Goal: Task Accomplishment & Management: Manage account settings

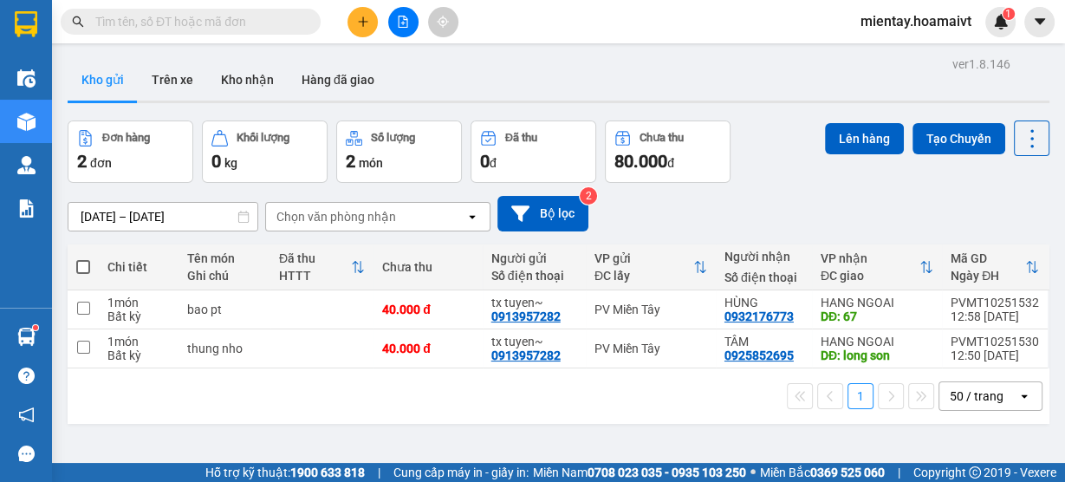
click at [393, 235] on div "11/10/2025 – 12/10/2025 Press the down arrow key to interact with the calendar …" at bounding box center [559, 214] width 982 height 62
click at [386, 218] on div "Chọn văn phòng nhận" at bounding box center [336, 216] width 120 height 17
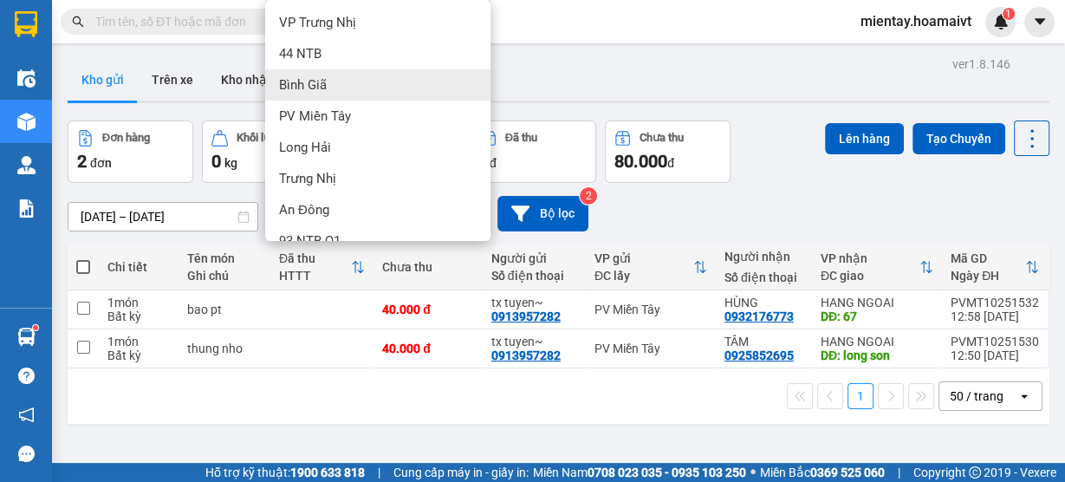
click at [361, 96] on div "Bình Giã" at bounding box center [377, 84] width 225 height 31
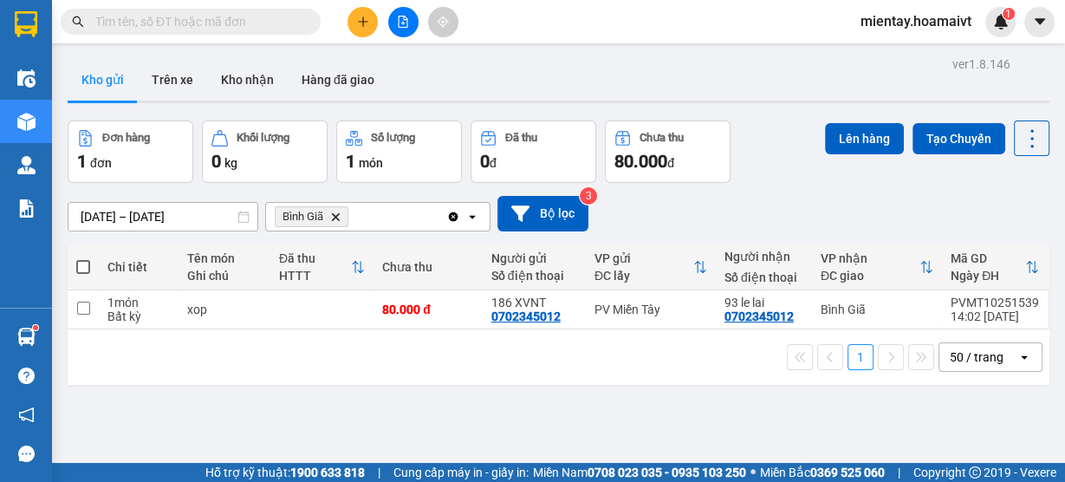
click at [257, 321] on td "xop" at bounding box center [225, 309] width 92 height 39
checkbox input "true"
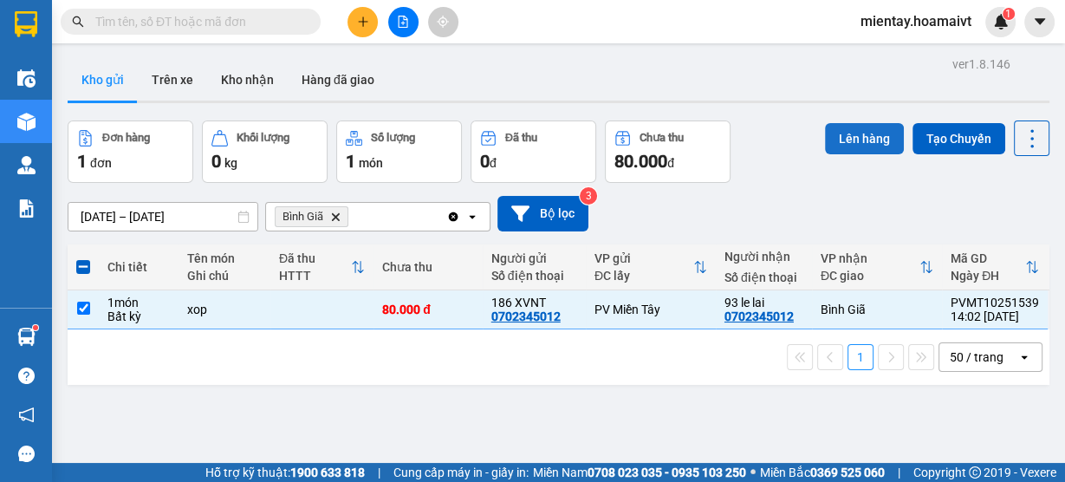
click at [861, 131] on button "Lên hàng" at bounding box center [864, 138] width 79 height 31
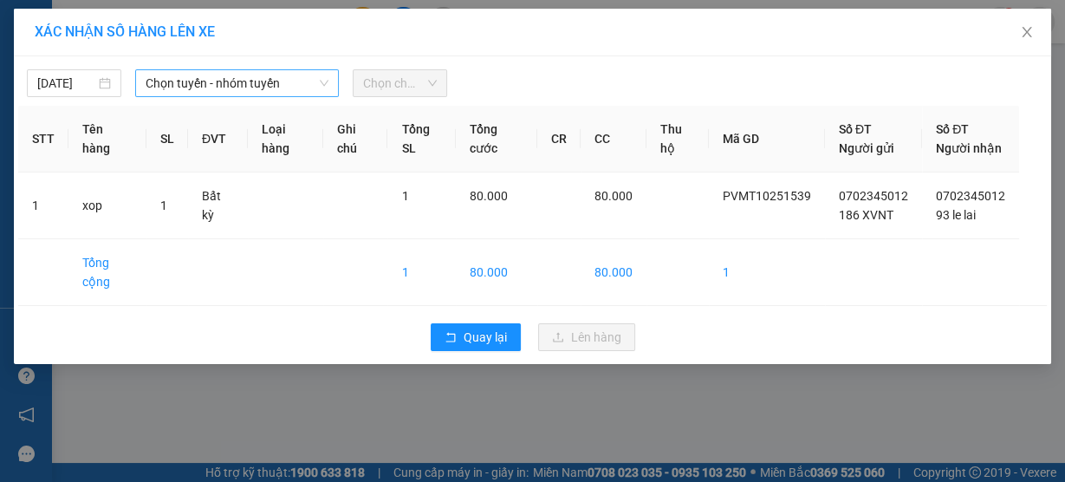
click at [296, 77] on span "Chọn tuyến - nhóm tuyến" at bounding box center [237, 83] width 183 height 26
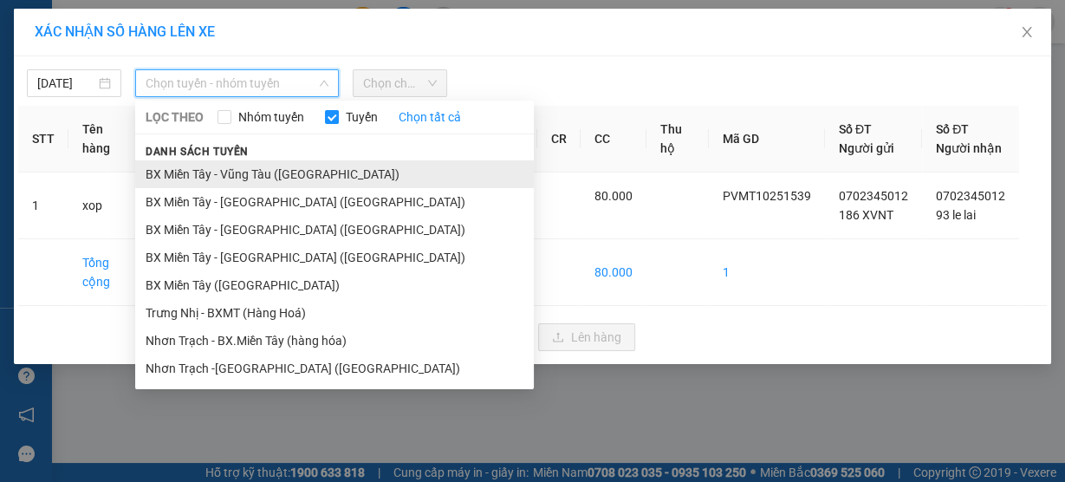
click at [284, 171] on li "BX Miền Tây - Vũng Tàu (Hàng Hóa)" at bounding box center [334, 174] width 399 height 28
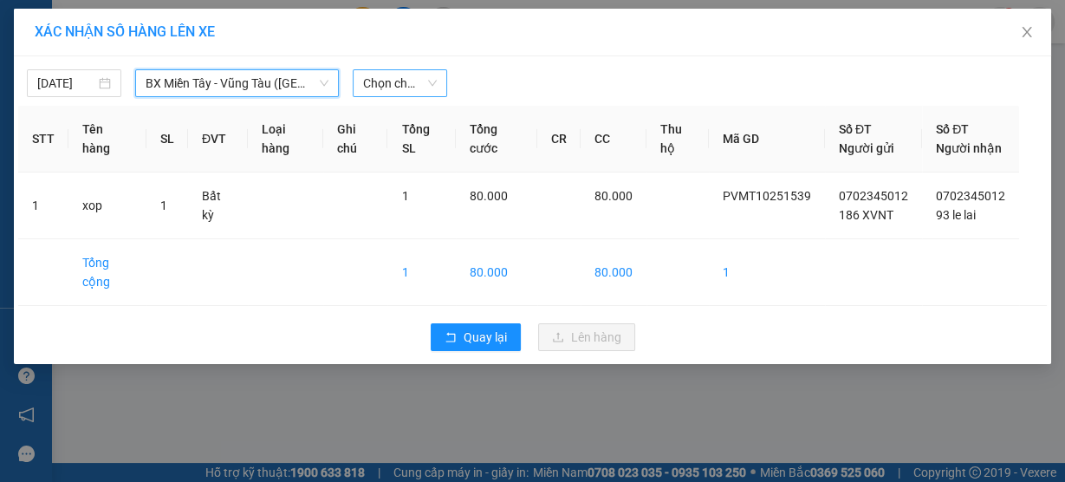
click at [416, 88] on span "Chọn chuyến" at bounding box center [400, 83] width 74 height 26
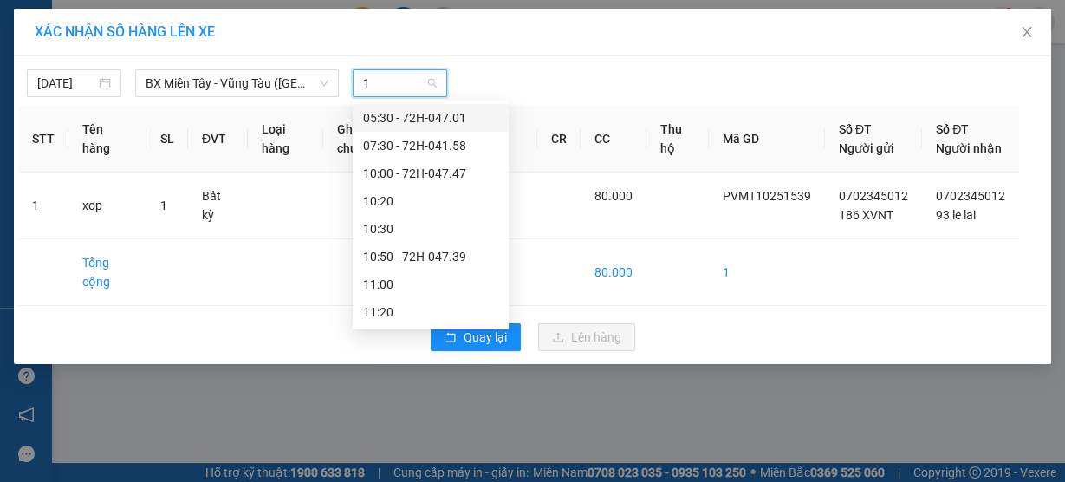
type input "14"
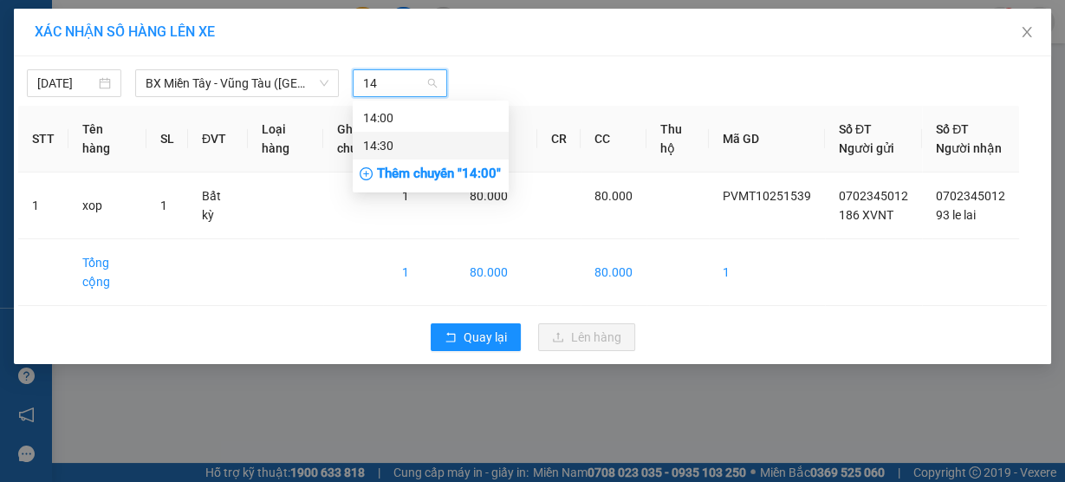
click at [413, 146] on div "14:30" at bounding box center [430, 145] width 135 height 19
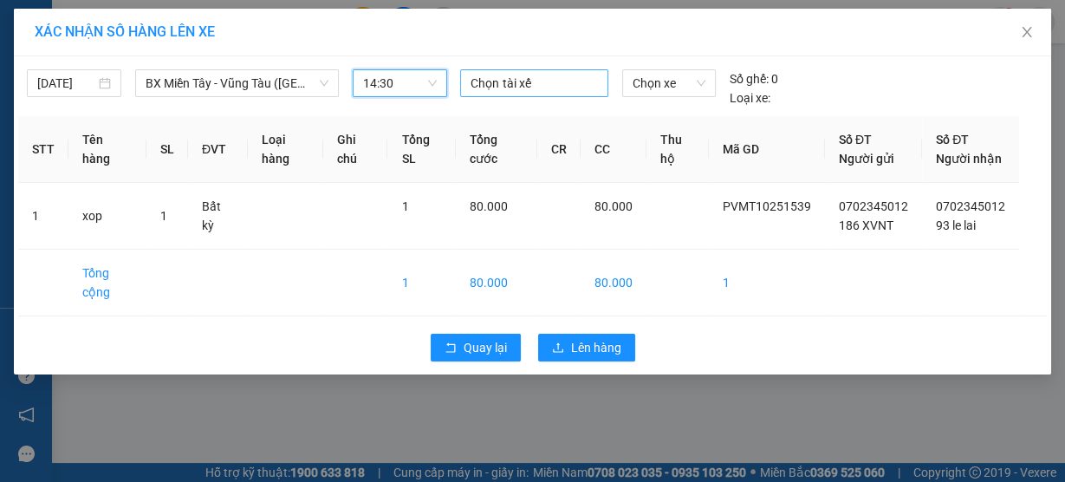
click at [511, 81] on div at bounding box center [534, 83] width 139 height 21
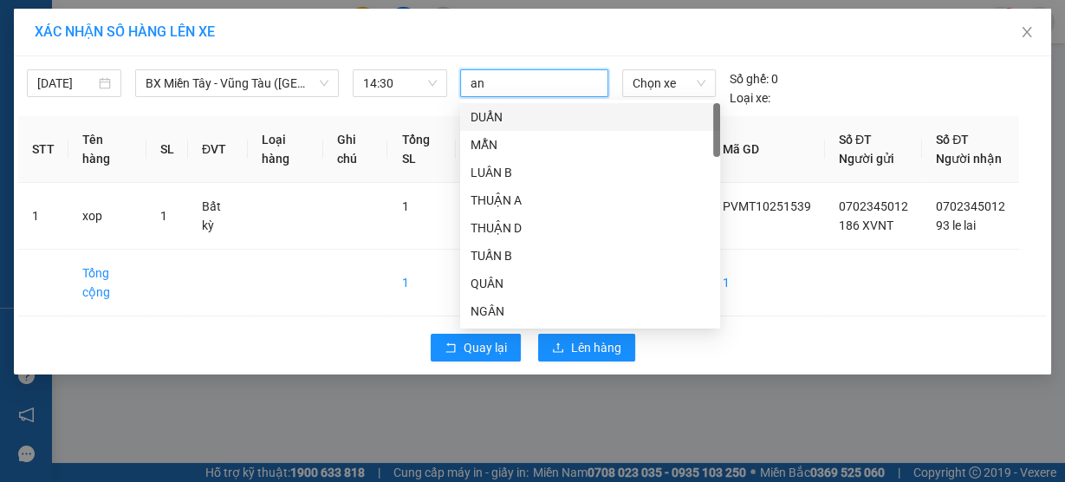
type input "an b"
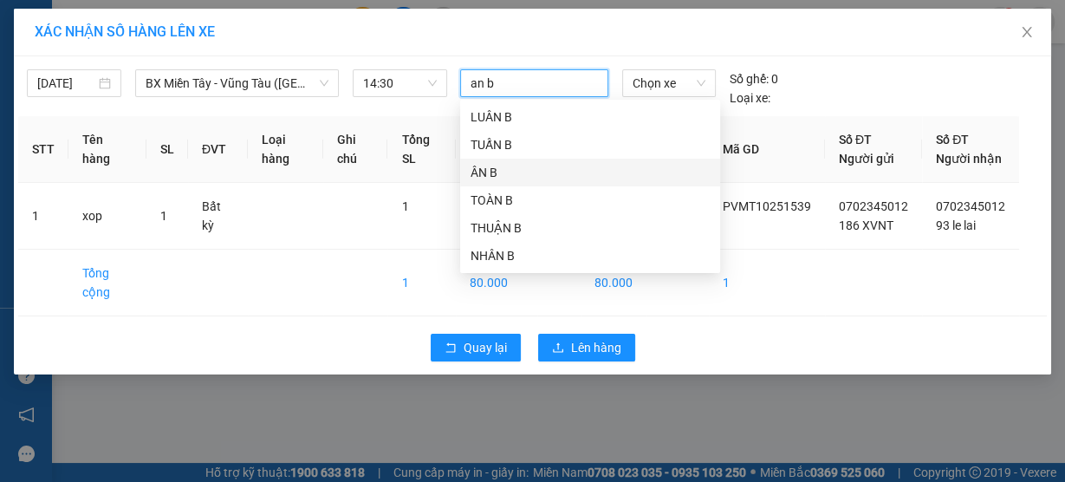
click at [497, 170] on div "ÂN B" at bounding box center [590, 172] width 239 height 19
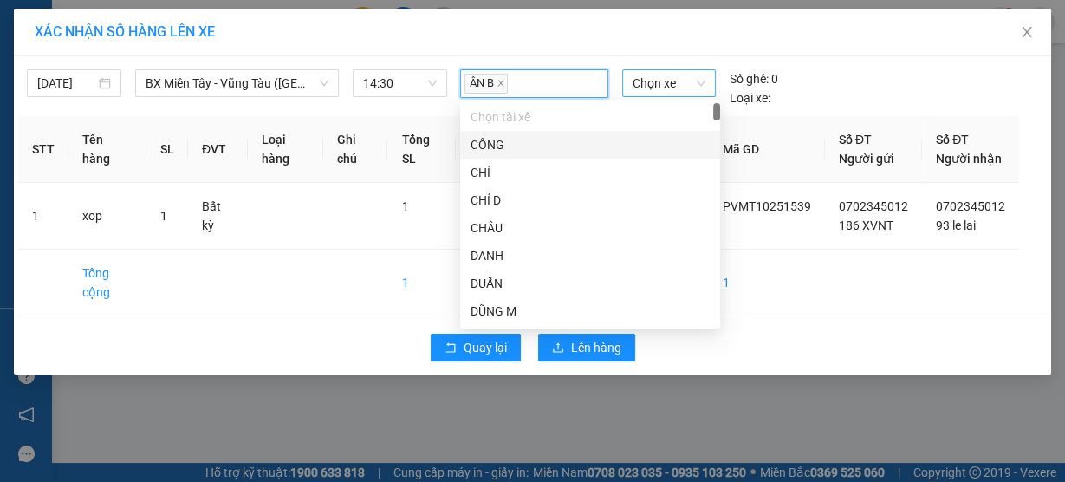
click at [653, 81] on span "Chọn xe" at bounding box center [669, 83] width 73 height 26
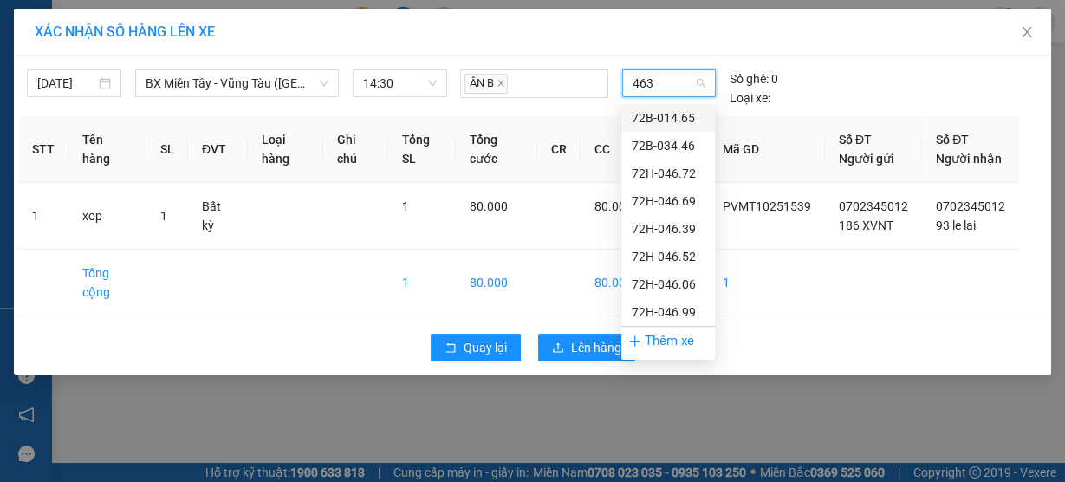
type input "4639"
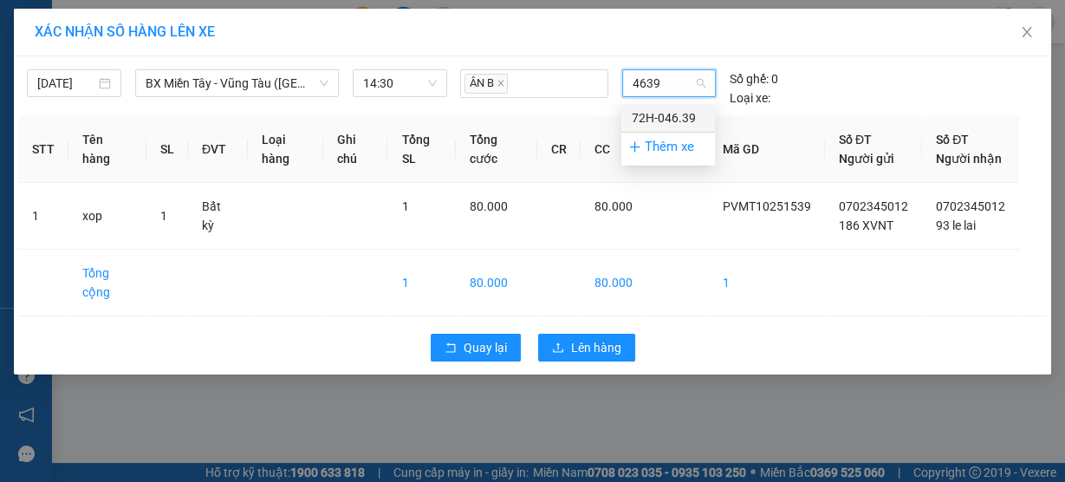
click at [647, 120] on div "72H-046.39" at bounding box center [668, 117] width 73 height 19
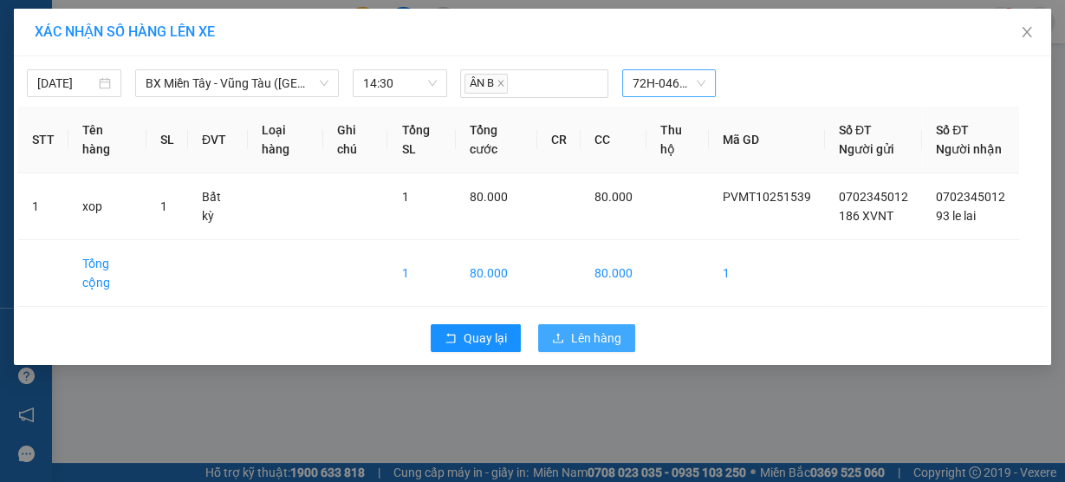
click at [596, 348] on span "Lên hàng" at bounding box center [596, 337] width 50 height 19
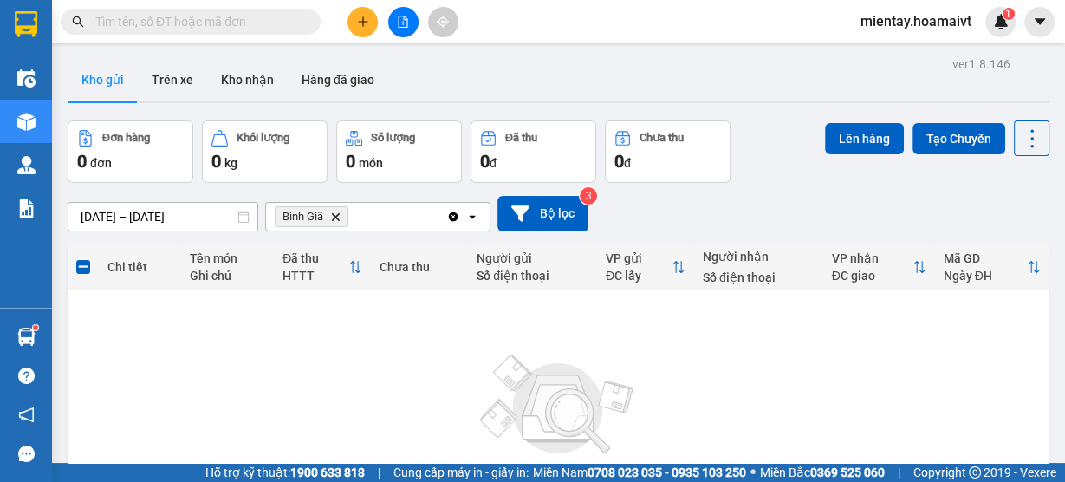
click at [326, 218] on span "Bình Giã Delete" at bounding box center [312, 216] width 74 height 21
click at [340, 218] on icon "Delete" at bounding box center [335, 216] width 10 height 10
click at [341, 217] on div "Chọn văn phòng nhận" at bounding box center [336, 216] width 120 height 17
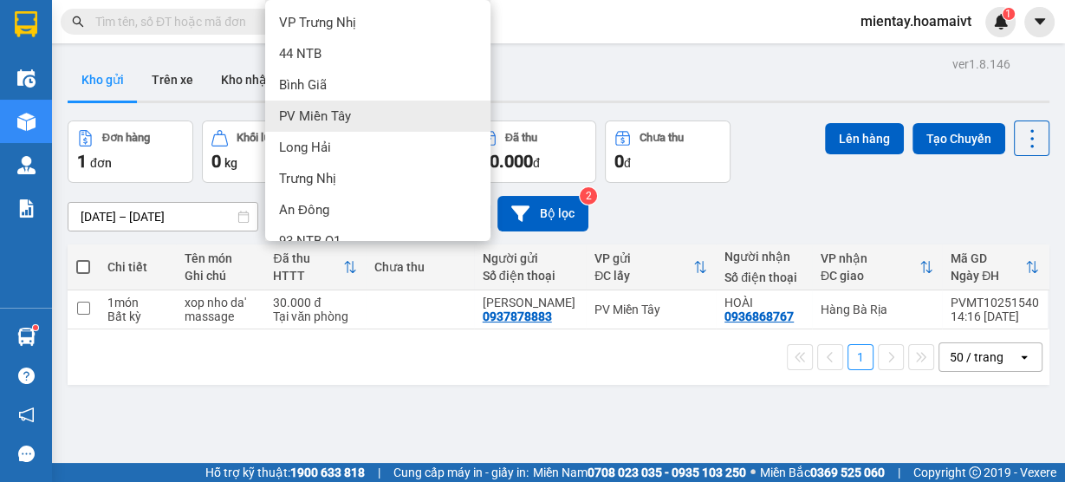
scroll to position [139, 0]
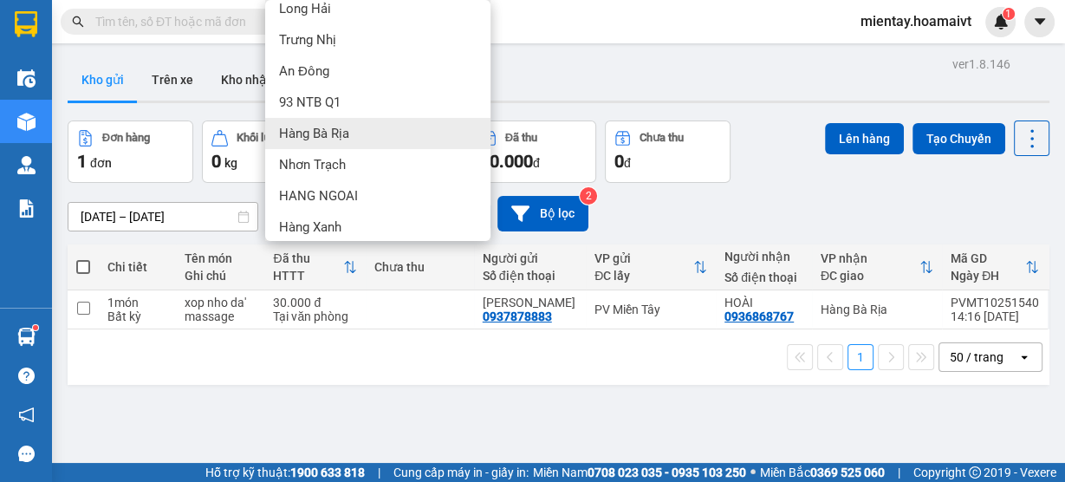
click at [391, 127] on div "Hàng Bà Rịa" at bounding box center [377, 133] width 225 height 31
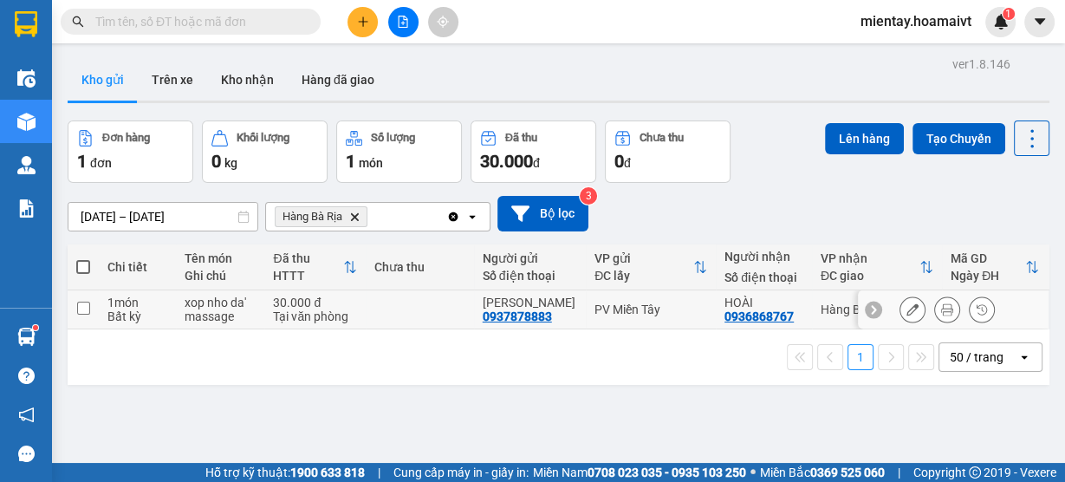
click at [326, 318] on div "Tại văn phòng" at bounding box center [315, 316] width 84 height 14
checkbox input "true"
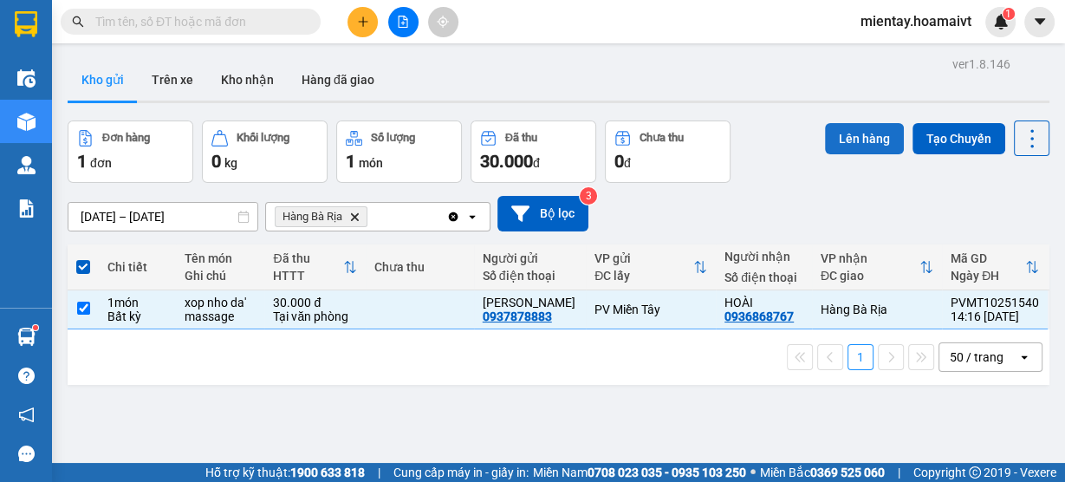
click at [866, 135] on button "Lên hàng" at bounding box center [864, 138] width 79 height 31
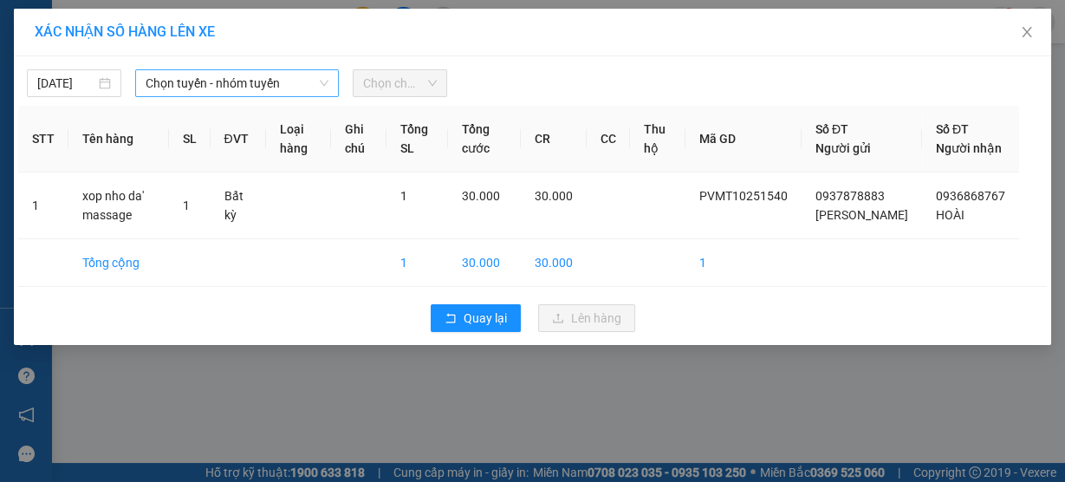
click at [248, 82] on span "Chọn tuyến - nhóm tuyến" at bounding box center [237, 83] width 183 height 26
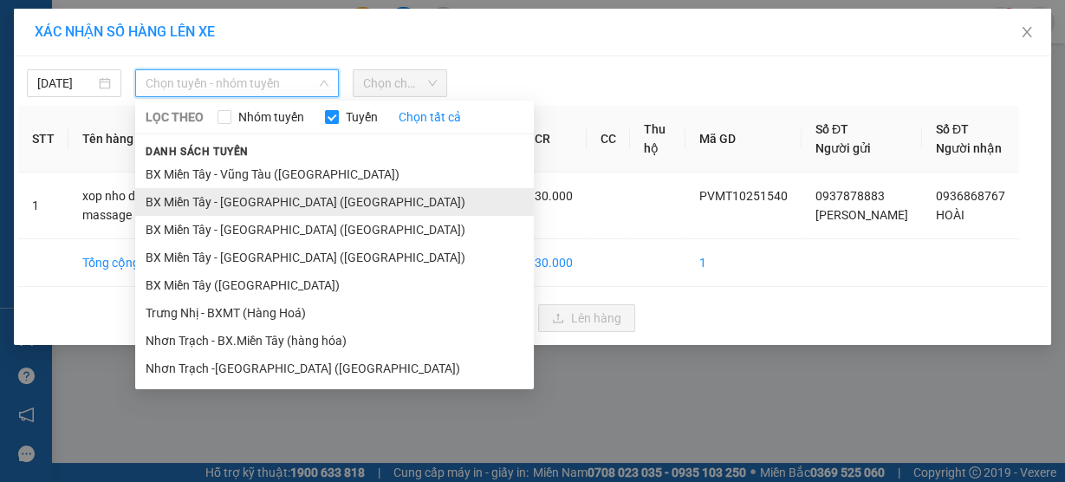
click at [249, 197] on li "BX Miền Tây - Bà Rịa (Hàng Hóa)" at bounding box center [334, 202] width 399 height 28
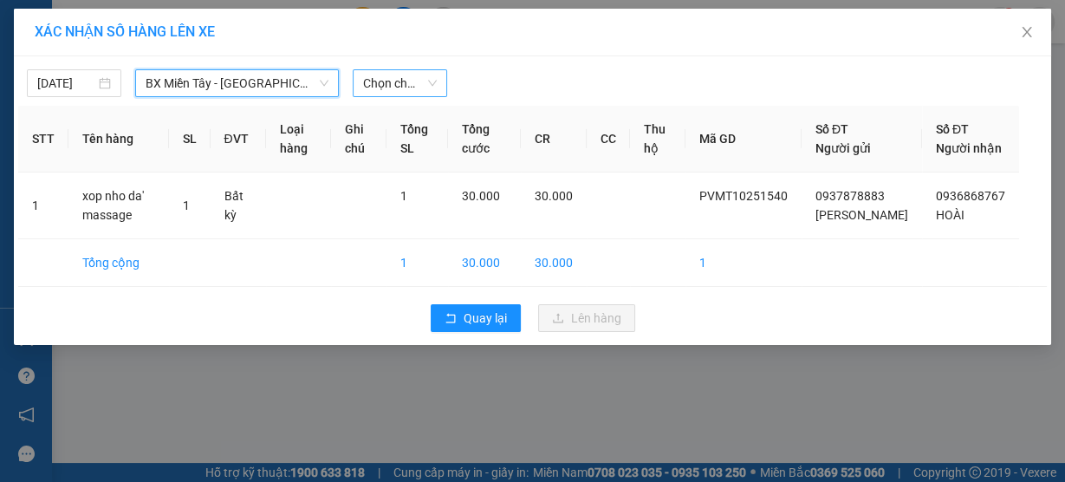
click at [389, 87] on span "Chọn chuyến" at bounding box center [400, 83] width 74 height 26
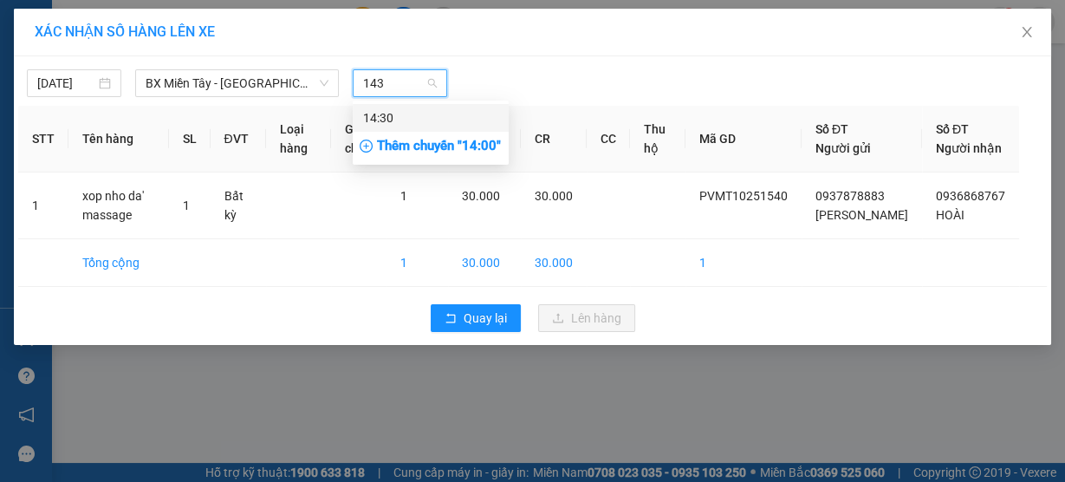
type input "1430"
click at [405, 116] on div "14:30" at bounding box center [430, 117] width 135 height 19
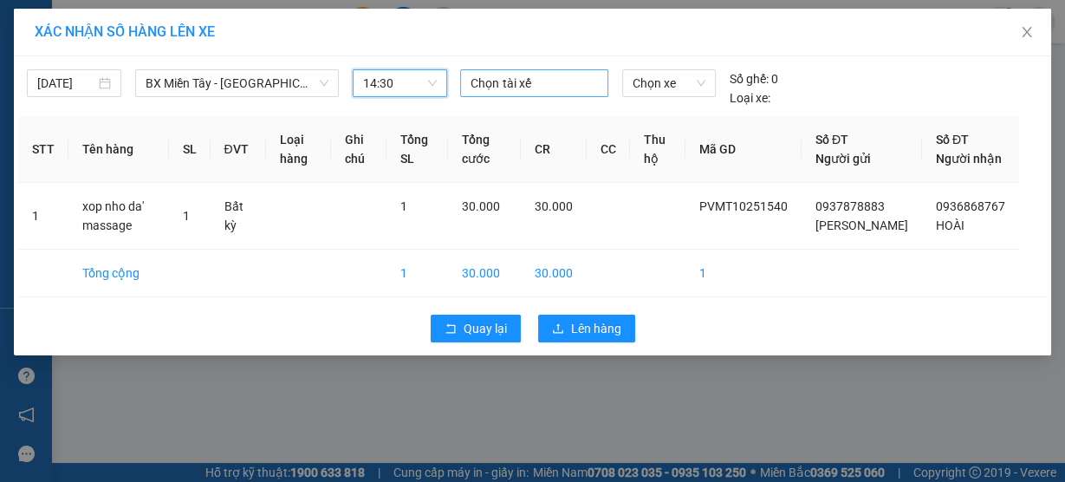
click at [516, 81] on div at bounding box center [534, 83] width 139 height 21
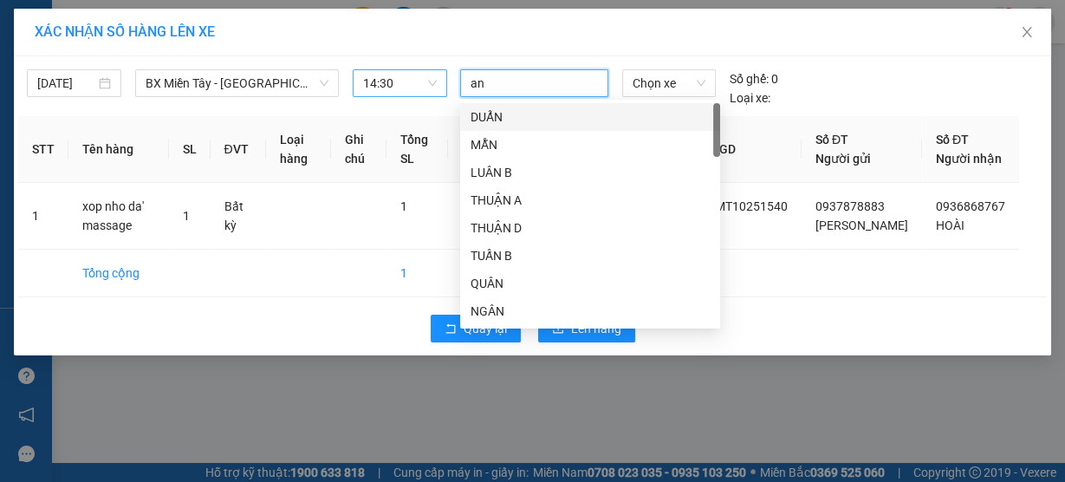
type input "an b"
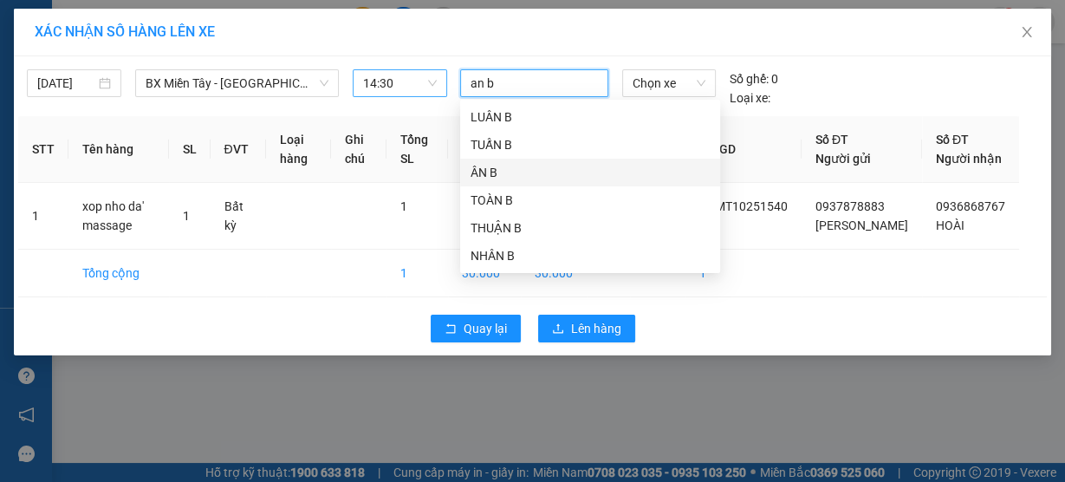
click at [497, 173] on div "ÂN B" at bounding box center [590, 172] width 239 height 19
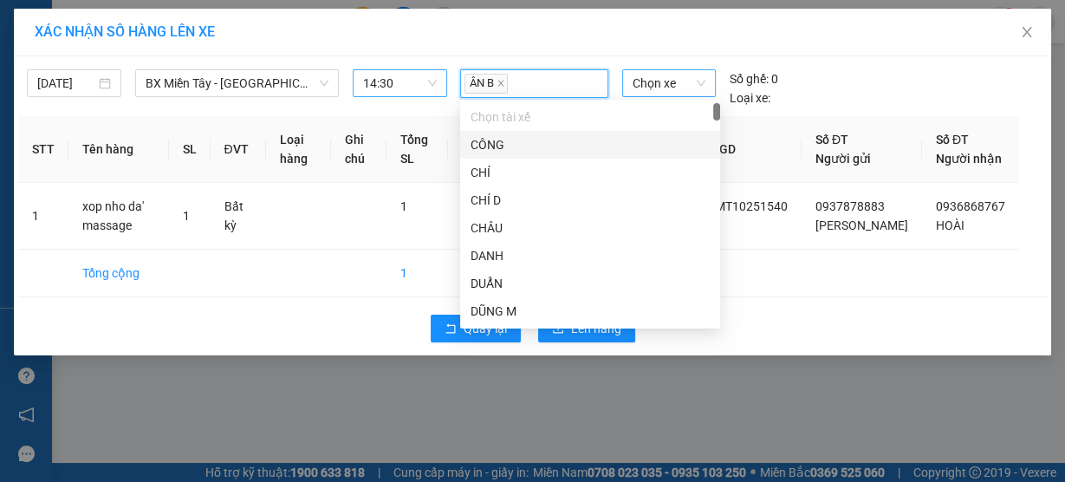
click at [661, 84] on span "Chọn xe" at bounding box center [669, 83] width 73 height 26
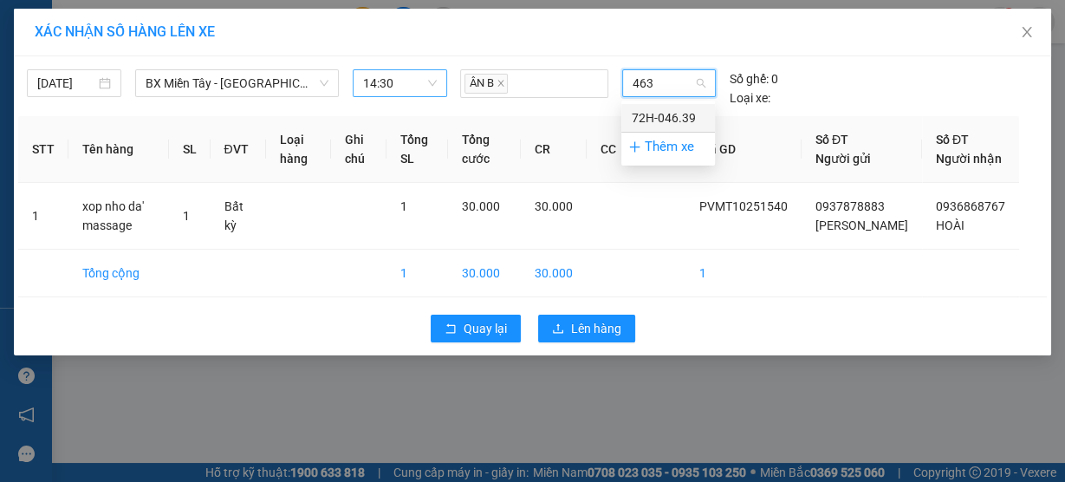
type input "4639"
click at [666, 125] on div "72H-046.39" at bounding box center [668, 117] width 73 height 19
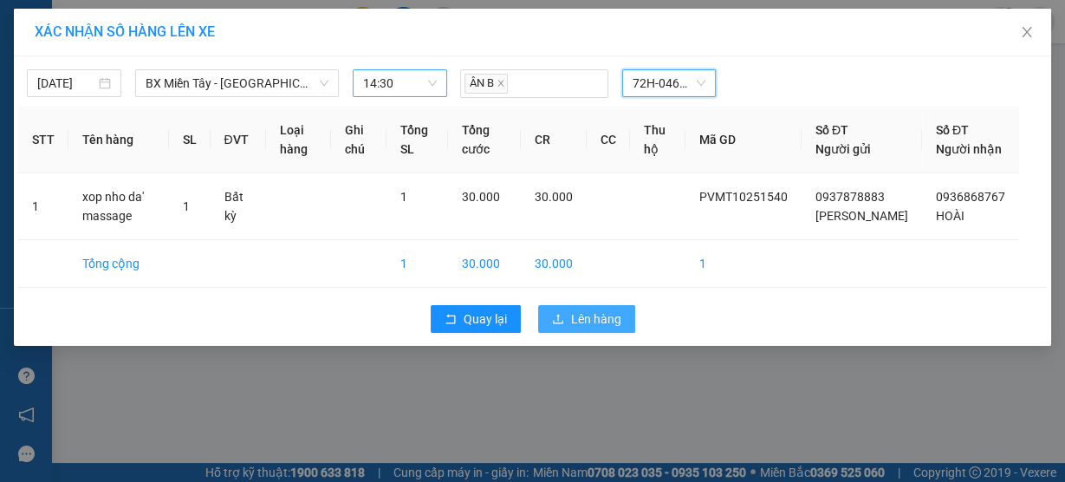
click at [605, 328] on span "Lên hàng" at bounding box center [596, 318] width 50 height 19
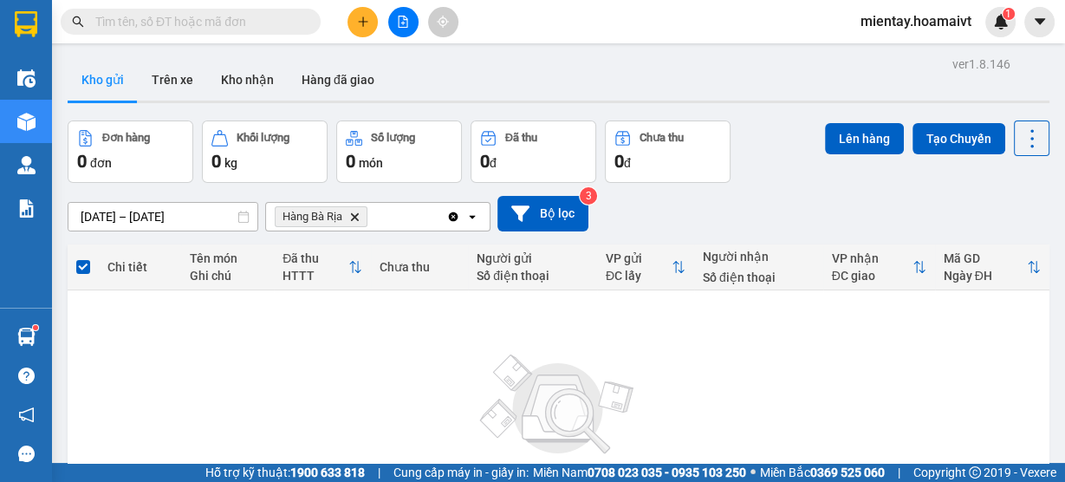
click at [354, 217] on icon "Hàng Bà Rịa, close by backspace" at bounding box center [355, 216] width 8 height 8
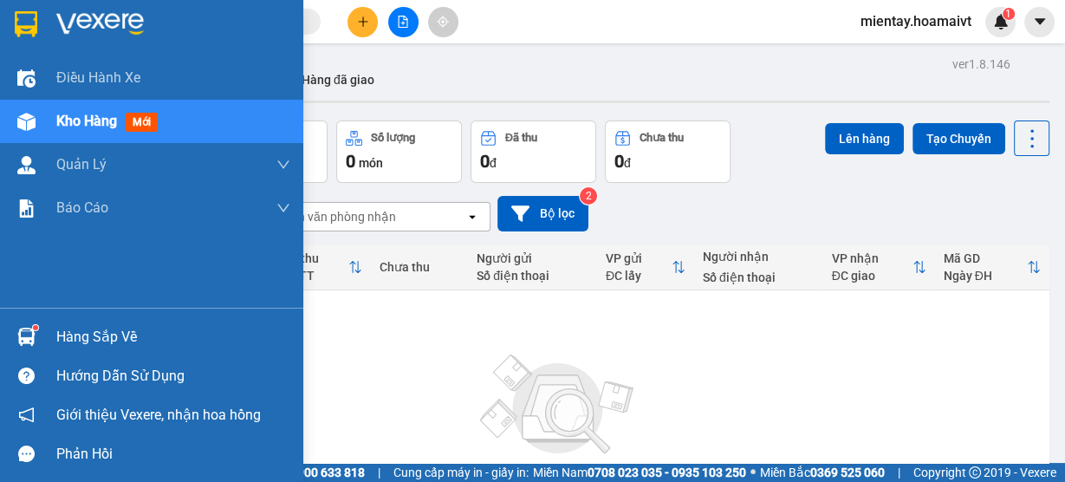
click at [88, 341] on div "Hàng sắp về" at bounding box center [173, 337] width 234 height 26
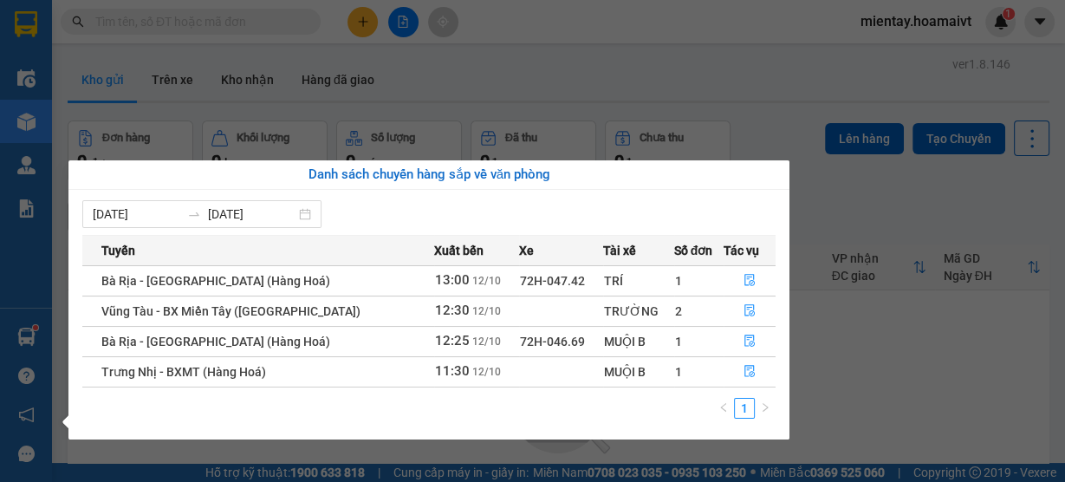
click at [676, 93] on section "Kết quả tìm kiếm ( 4 ) Bộ lọc Gửi 3 ngày gần nhất Mã ĐH Trạng thái Món hàng Tổn…" at bounding box center [532, 241] width 1065 height 482
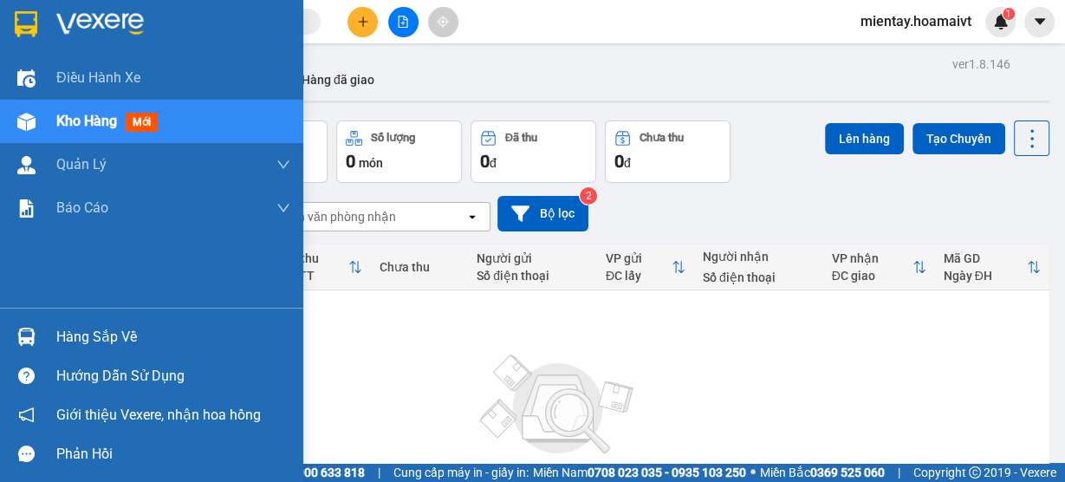
click at [100, 335] on div "Hàng sắp về" at bounding box center [173, 337] width 234 height 26
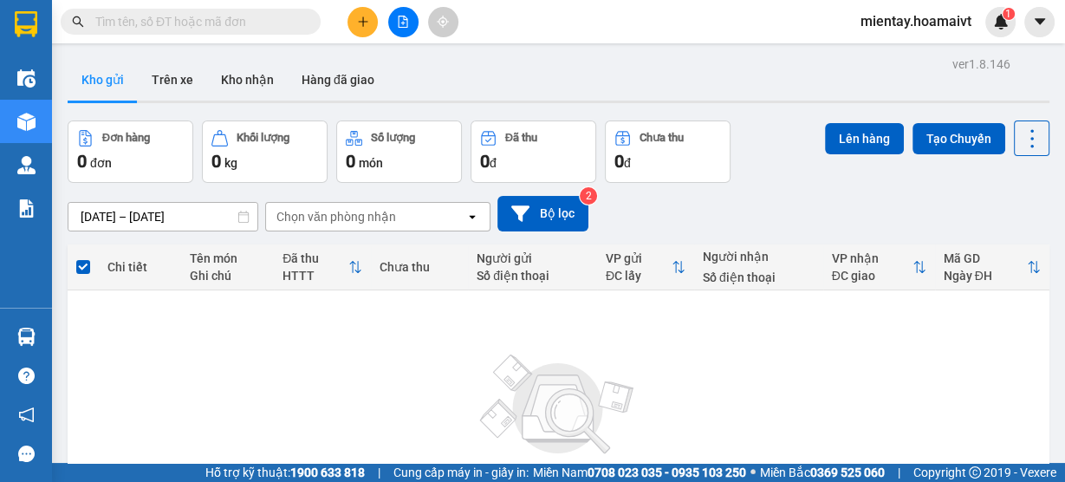
click at [625, 81] on section "Kết quả tìm kiếm ( 4 ) Bộ lọc Gửi 3 ngày gần nhất Mã ĐH Trạng thái Món hàng Tổn…" at bounding box center [532, 241] width 1065 height 482
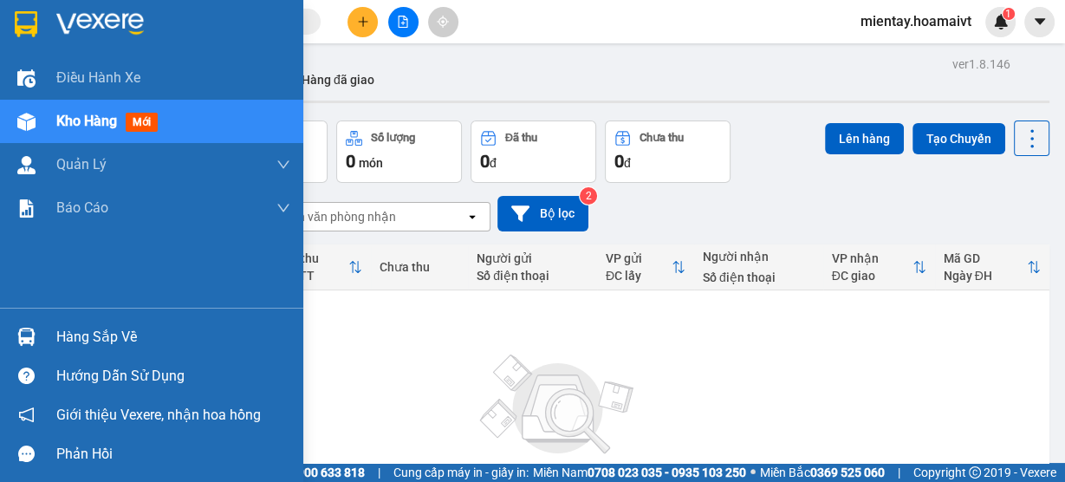
click at [80, 335] on div "Hàng sắp về" at bounding box center [173, 337] width 234 height 26
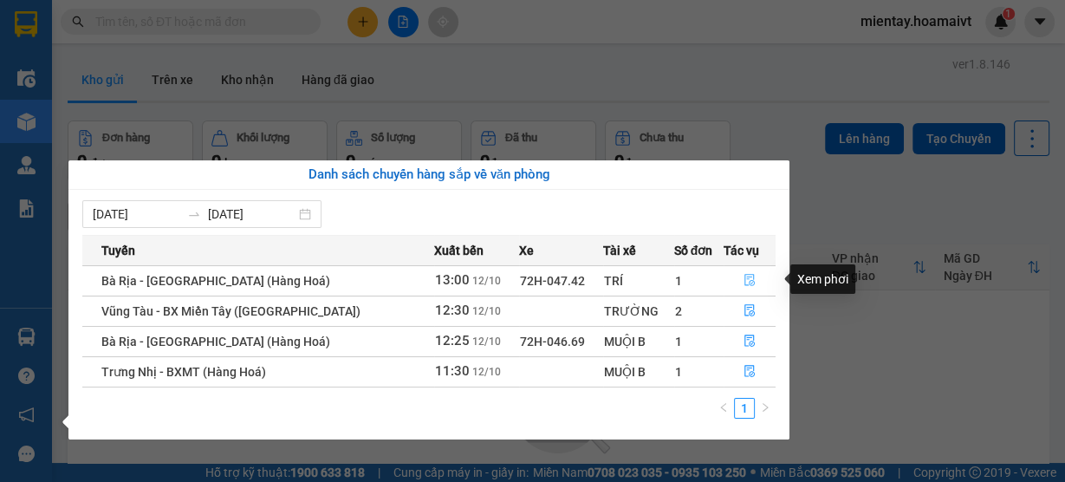
click at [751, 280] on icon "file-done" at bounding box center [750, 280] width 12 height 12
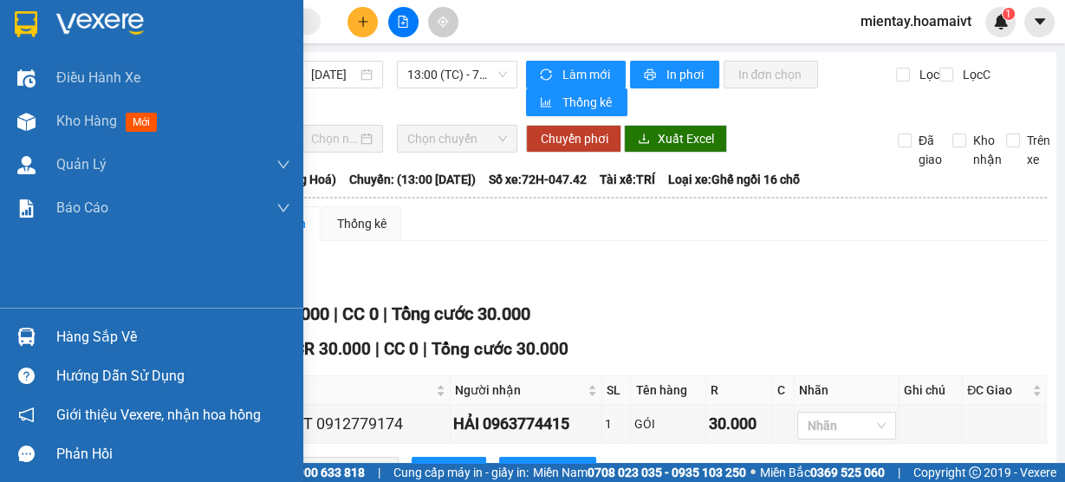
click at [95, 348] on div "Hàng sắp về" at bounding box center [173, 337] width 234 height 26
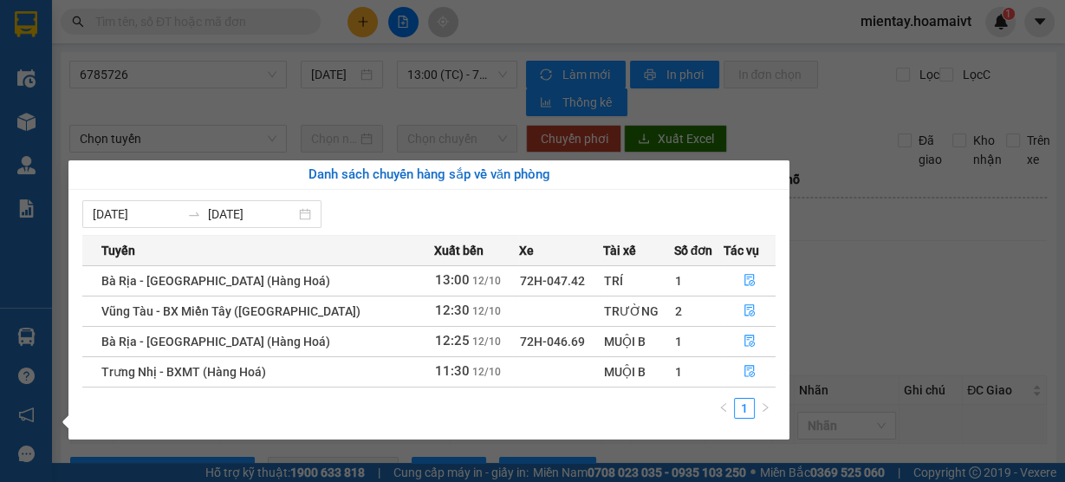
click at [910, 252] on section "Kết quả tìm kiếm ( 4 ) Bộ lọc Gửi 3 ngày gần nhất Mã ĐH Trạng thái Món hàng Tổn…" at bounding box center [532, 241] width 1065 height 482
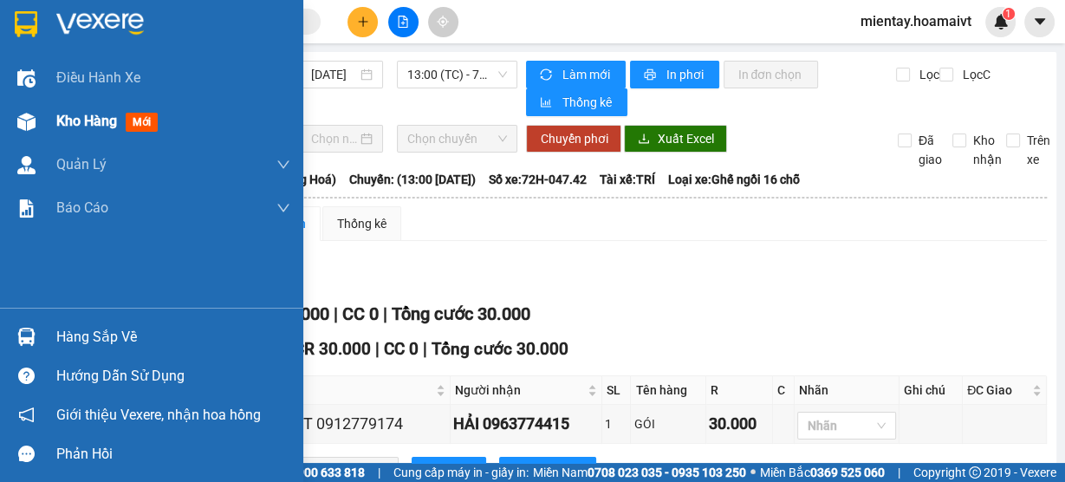
click at [92, 120] on span "Kho hàng" at bounding box center [86, 121] width 61 height 16
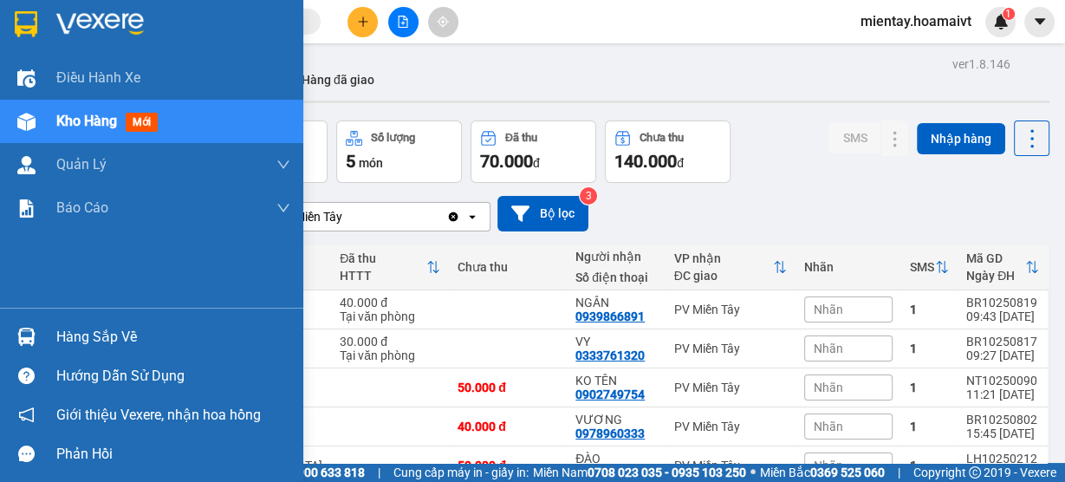
click at [92, 340] on div "Hàng sắp về" at bounding box center [173, 337] width 234 height 26
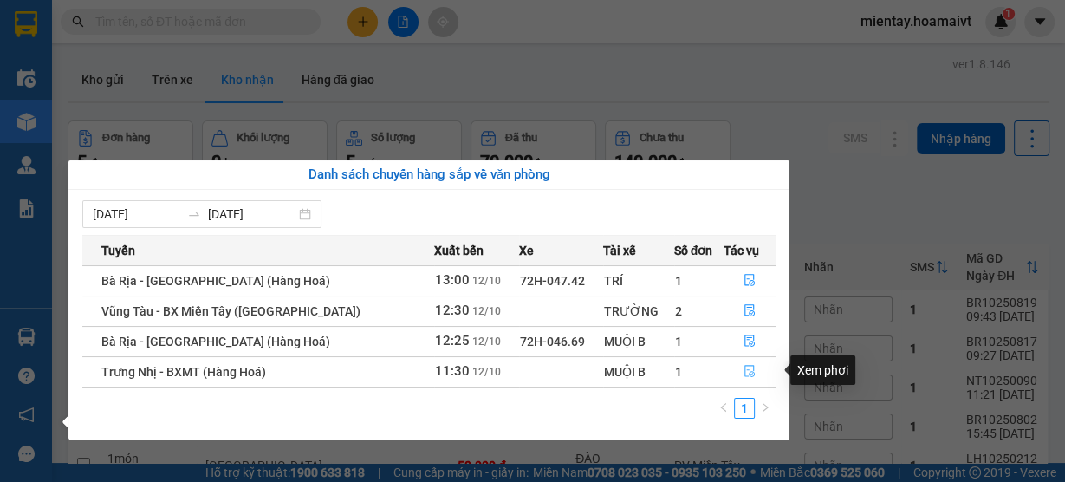
click at [747, 370] on icon "file-done" at bounding box center [750, 371] width 12 height 12
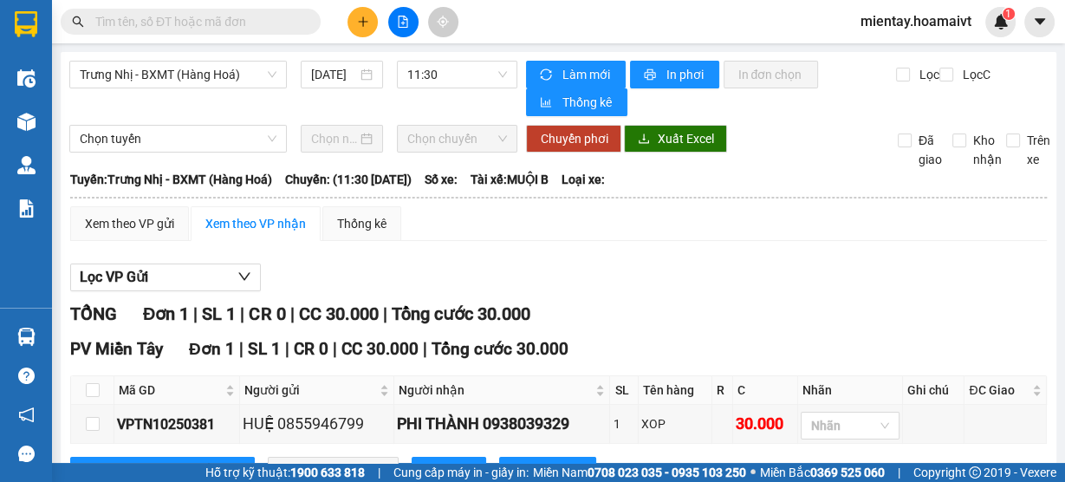
scroll to position [68, 0]
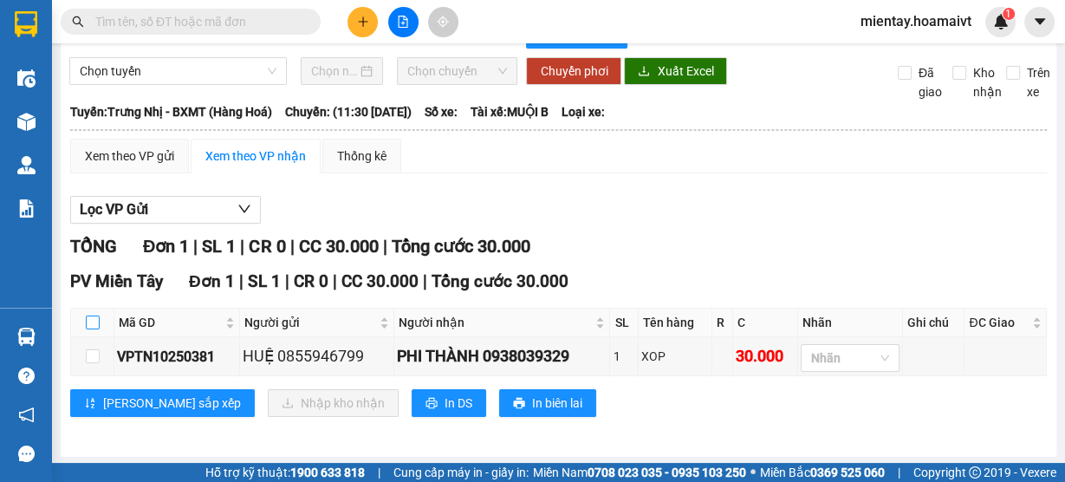
click at [86, 315] on input "checkbox" at bounding box center [93, 322] width 14 height 14
checkbox input "true"
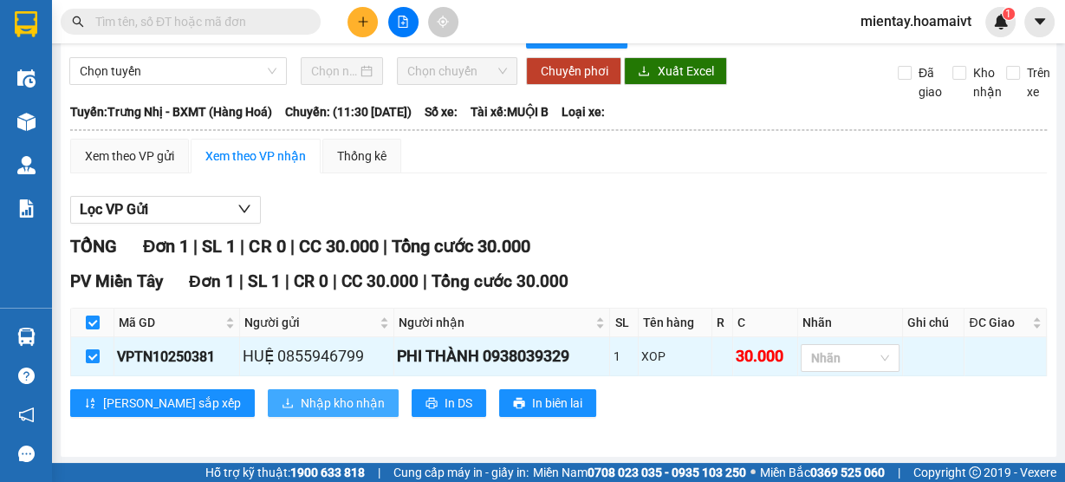
click at [301, 401] on span "Nhập kho nhận" at bounding box center [343, 402] width 84 height 19
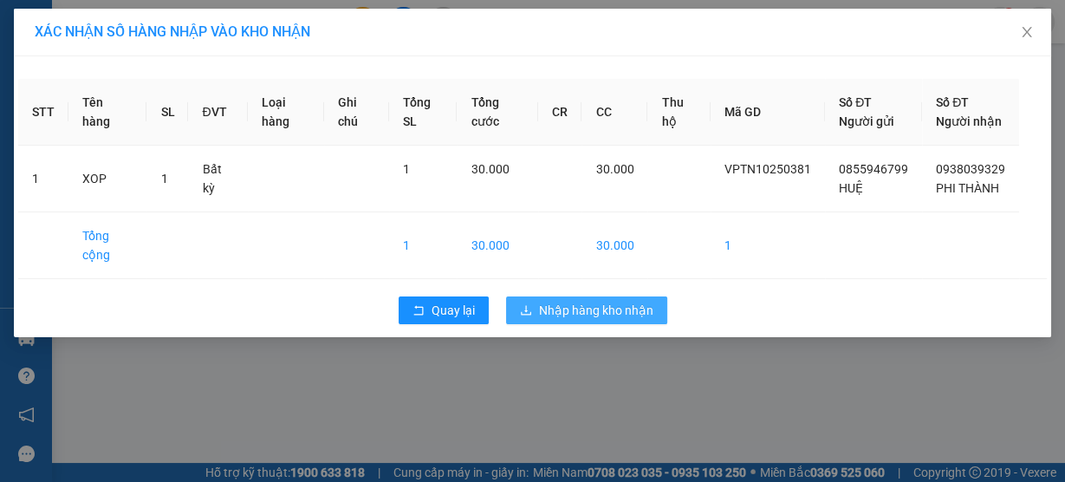
click at [593, 320] on span "Nhập hàng kho nhận" at bounding box center [596, 310] width 114 height 19
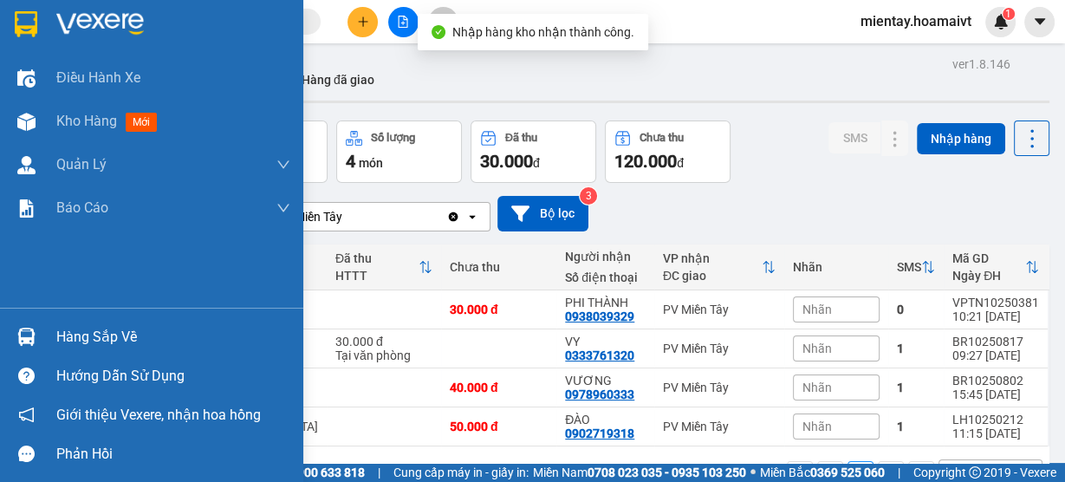
click at [101, 344] on div "Hàng sắp về" at bounding box center [173, 337] width 234 height 26
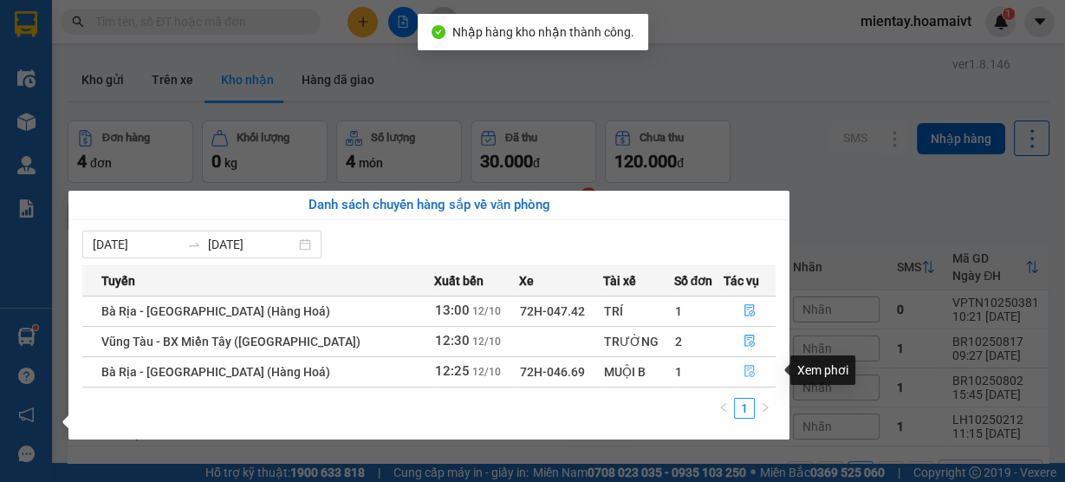
click at [744, 375] on icon "file-done" at bounding box center [749, 372] width 10 height 12
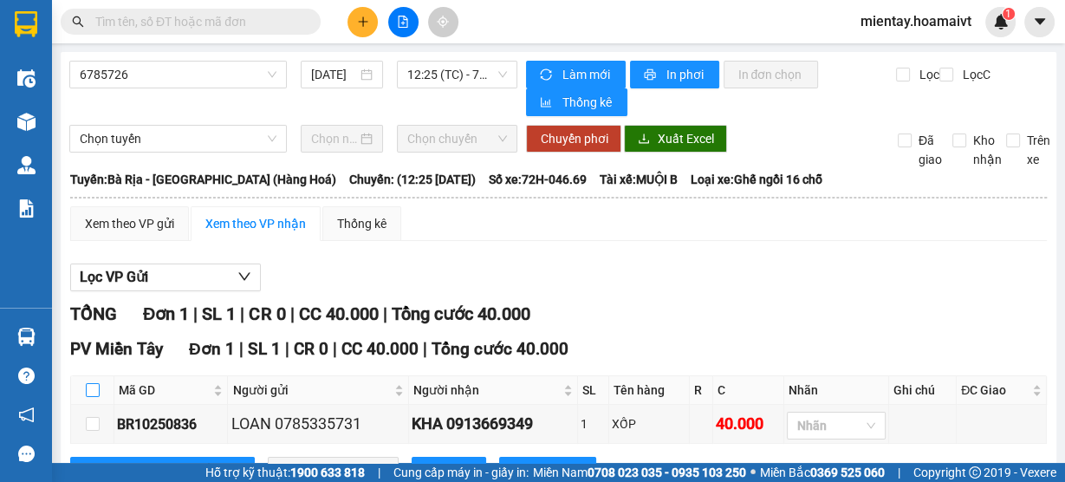
click at [94, 391] on input "checkbox" at bounding box center [93, 390] width 14 height 14
checkbox input "true"
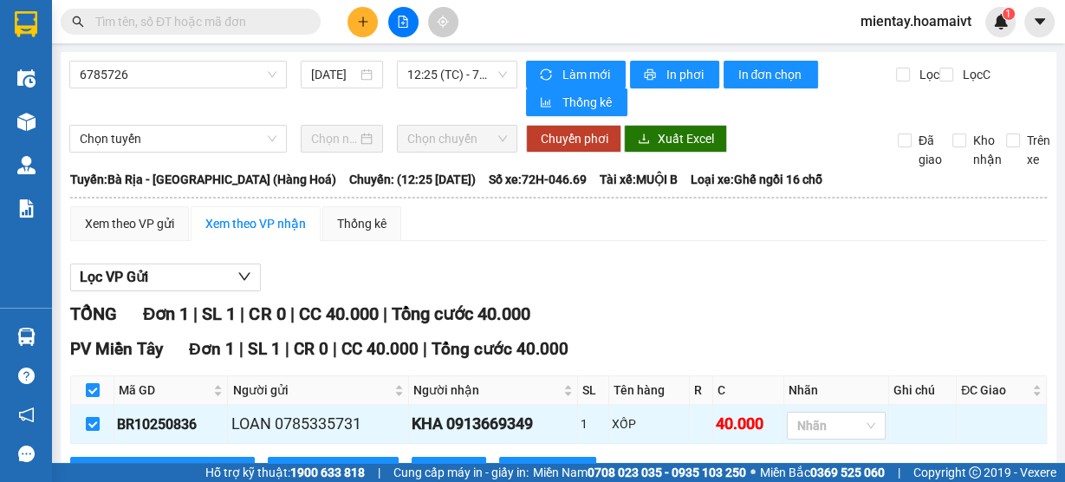
scroll to position [68, 0]
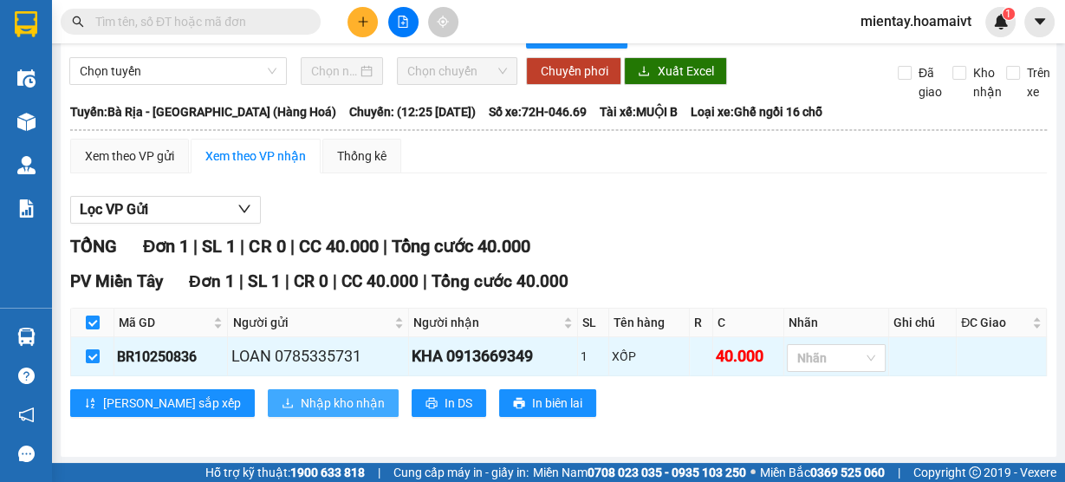
click at [301, 403] on span "Nhập kho nhận" at bounding box center [343, 402] width 84 height 19
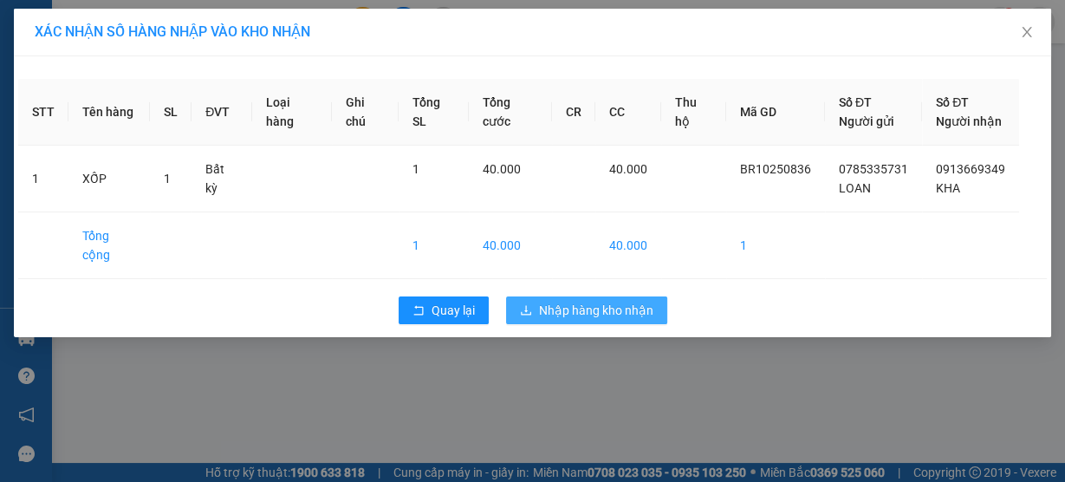
click at [596, 301] on span "Nhập hàng kho nhận" at bounding box center [596, 310] width 114 height 19
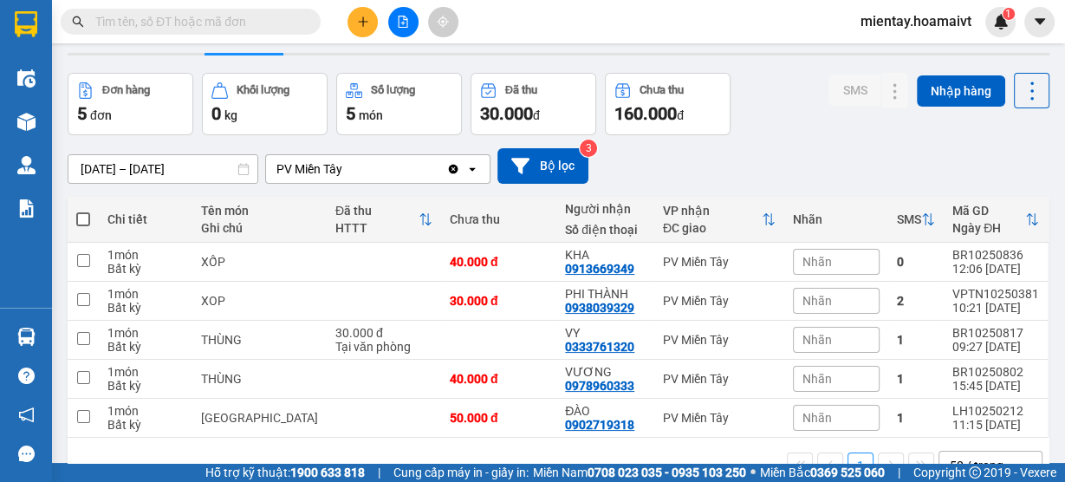
scroll to position [69, 0]
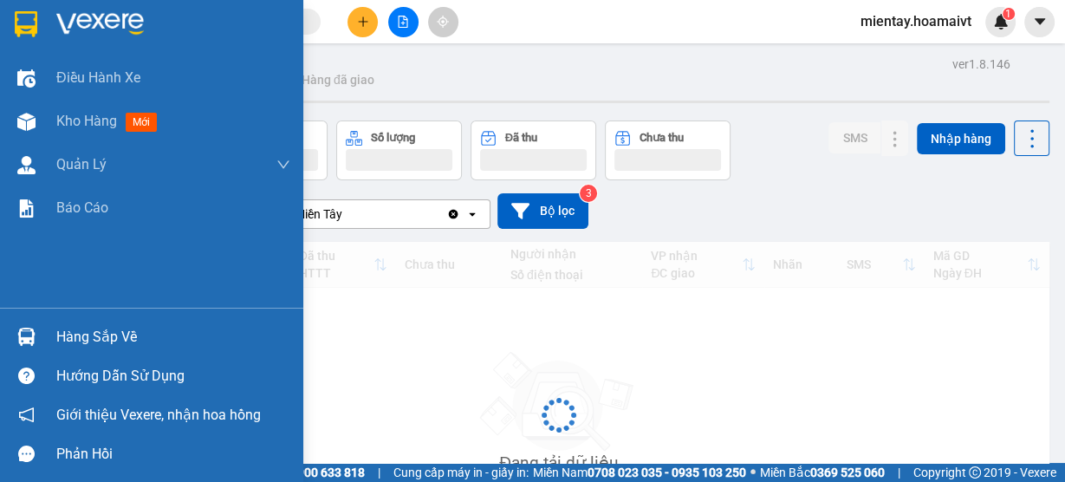
click at [72, 336] on div "Hàng sắp về" at bounding box center [173, 337] width 234 height 26
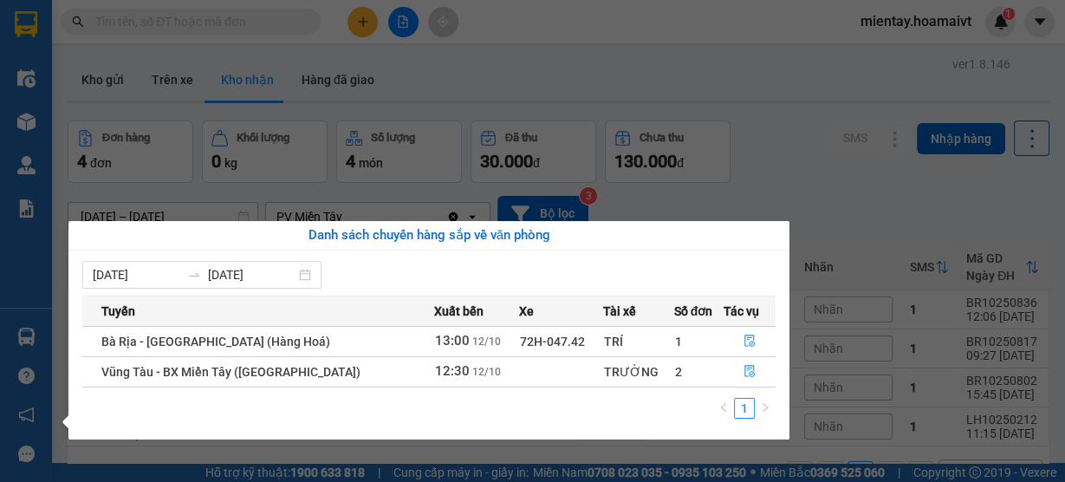
click at [622, 85] on section "Kết quả tìm kiếm ( 0 ) Bộ lọc Gửi 3 ngày gần nhất No Data mientay.hoamaivt 1 Đi…" at bounding box center [532, 241] width 1065 height 482
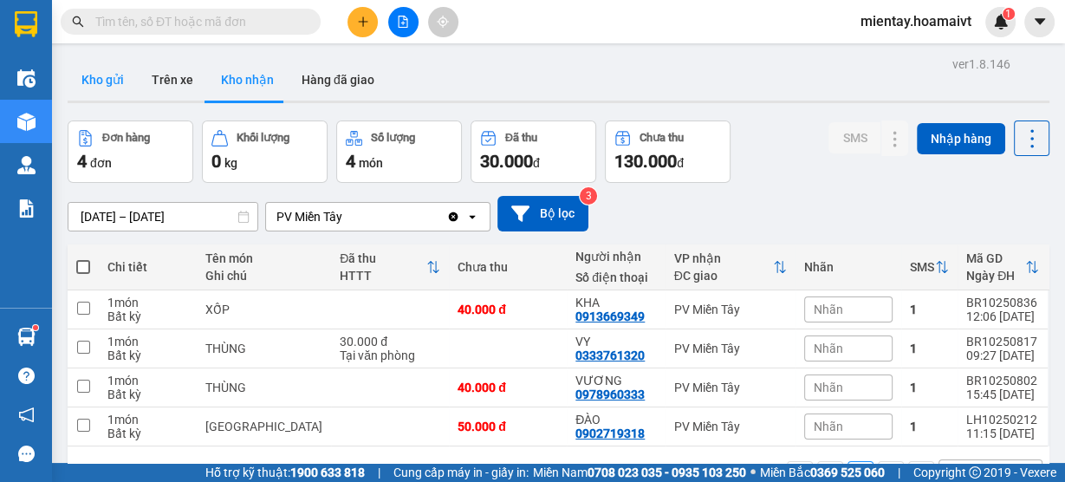
click at [115, 90] on button "Kho gửi" at bounding box center [103, 80] width 70 height 42
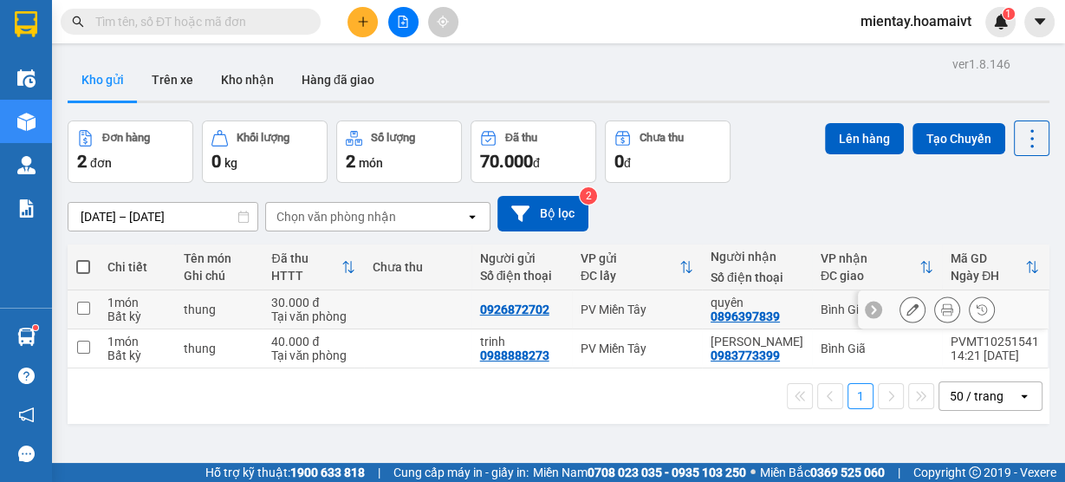
click at [371, 314] on td at bounding box center [417, 309] width 107 height 39
checkbox input "true"
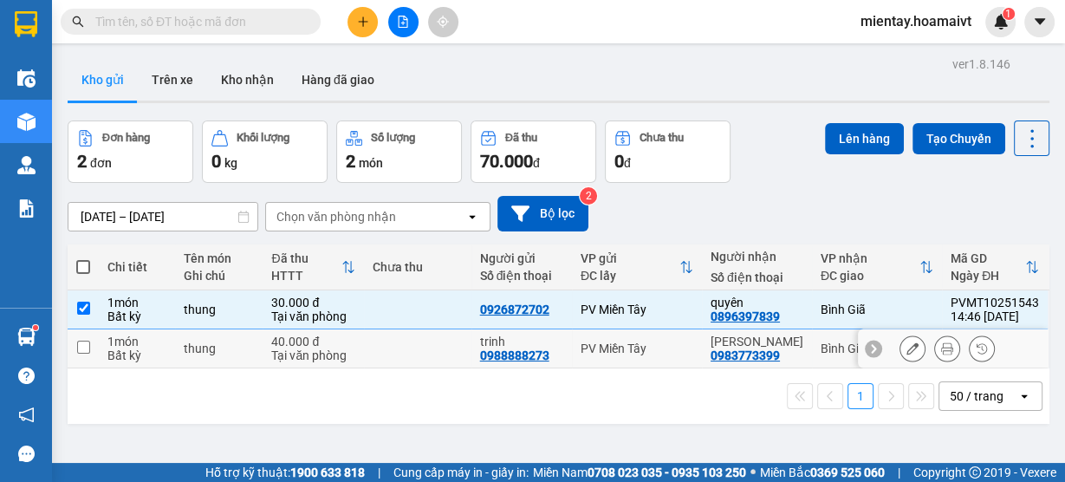
click at [354, 340] on div "40.000 đ" at bounding box center [312, 342] width 83 height 14
checkbox input "true"
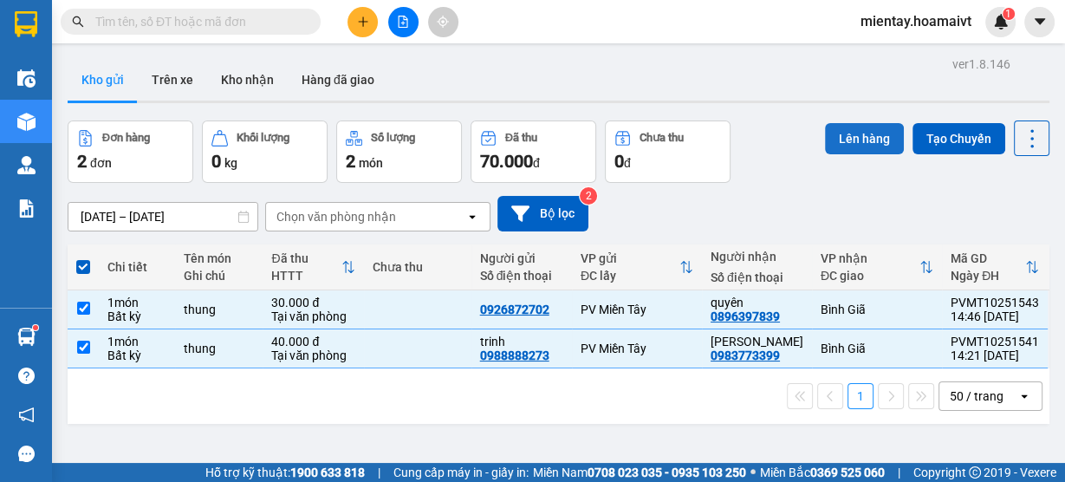
click at [847, 136] on button "Lên hàng" at bounding box center [864, 138] width 79 height 31
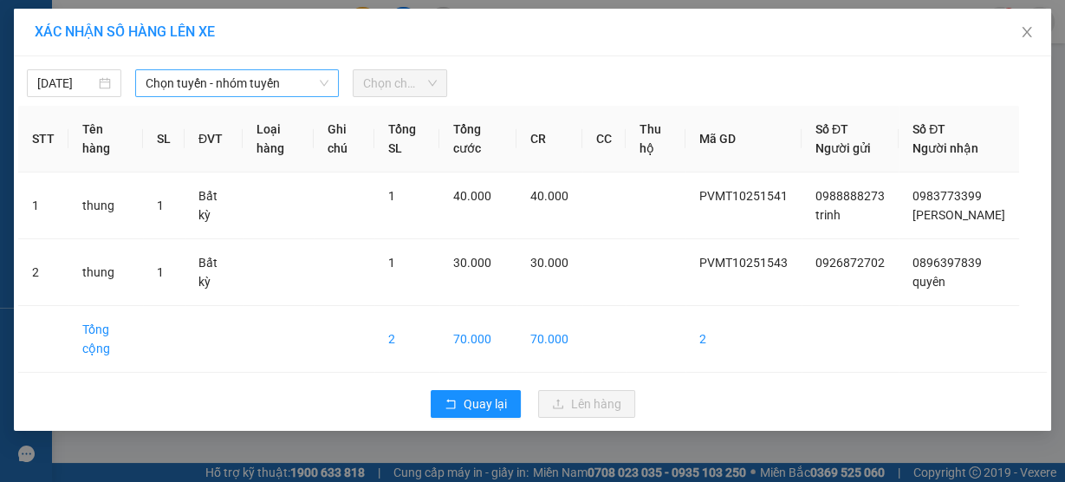
click at [194, 70] on span "Chọn tuyến - nhóm tuyến" at bounding box center [237, 83] width 183 height 26
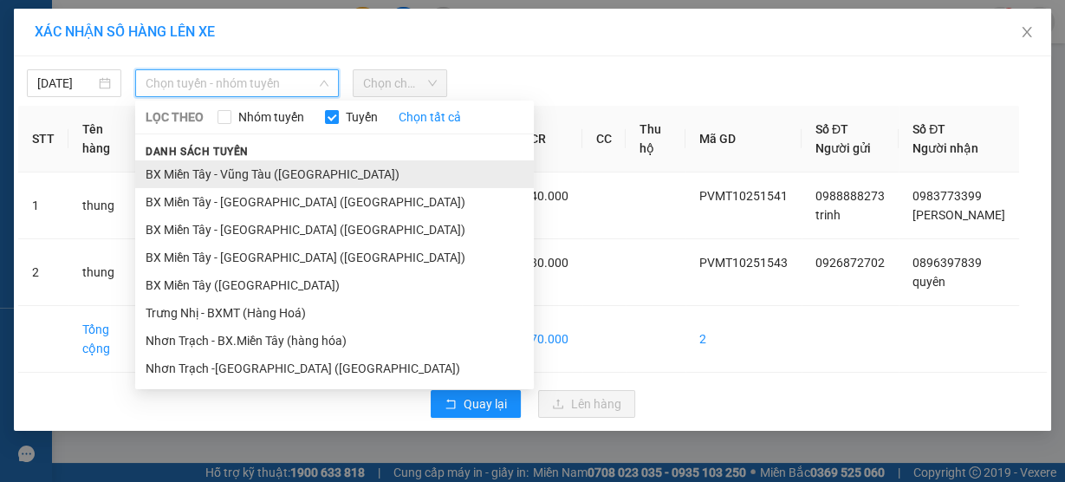
click at [212, 171] on li "BX Miền Tây - Vũng Tàu (Hàng Hóa)" at bounding box center [334, 174] width 399 height 28
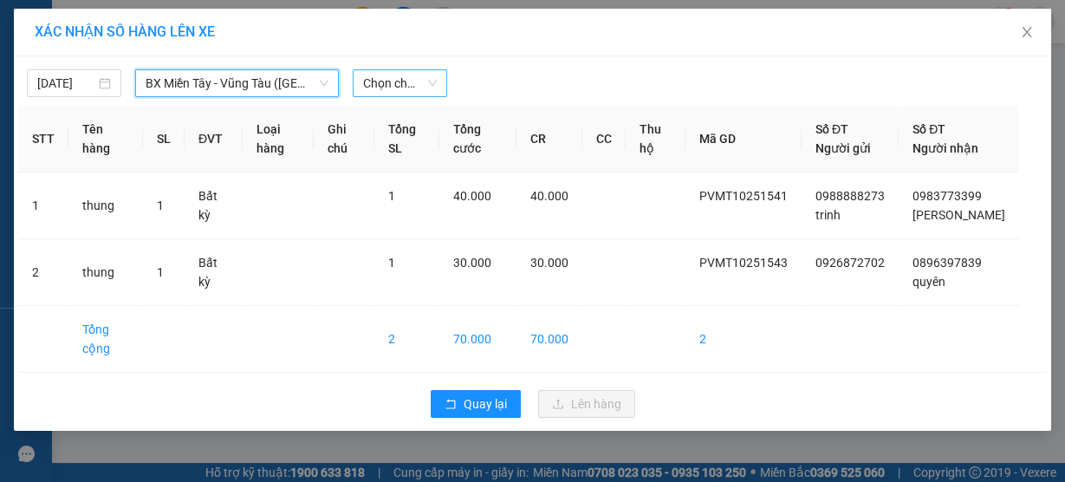
click at [385, 85] on span "Chọn chuyến" at bounding box center [400, 83] width 74 height 26
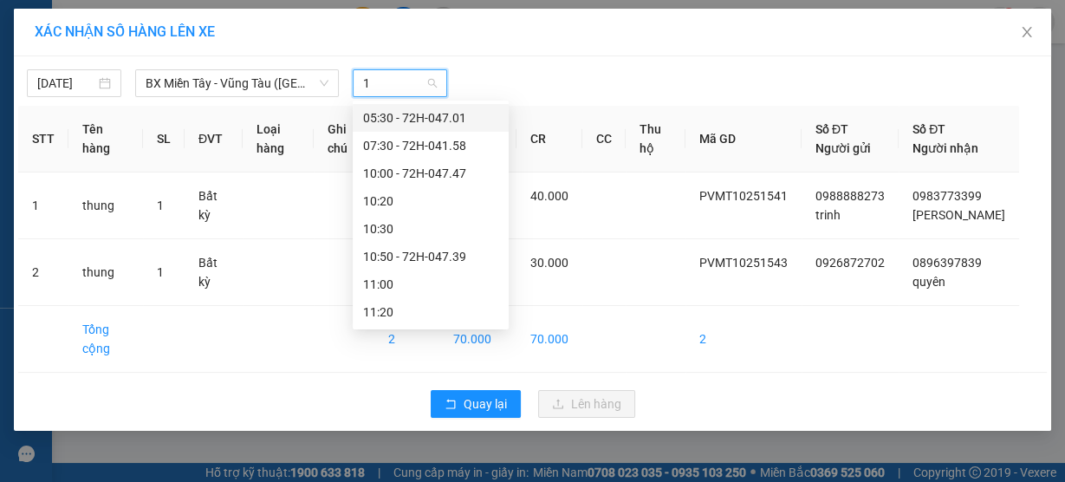
type input "15"
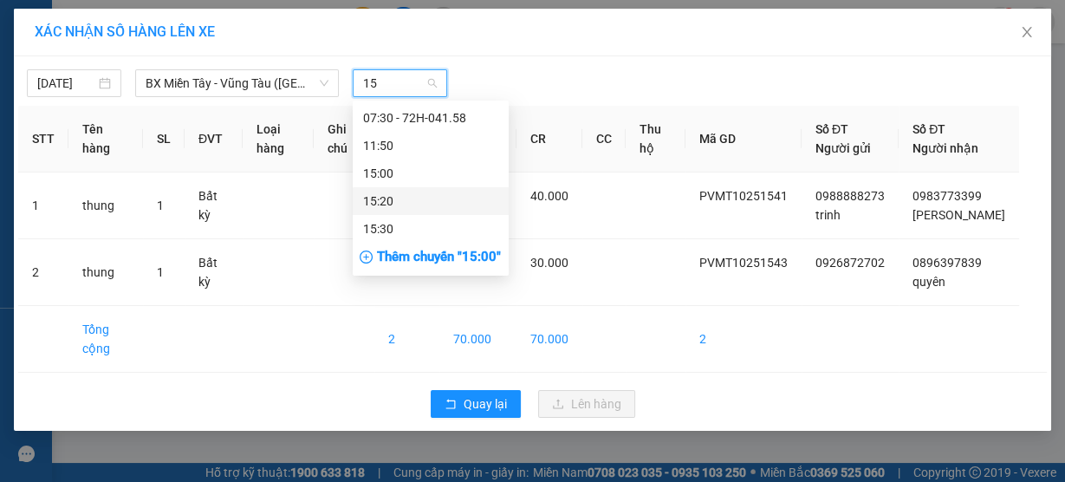
click at [389, 197] on div "15:20" at bounding box center [430, 201] width 135 height 19
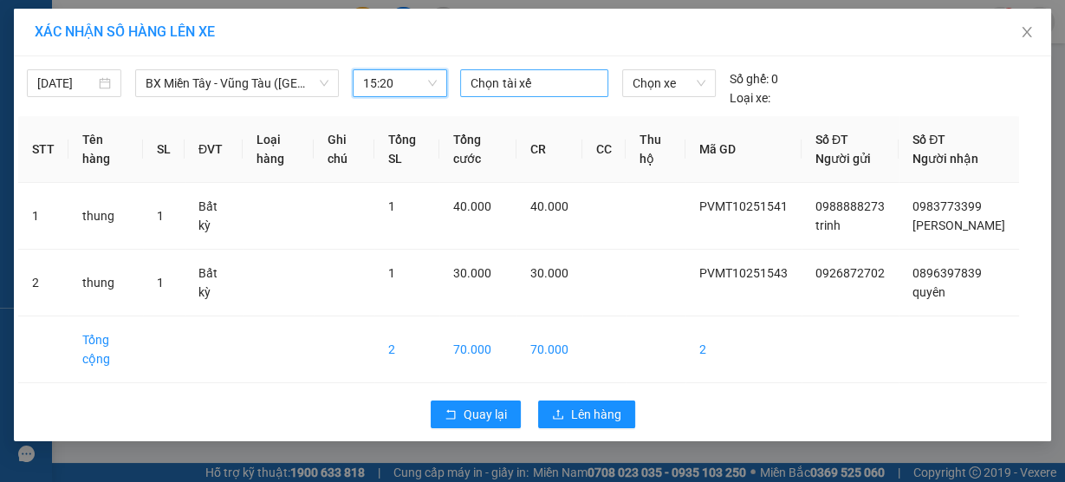
click at [514, 84] on div at bounding box center [534, 83] width 139 height 21
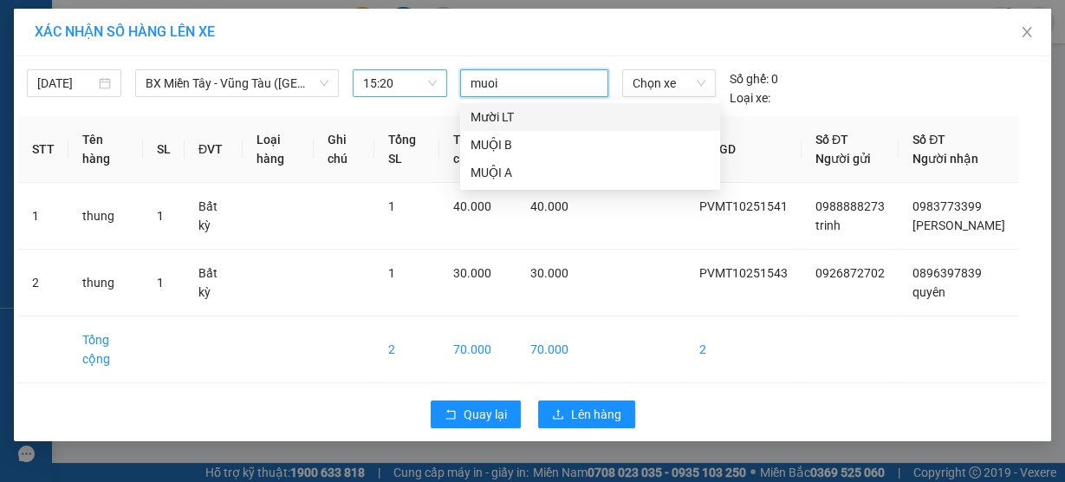
type input "muoi b"
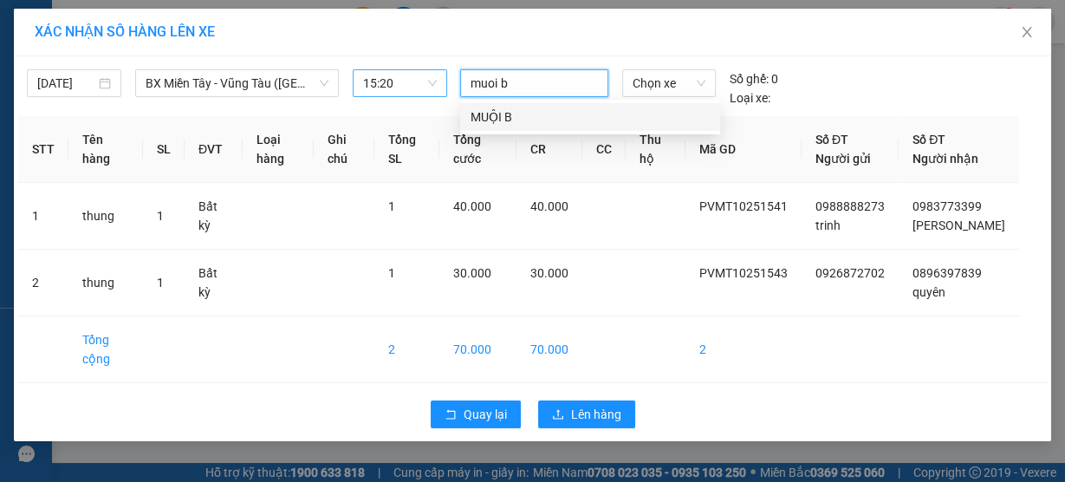
click at [490, 120] on div "MUỘI B" at bounding box center [590, 116] width 239 height 19
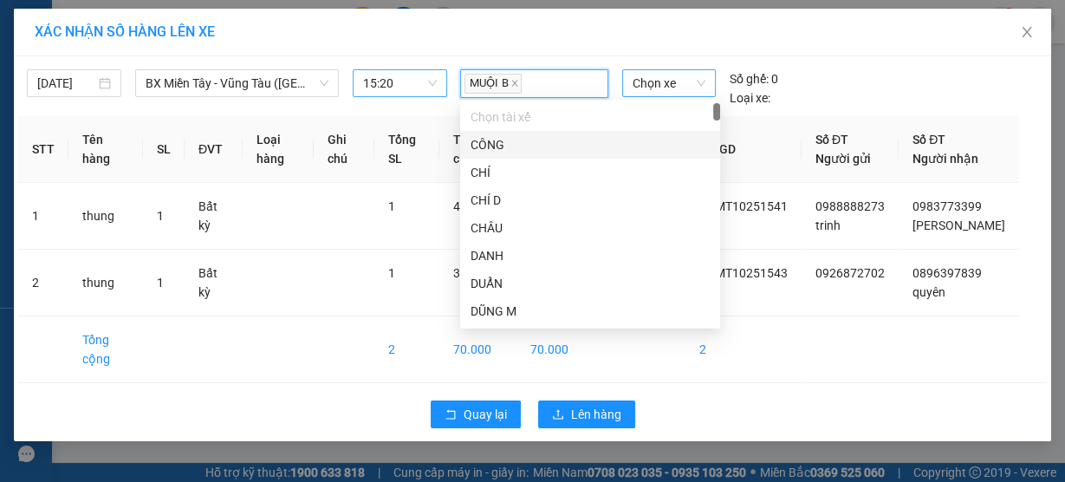
click at [647, 94] on span "Chọn xe" at bounding box center [669, 83] width 73 height 26
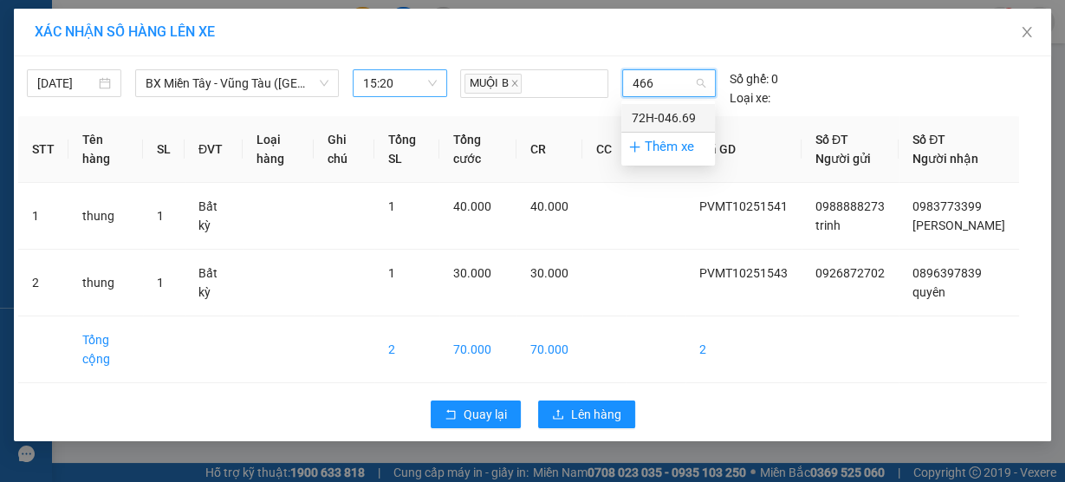
type input "4669"
click at [636, 131] on div "72H-046.69" at bounding box center [668, 118] width 94 height 28
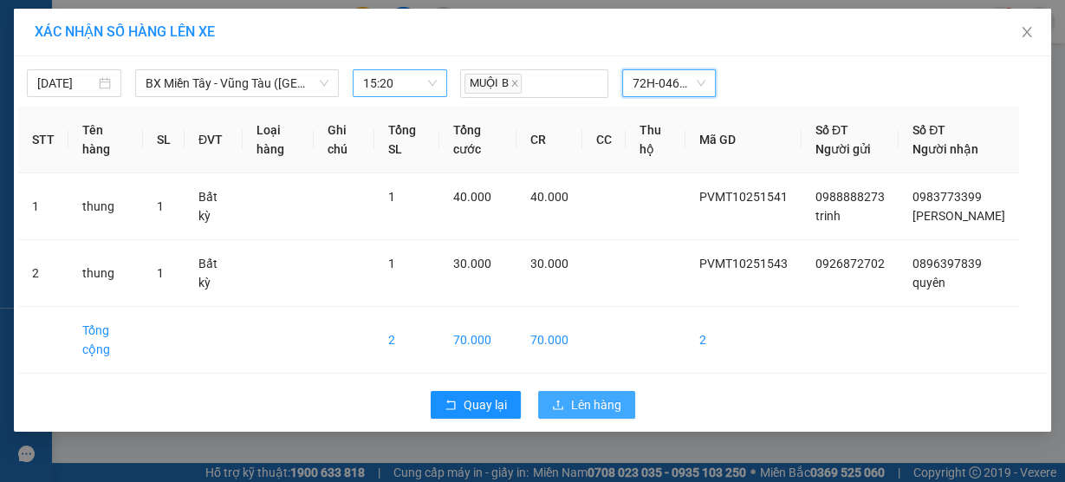
click at [603, 419] on button "Lên hàng" at bounding box center [586, 405] width 97 height 28
click at [585, 414] on span "Lên hàng" at bounding box center [596, 404] width 50 height 19
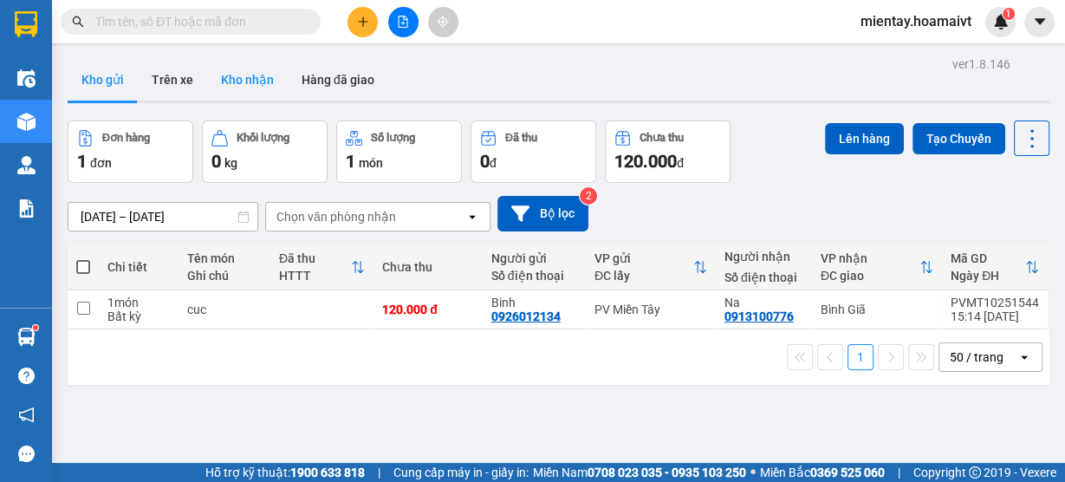
click at [240, 95] on button "Kho nhận" at bounding box center [247, 80] width 81 height 42
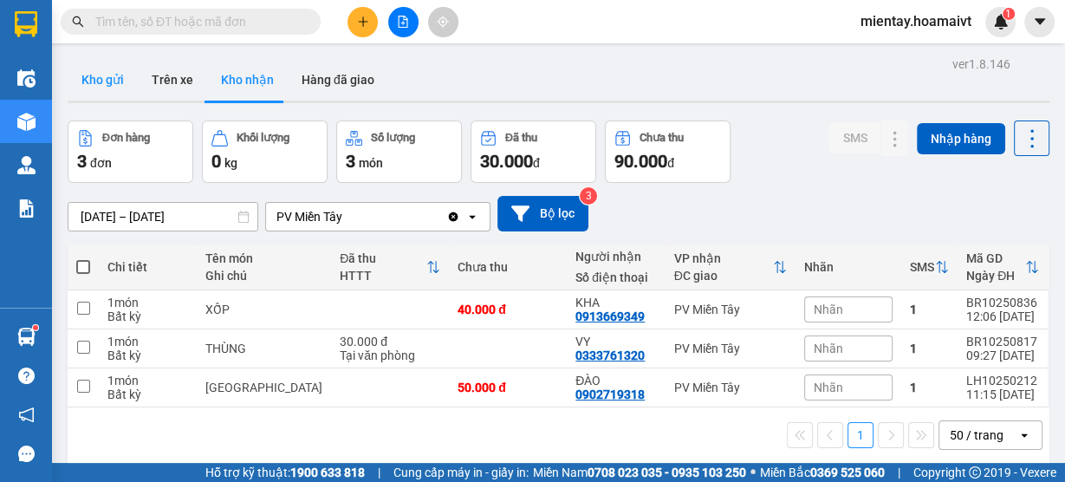
click at [109, 87] on button "Kho gửi" at bounding box center [103, 80] width 70 height 42
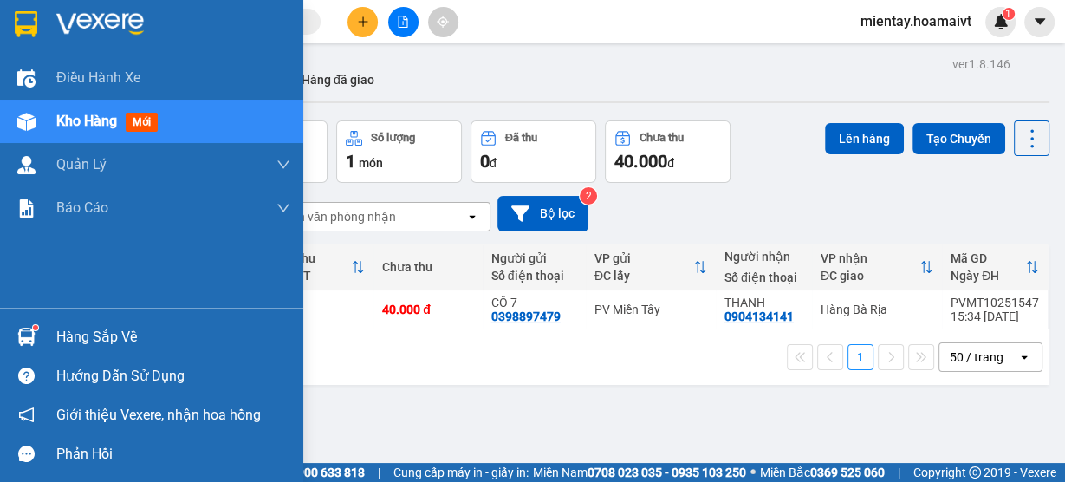
click at [81, 339] on div "Hàng sắp về" at bounding box center [173, 337] width 234 height 26
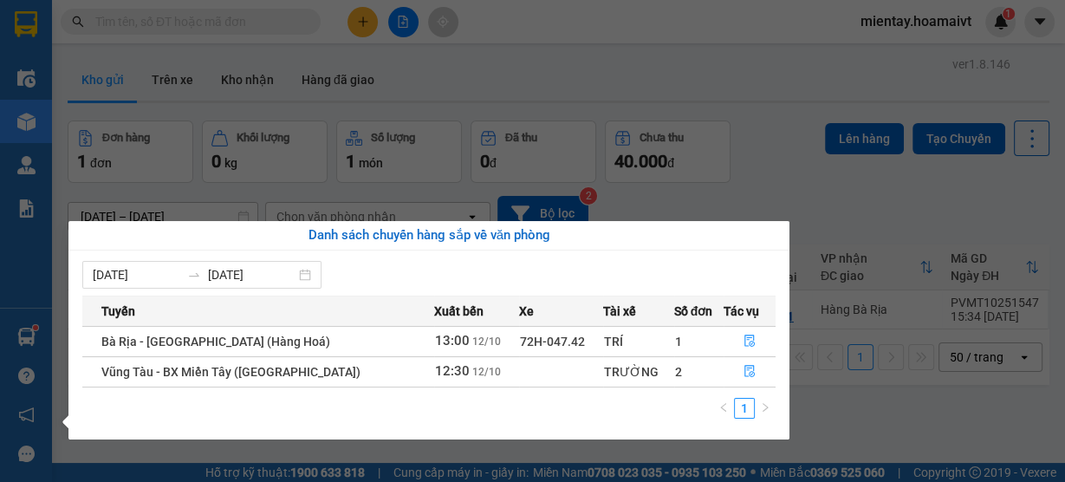
click at [617, 90] on section "Kết quả tìm kiếm ( 4 ) Bộ lọc Gửi 3 ngày gần nhất Mã ĐH Trạng thái Món hàng Tổn…" at bounding box center [532, 241] width 1065 height 482
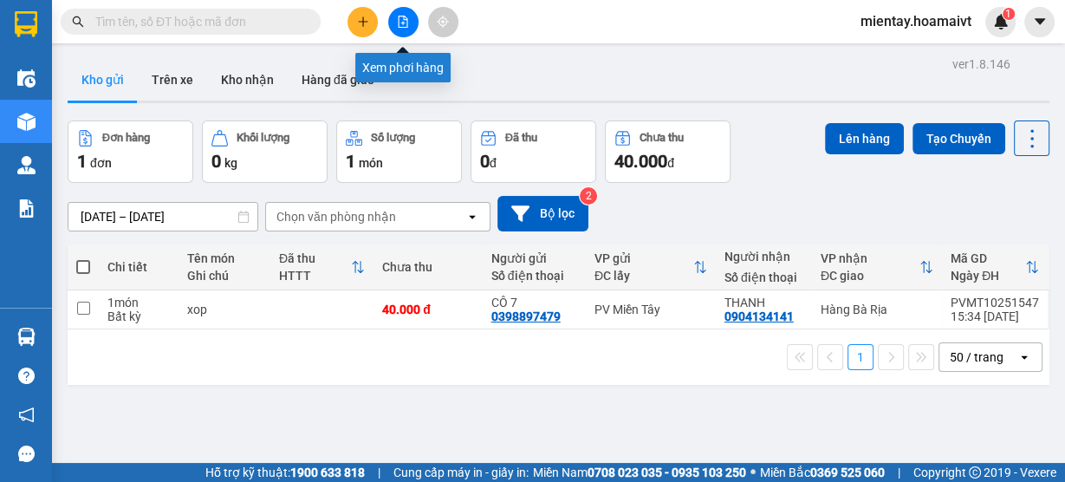
click at [392, 13] on button at bounding box center [403, 22] width 30 height 30
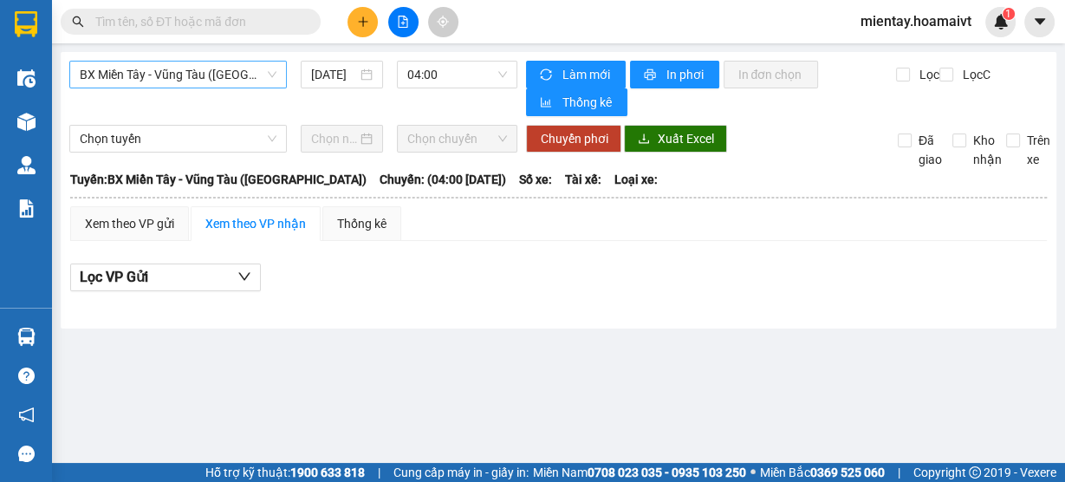
click at [201, 78] on span "BX Miền Tây - Vũng Tàu (Hàng Hóa)" at bounding box center [178, 75] width 197 height 26
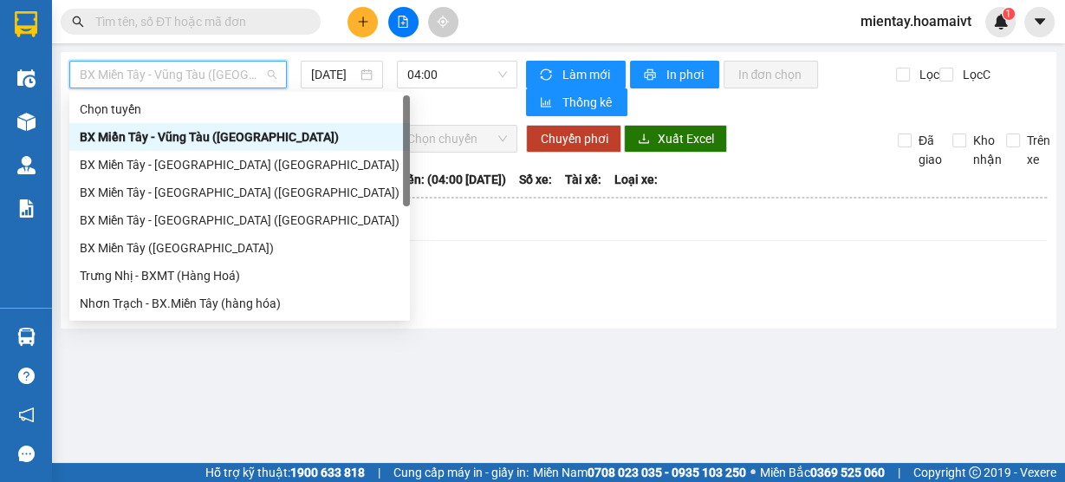
click at [209, 140] on div "BX Miền Tây - Vũng Tàu (Hàng Hóa)" at bounding box center [240, 136] width 320 height 19
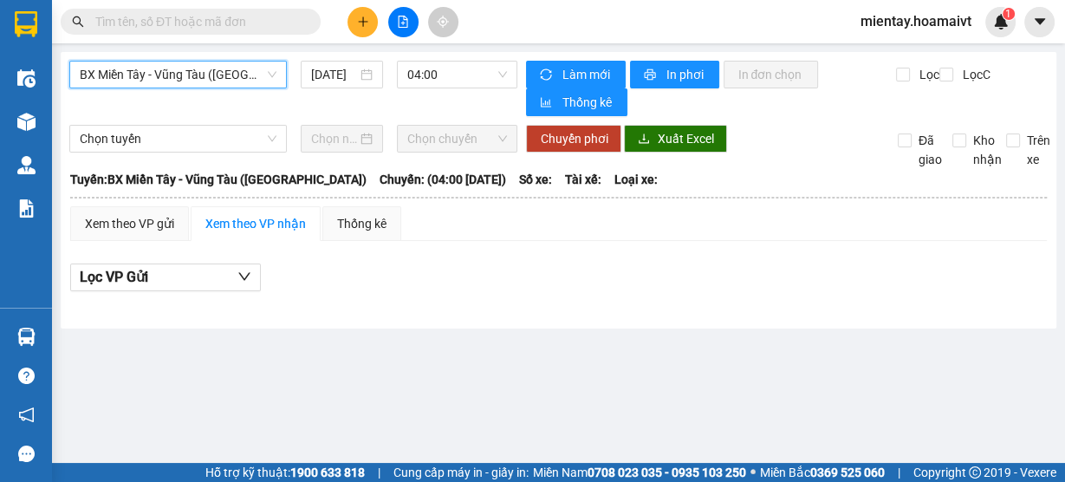
click at [480, 51] on main "BX Miền Tây - Vũng Tàu (Hàng Hóa) BX Miền Tây - Vũng Tàu (Hàng Hóa) 12/10/2025 …" at bounding box center [532, 231] width 1065 height 463
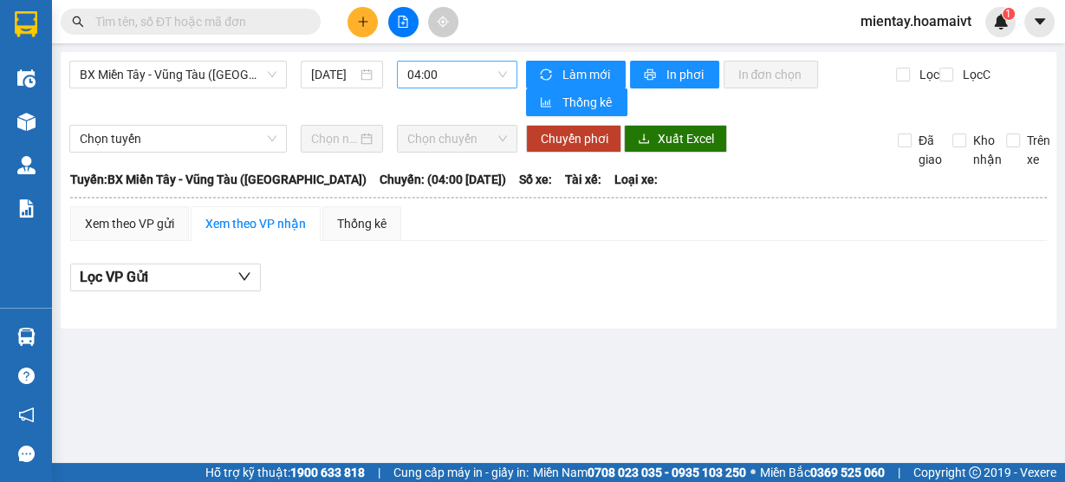
click at [473, 68] on span "04:00" at bounding box center [457, 75] width 101 height 26
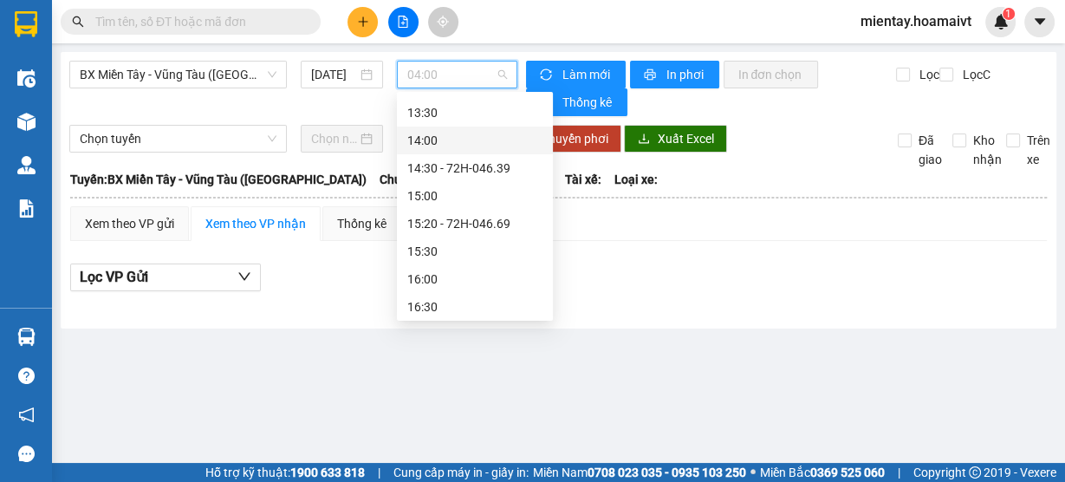
scroll to position [971, 0]
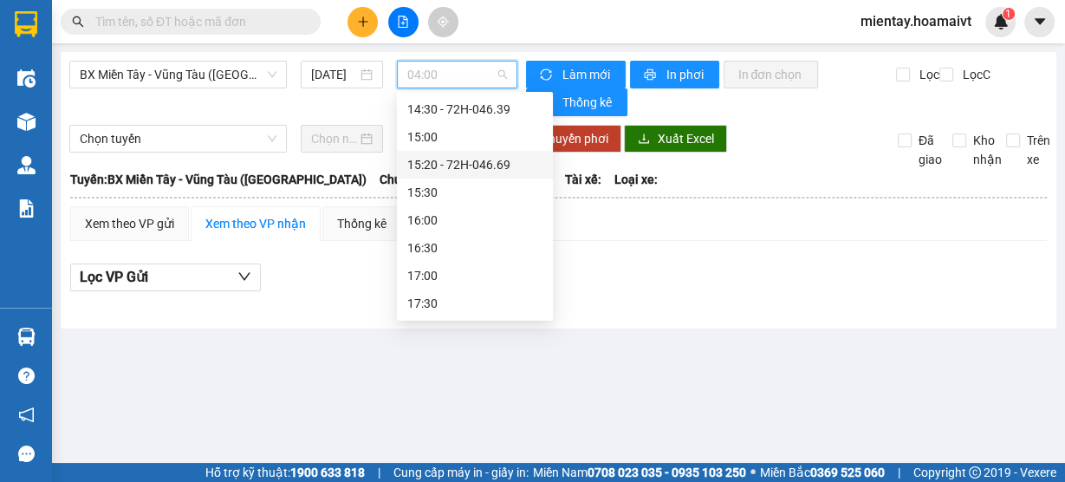
click at [484, 170] on div "15:20 - 72H-046.69" at bounding box center [474, 164] width 135 height 19
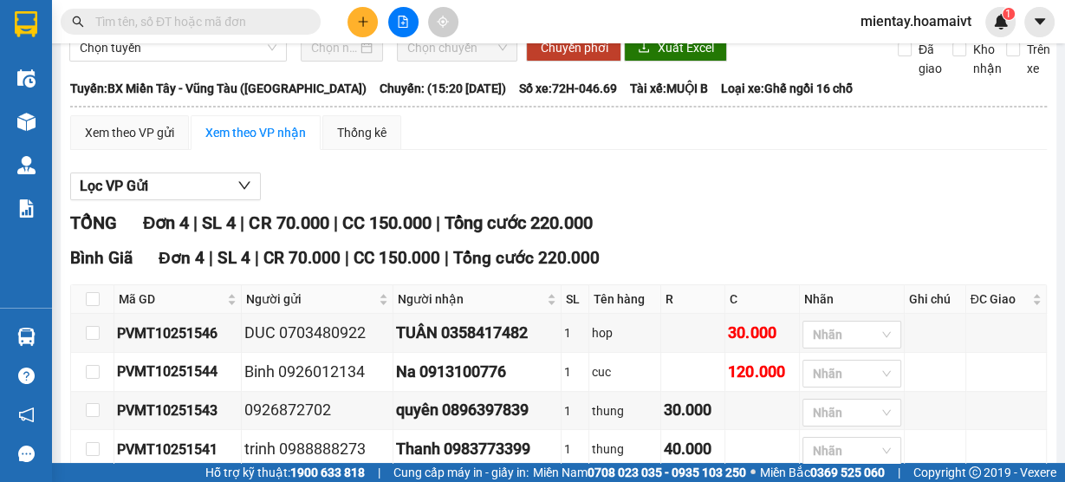
scroll to position [183, 0]
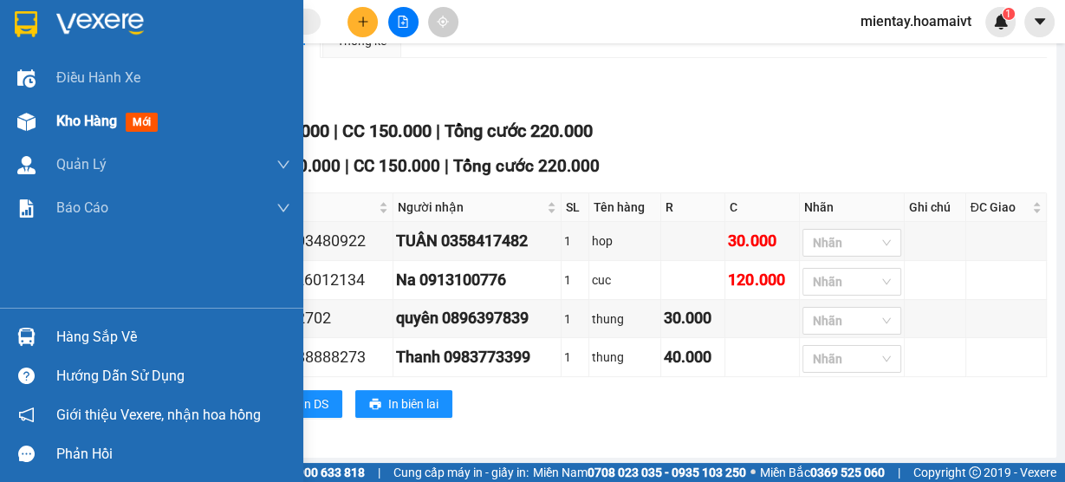
click at [78, 115] on span "Kho hàng" at bounding box center [86, 121] width 61 height 16
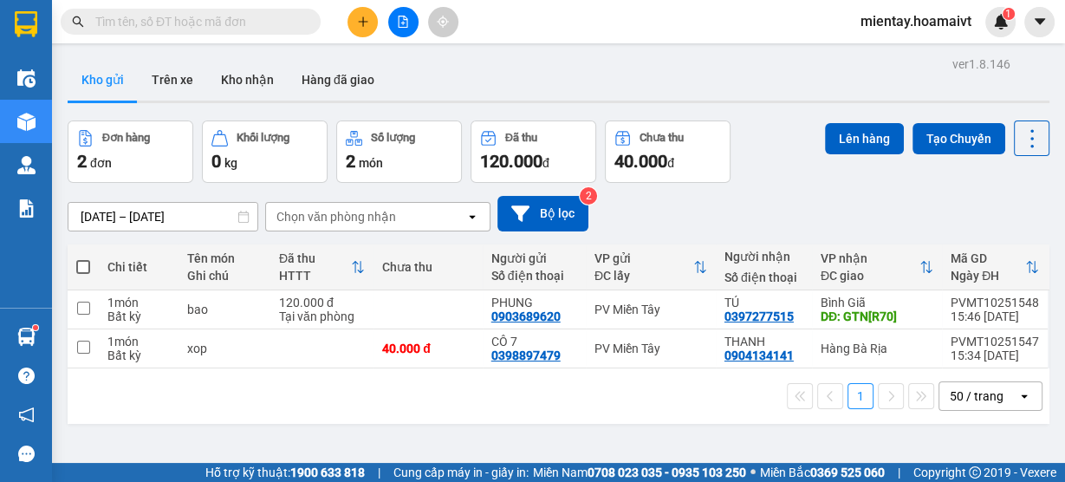
click at [397, 10] on button at bounding box center [403, 22] width 30 height 30
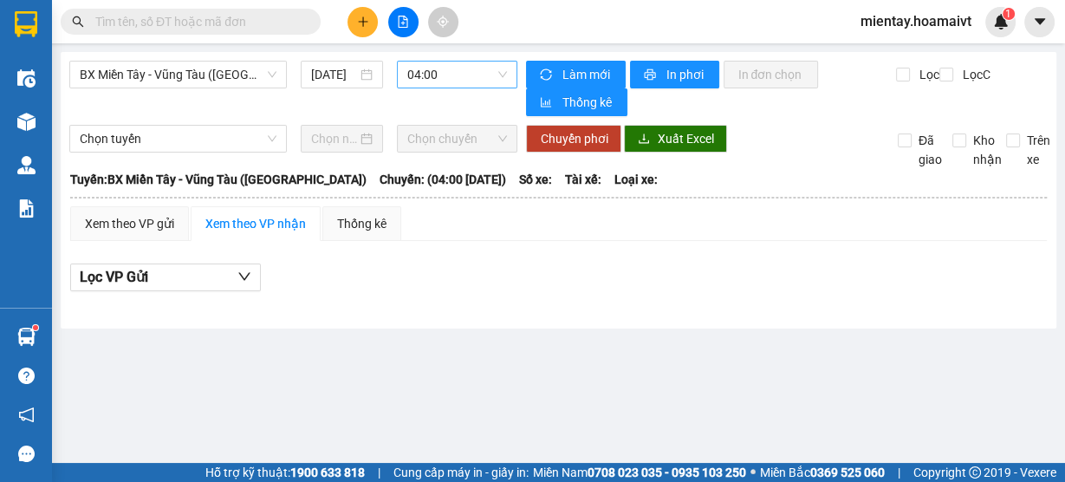
click at [439, 68] on span "04:00" at bounding box center [457, 75] width 101 height 26
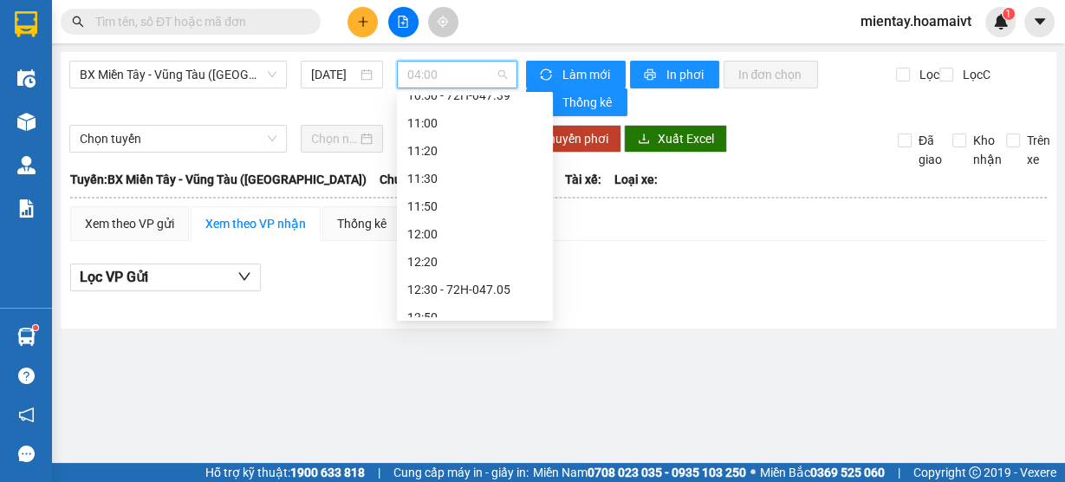
scroll to position [998, 0]
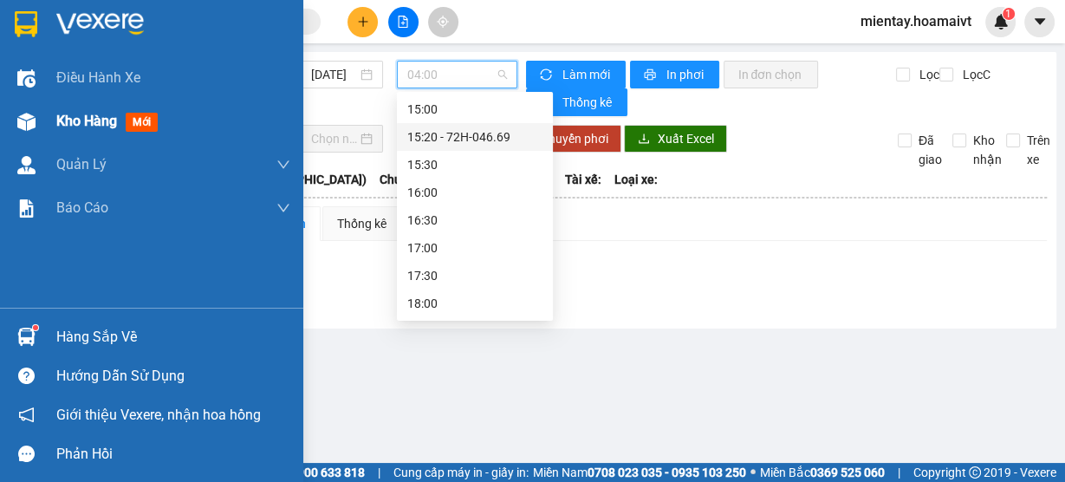
click at [69, 119] on span "Kho hàng" at bounding box center [86, 121] width 61 height 16
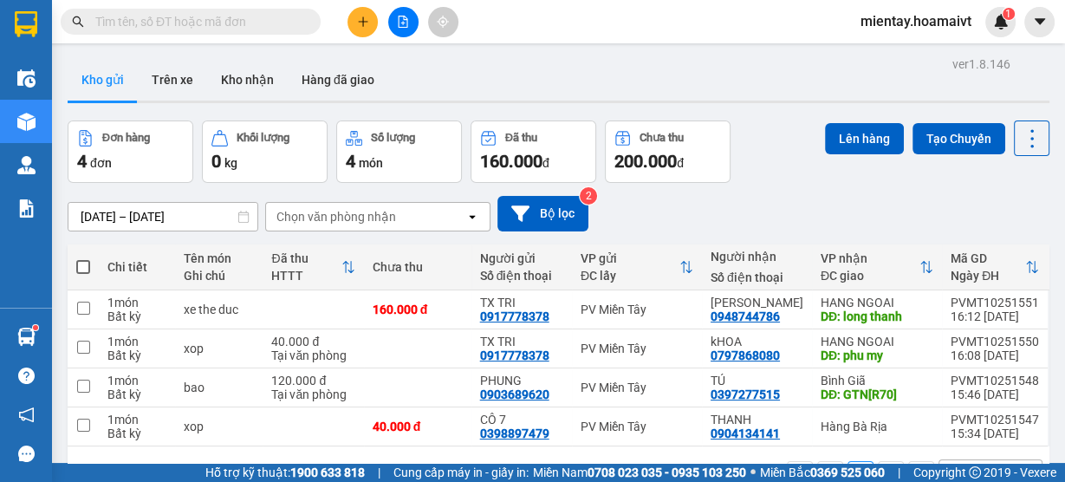
scroll to position [79, 0]
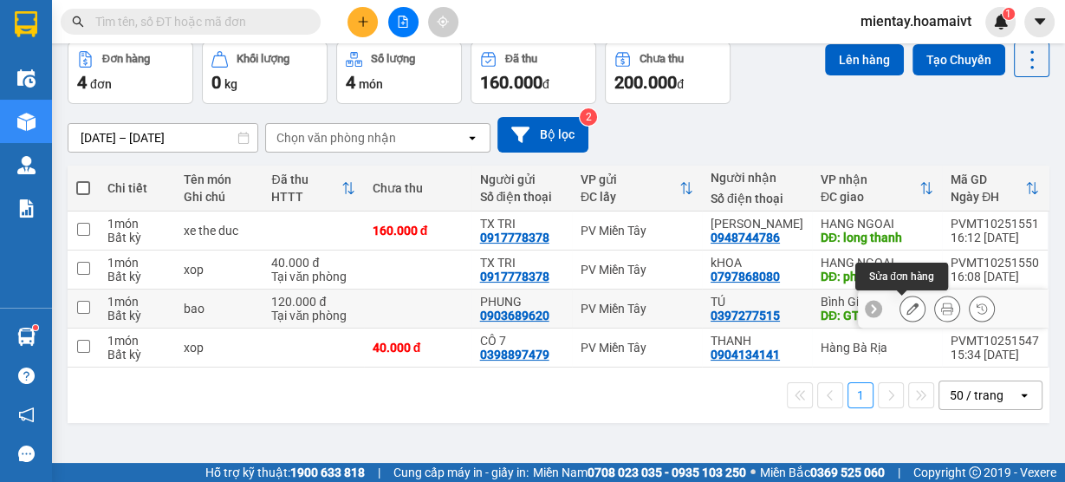
click at [908, 310] on button at bounding box center [912, 309] width 24 height 30
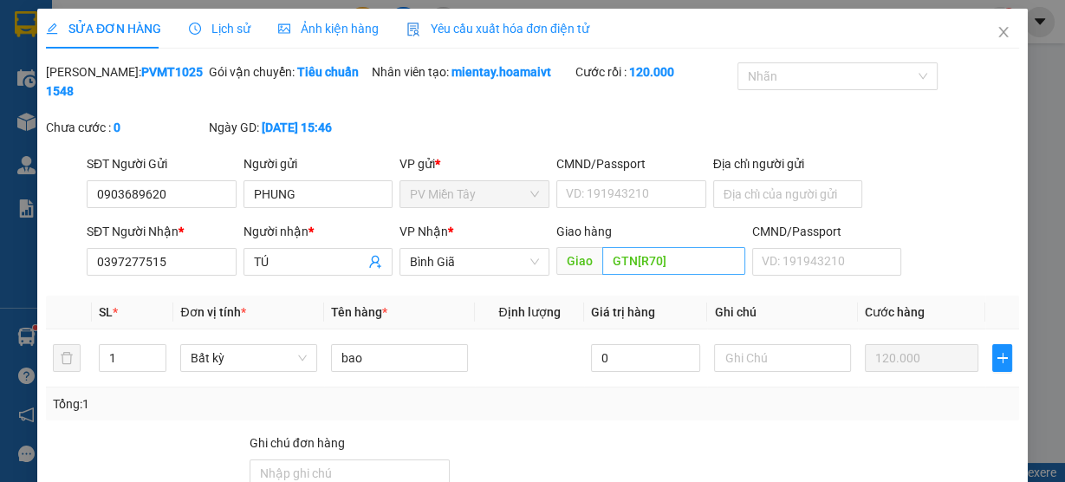
type input "0903689620"
type input "PHUNG"
type input "0397277515"
type input "TÚ"
type input "GTN[R70]"
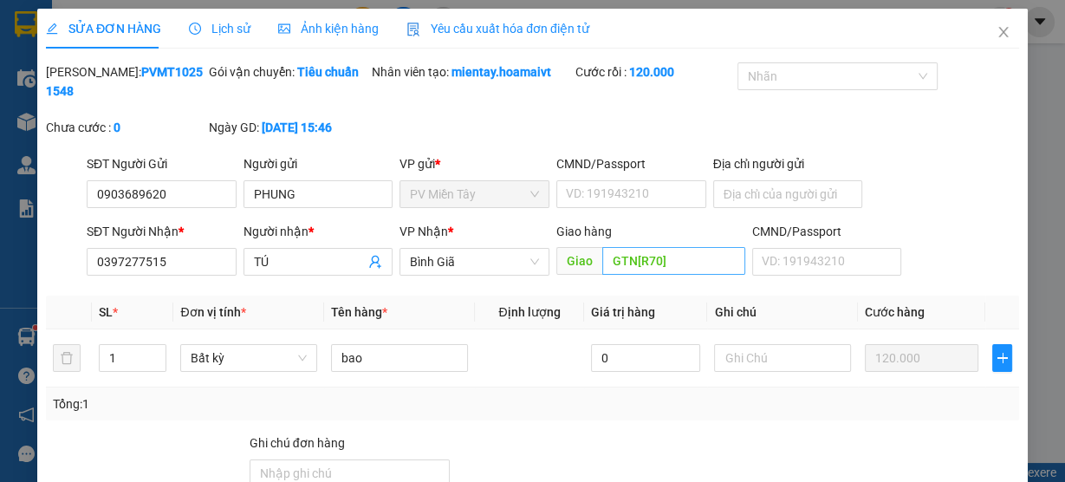
type input "120.000"
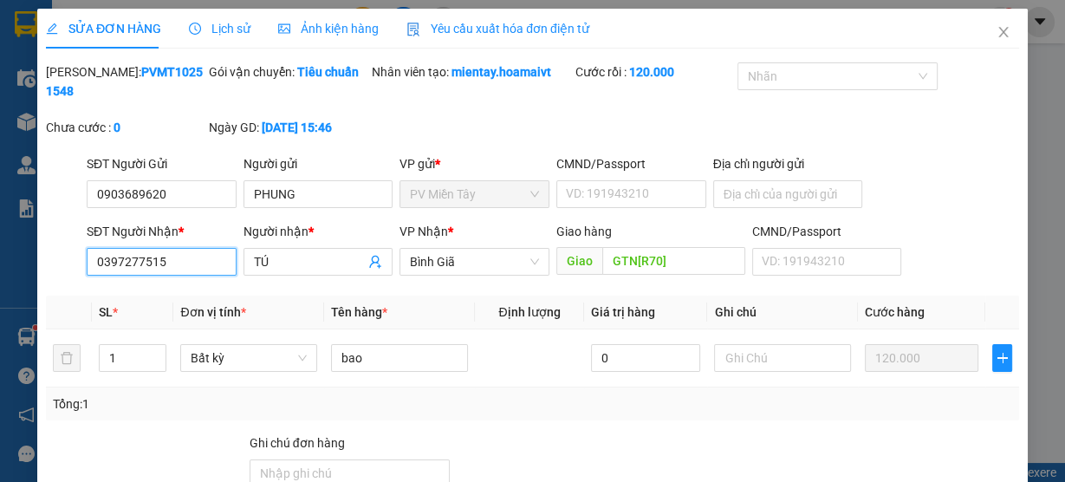
drag, startPoint x: 205, startPoint y: 261, endPoint x: 0, endPoint y: 271, distance: 205.7
click at [0, 271] on div "SỬA ĐƠN HÀNG Lịch sử Ảnh kiện hàng Yêu cầu xuất hóa đơn điện tử Total Paid Fee …" at bounding box center [532, 241] width 1065 height 482
type input "02543614600"
drag, startPoint x: 218, startPoint y: 257, endPoint x: 21, endPoint y: 267, distance: 197.0
click at [21, 267] on div "SỬA ĐƠN HÀNG Lịch sử Ảnh kiện hàng Yêu cầu xuất hóa đơn điện tử Total Paid Fee …" at bounding box center [532, 241] width 1065 height 482
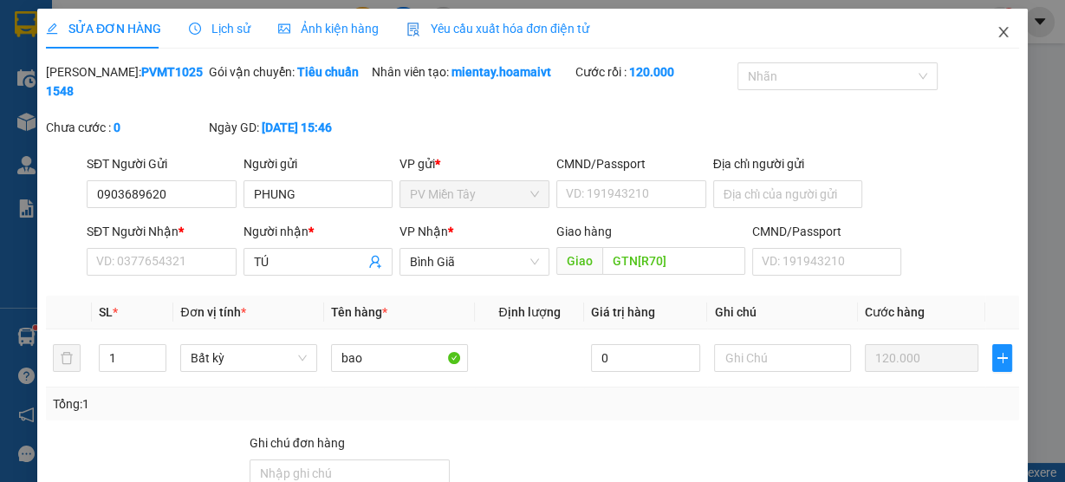
click at [997, 31] on icon "close" at bounding box center [1004, 32] width 14 height 14
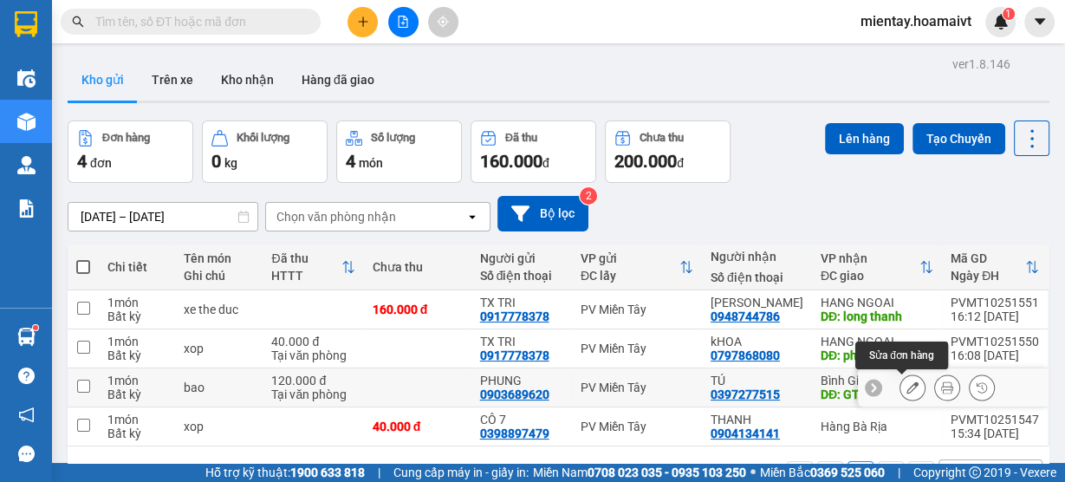
click at [906, 387] on icon at bounding box center [912, 387] width 12 height 12
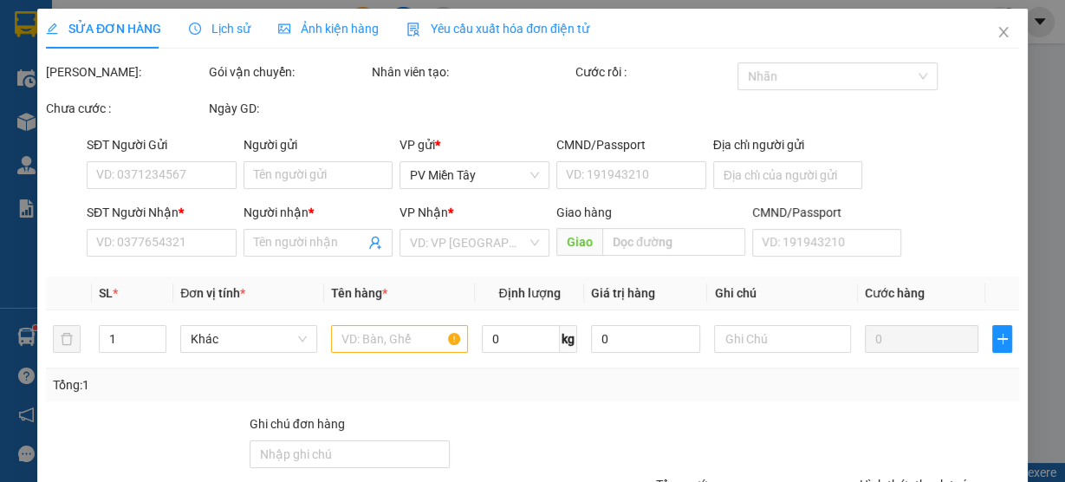
type input "0903689620"
type input "PHUNG"
type input "0397277515"
type input "TÚ"
type input "GTN[R70]"
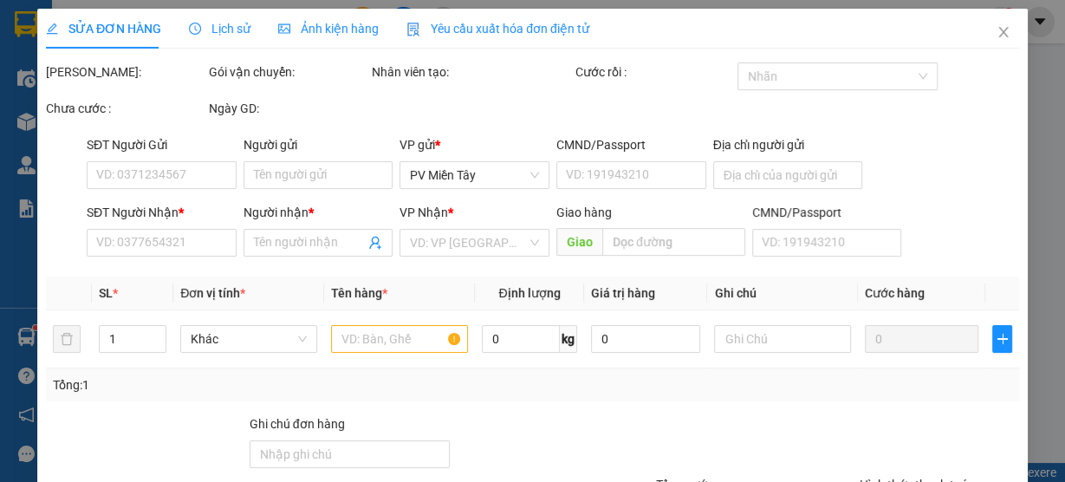
type input "120.000"
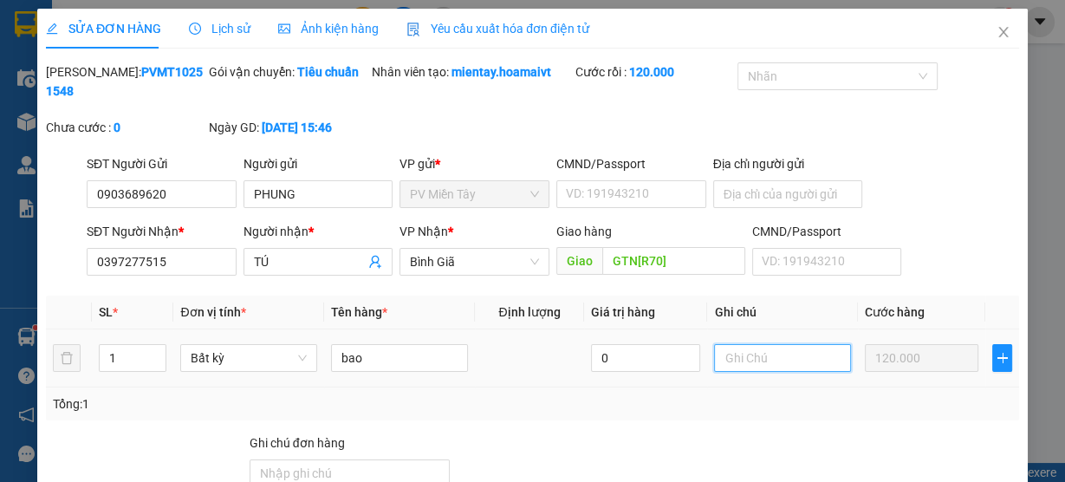
click at [745, 360] on input "text" at bounding box center [782, 358] width 137 height 28
paste input "02543614600"
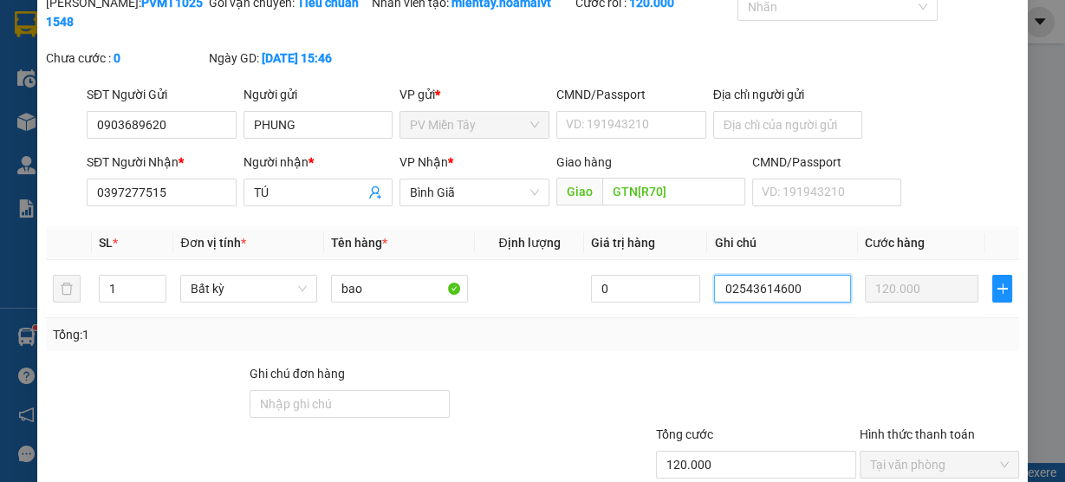
scroll to position [180, 0]
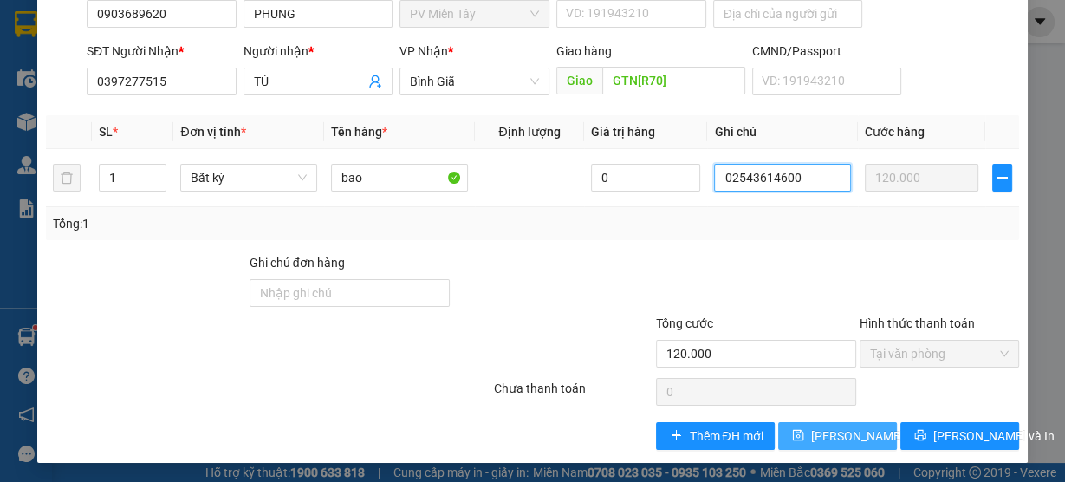
type input "02543614600"
click at [844, 422] on button "Lưu thay đổi" at bounding box center [837, 436] width 119 height 28
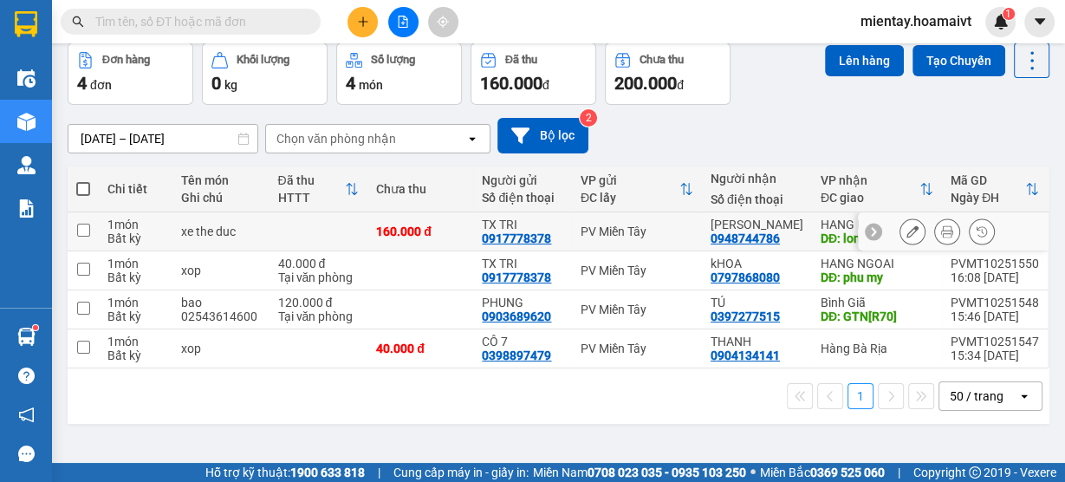
scroll to position [79, 0]
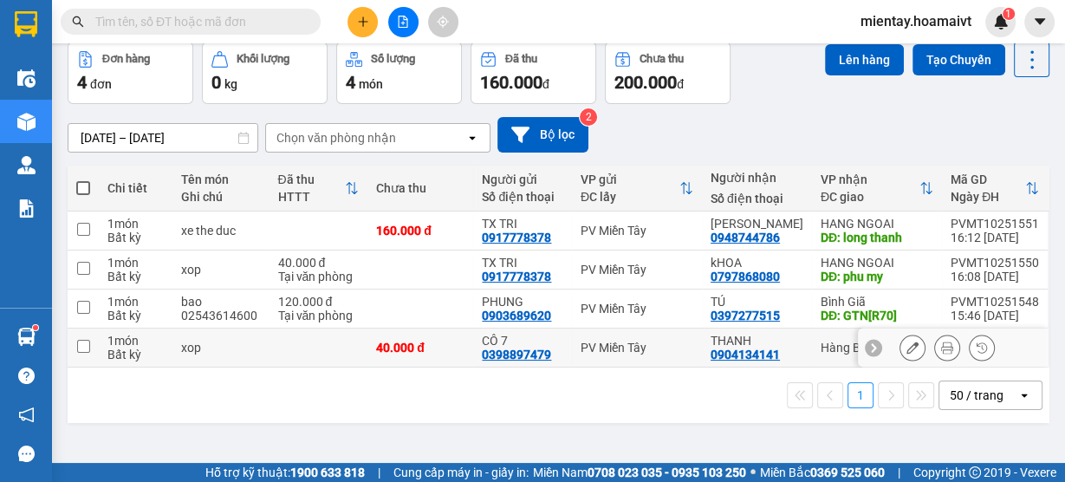
click at [310, 348] on td at bounding box center [319, 347] width 99 height 39
checkbox input "true"
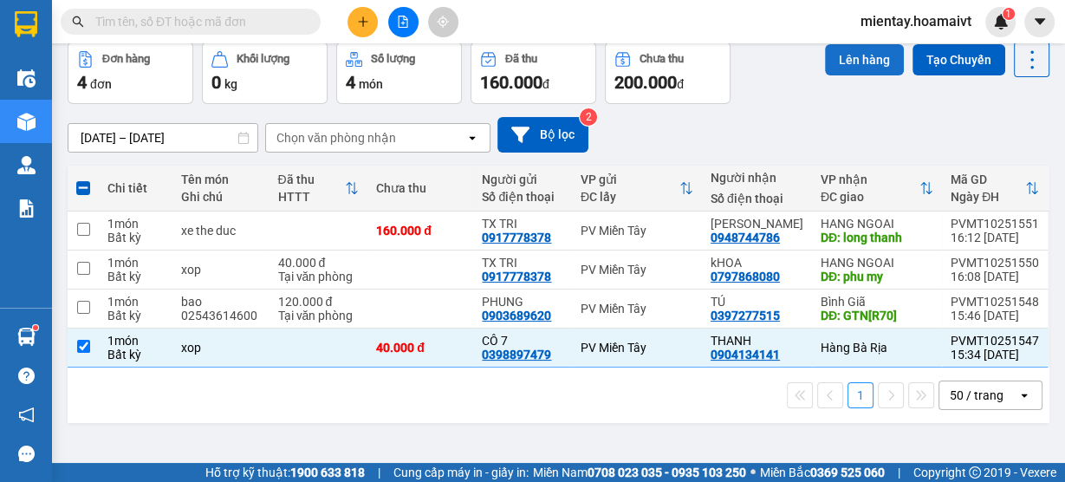
click at [850, 58] on button "Lên hàng" at bounding box center [864, 59] width 79 height 31
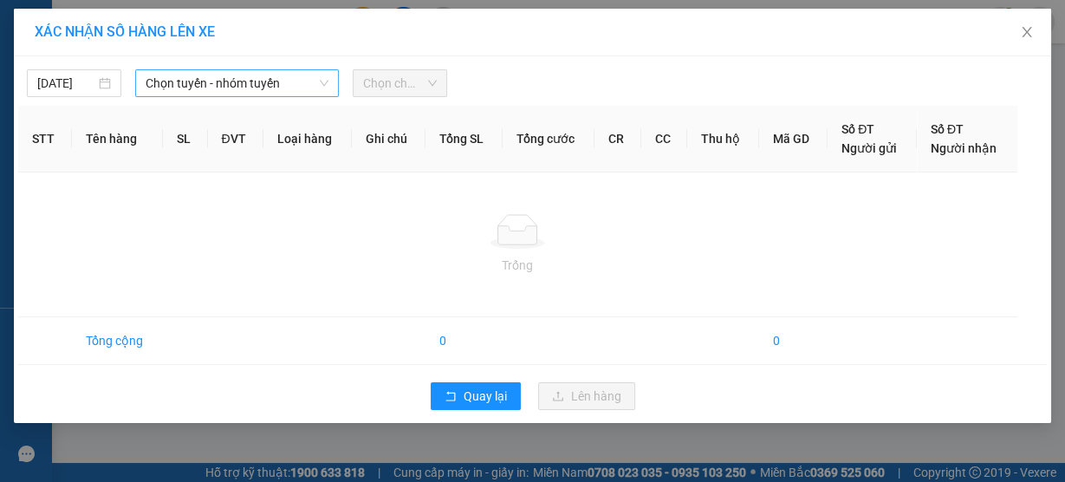
click at [259, 81] on span "Chọn tuyến - nhóm tuyến" at bounding box center [237, 83] width 183 height 26
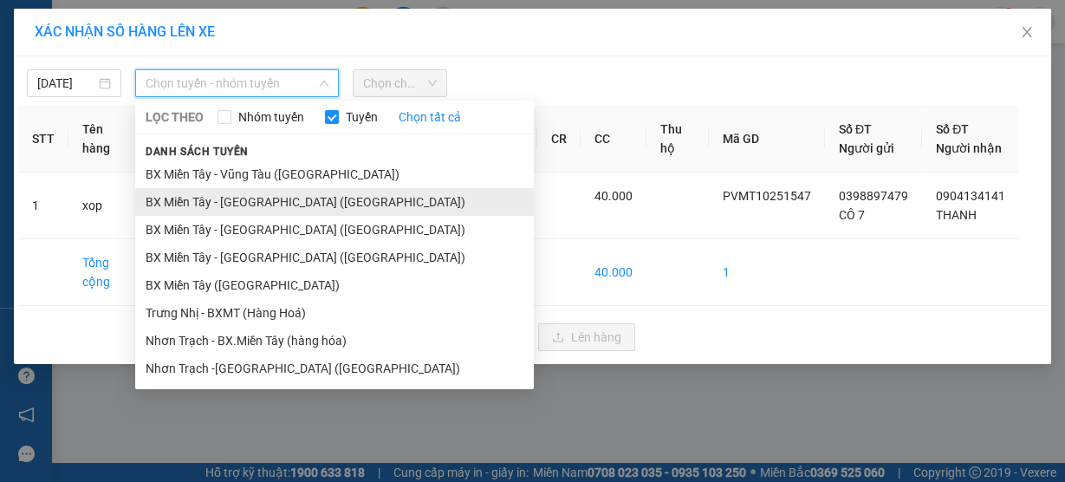
click at [243, 200] on li "BX Miền Tây - Bà Rịa (Hàng Hóa)" at bounding box center [334, 202] width 399 height 28
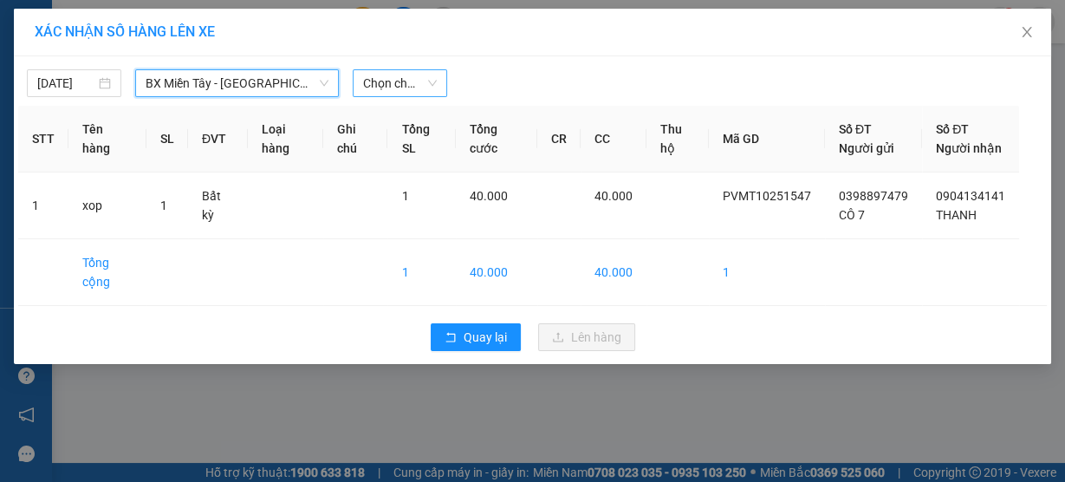
click at [387, 82] on span "Chọn chuyến" at bounding box center [400, 83] width 74 height 26
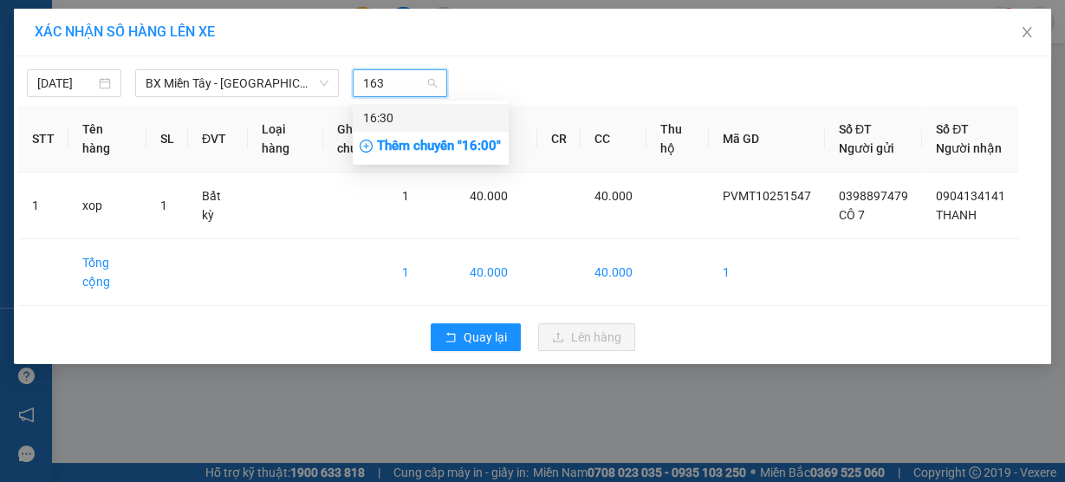
type input "1630"
click at [402, 124] on div "16:30" at bounding box center [430, 117] width 135 height 19
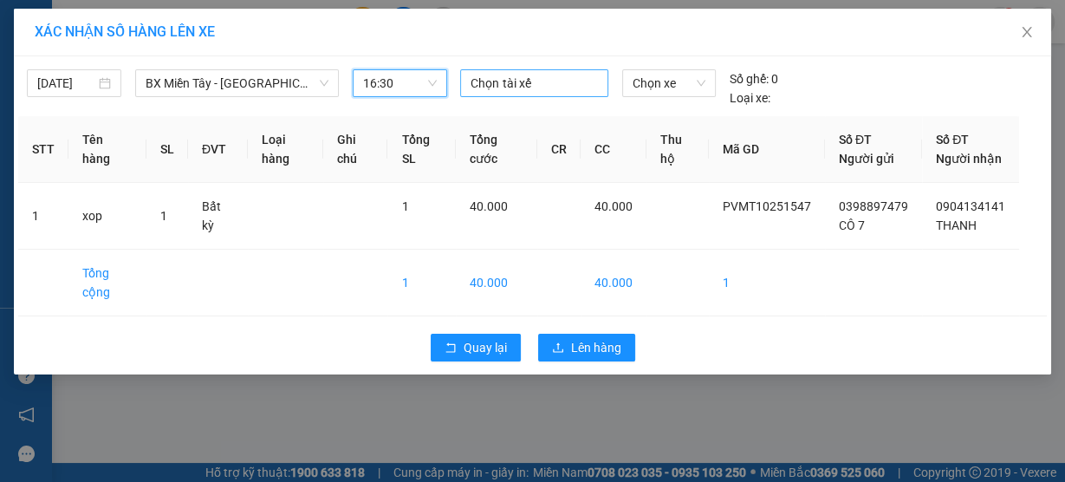
click at [503, 84] on div at bounding box center [534, 83] width 139 height 21
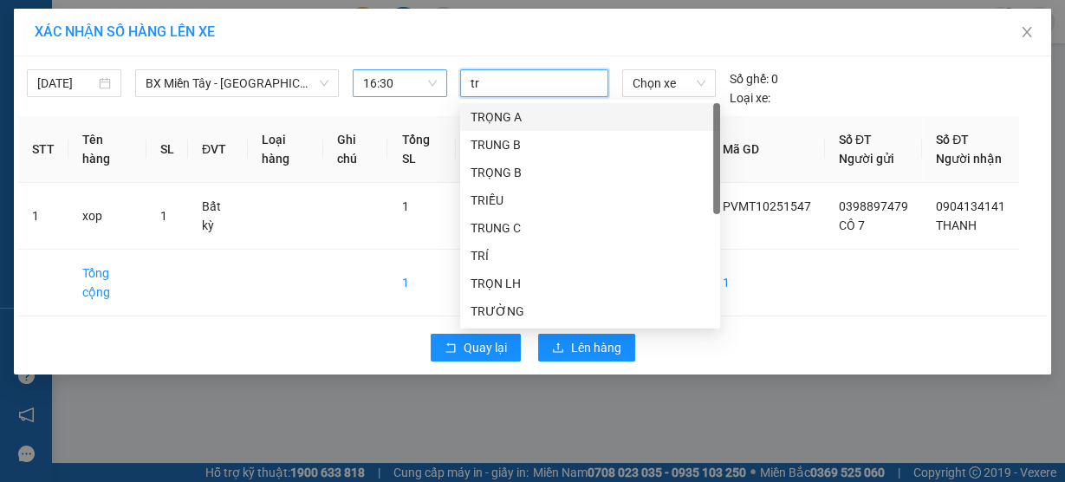
type input "tri"
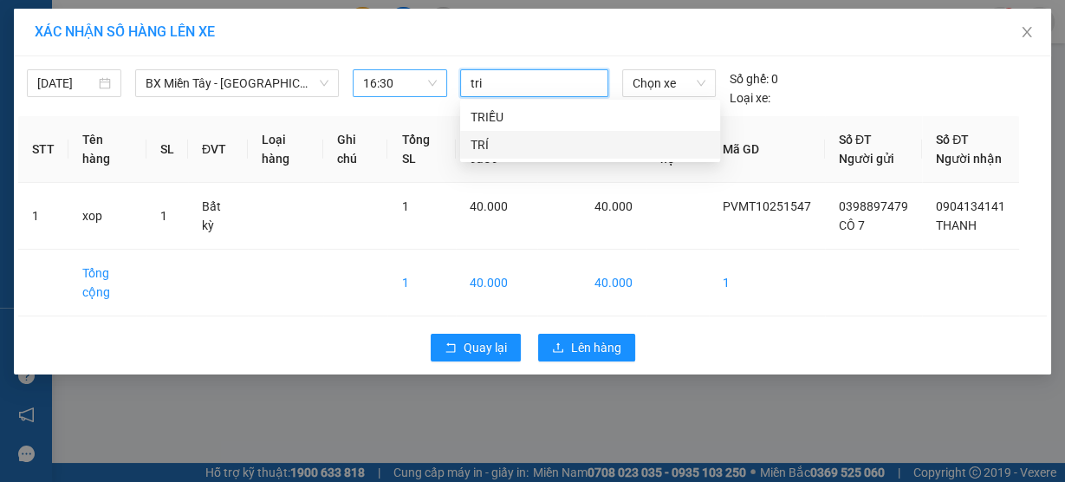
click at [508, 142] on div "TRÍ" at bounding box center [590, 144] width 239 height 19
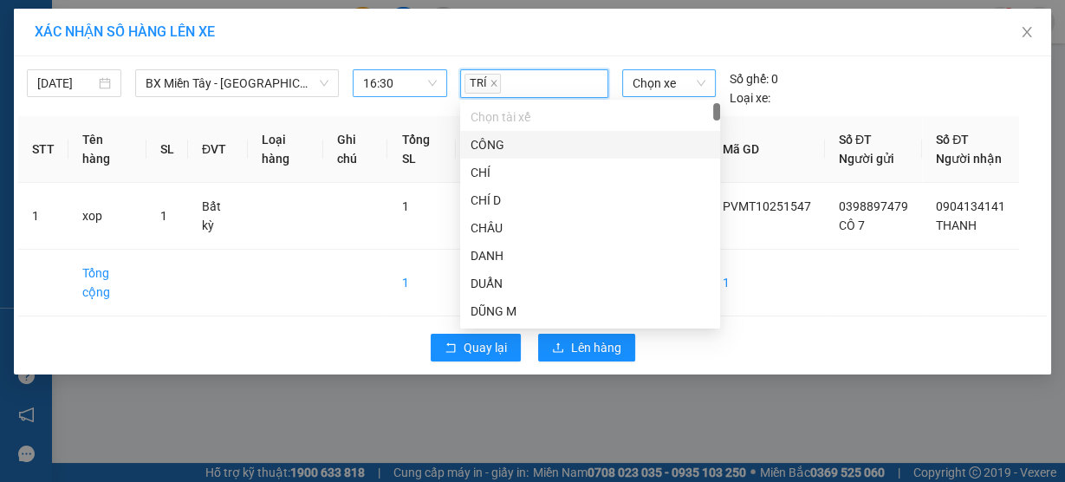
click at [664, 88] on span "Chọn xe" at bounding box center [669, 83] width 73 height 26
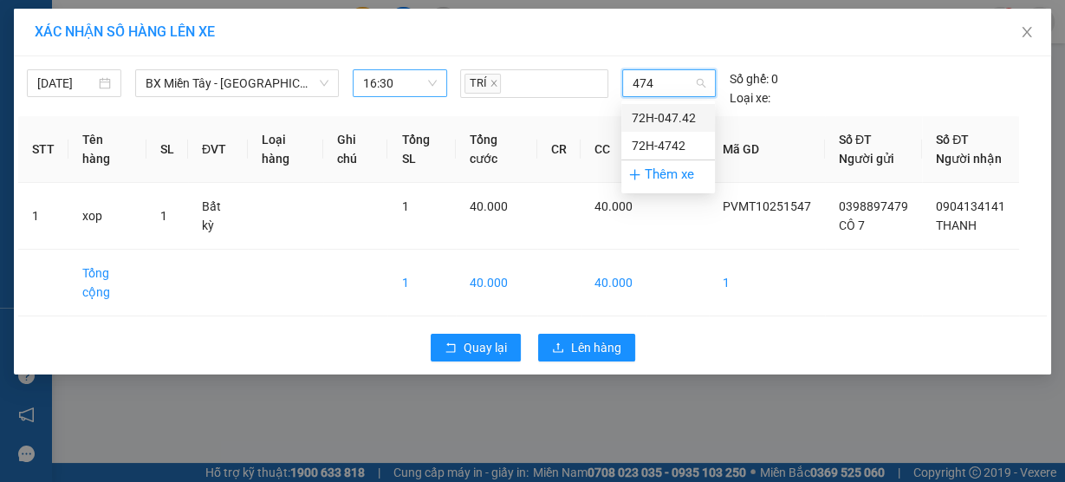
type input "4742"
click at [662, 122] on div "72H-047.42" at bounding box center [668, 117] width 73 height 19
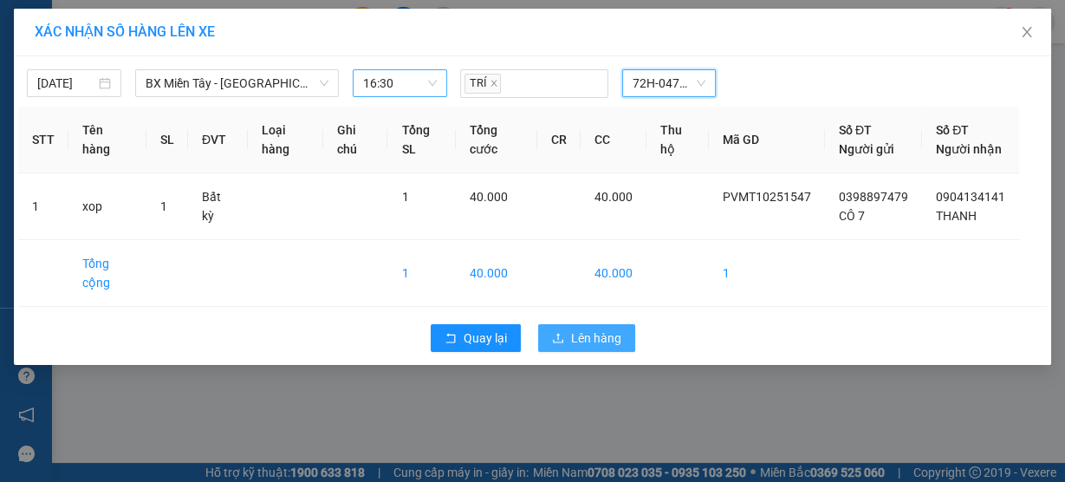
click at [583, 348] on span "Lên hàng" at bounding box center [596, 337] width 50 height 19
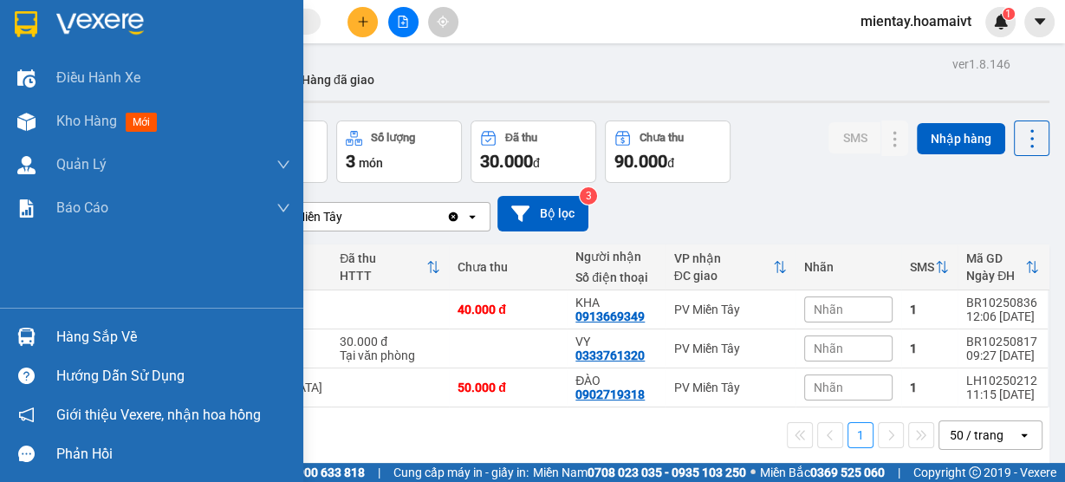
click at [109, 351] on div "Hàng sắp về" at bounding box center [151, 336] width 303 height 39
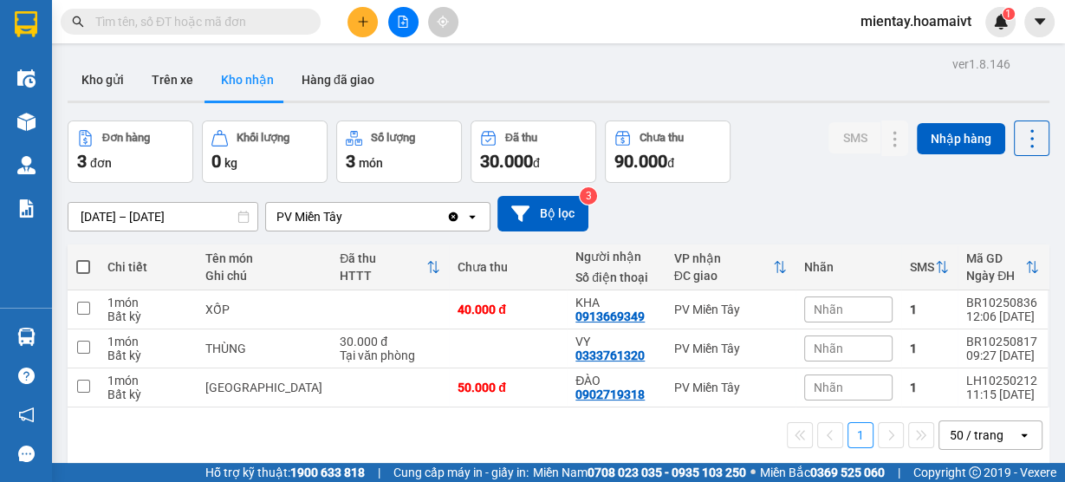
click at [691, 59] on section "Kết quả tìm kiếm ( 0 ) Bộ lọc Gửi 3 ngày gần nhất No Data mientay.hoamaivt 1 Đi…" at bounding box center [532, 241] width 1065 height 482
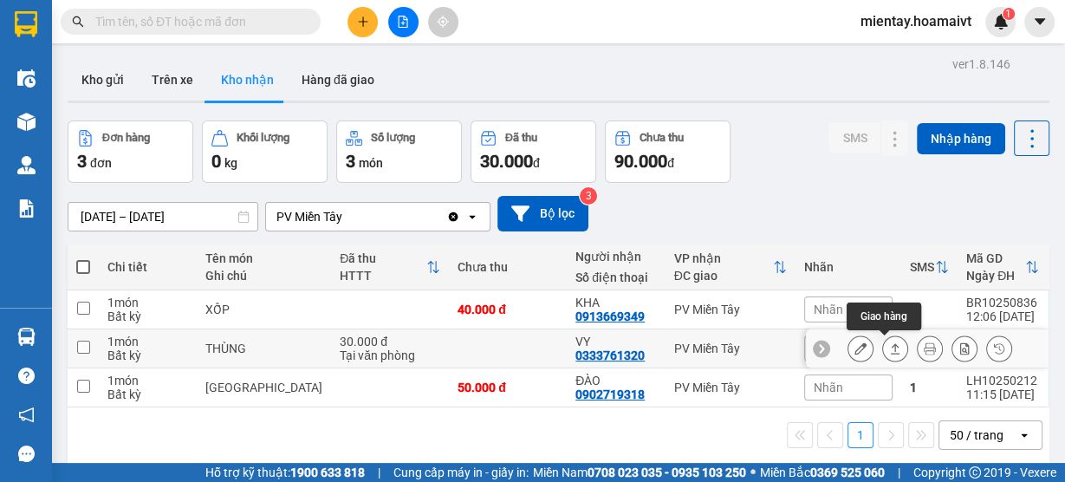
click at [883, 336] on button at bounding box center [895, 349] width 24 height 30
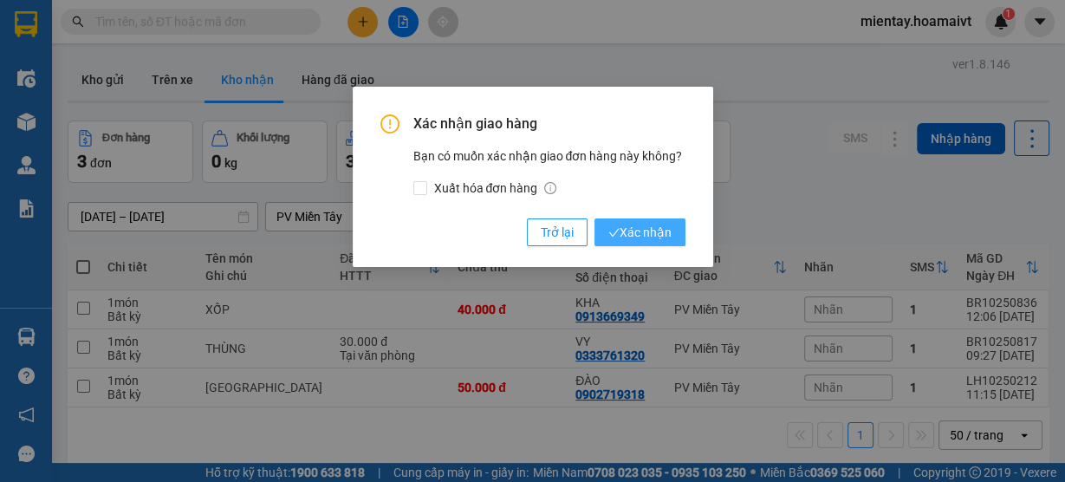
click at [647, 231] on span "Xác nhận" at bounding box center [639, 232] width 63 height 19
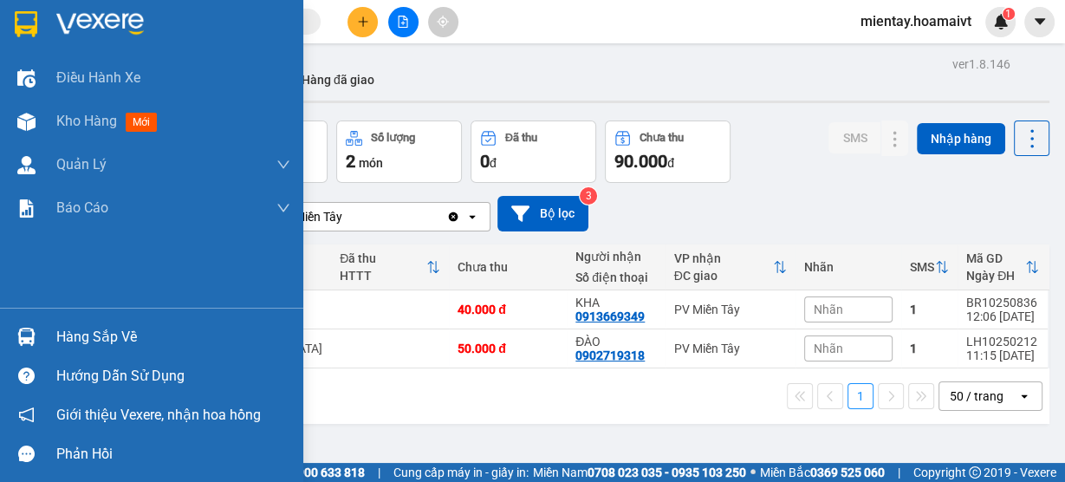
click at [90, 342] on div "Hàng sắp về" at bounding box center [173, 337] width 234 height 26
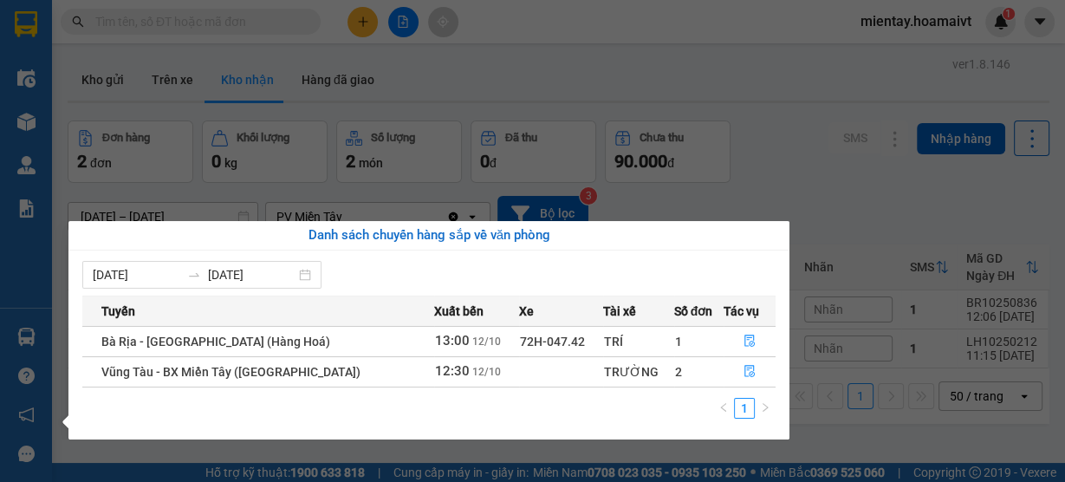
click at [580, 68] on section "Kết quả tìm kiếm ( 0 ) Bộ lọc Gửi 3 ngày gần nhất No Data mientay.hoamaivt 1 Đi…" at bounding box center [532, 241] width 1065 height 482
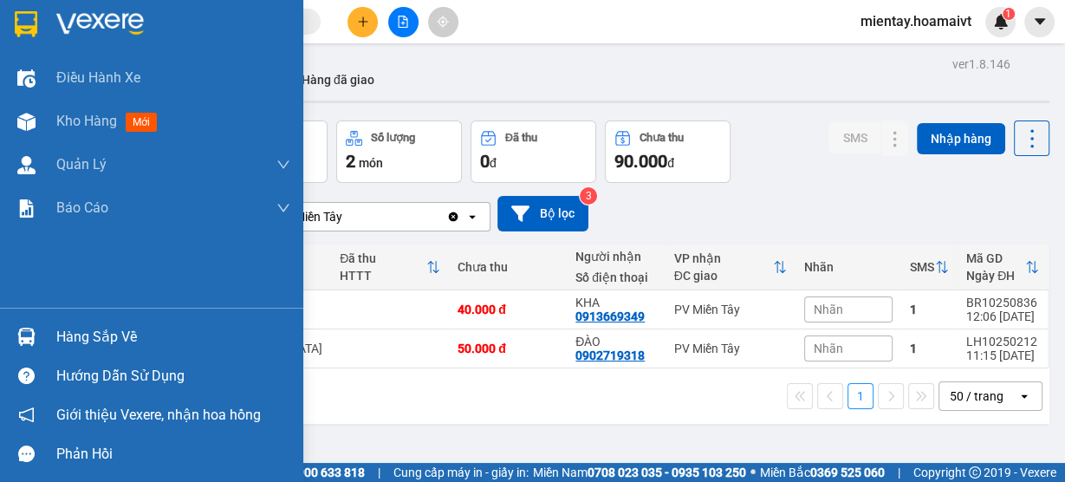
click at [94, 336] on div "Hàng sắp về" at bounding box center [173, 337] width 234 height 26
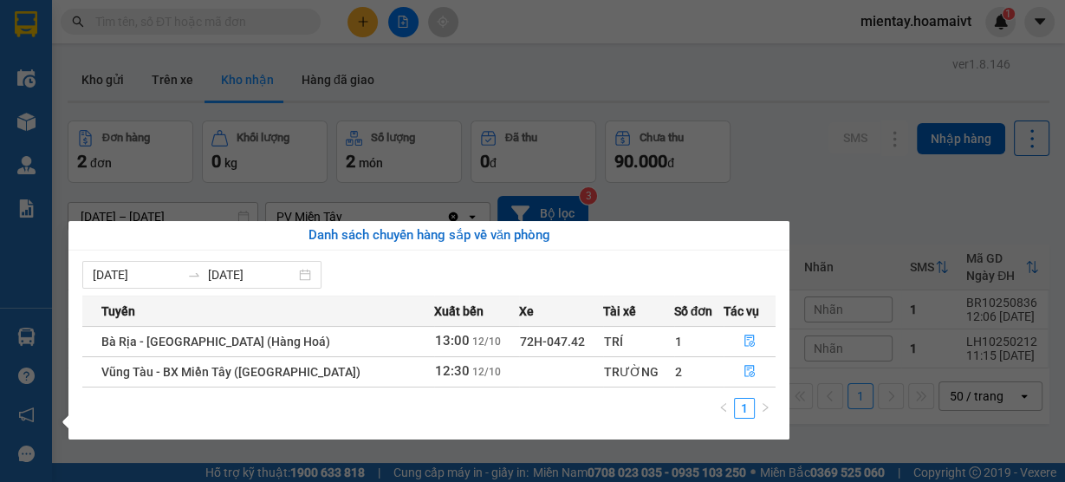
click at [760, 89] on section "Kết quả tìm kiếm ( 0 ) Bộ lọc Gửi 3 ngày gần nhất No Data mientay.hoamaivt 1 Đi…" at bounding box center [532, 241] width 1065 height 482
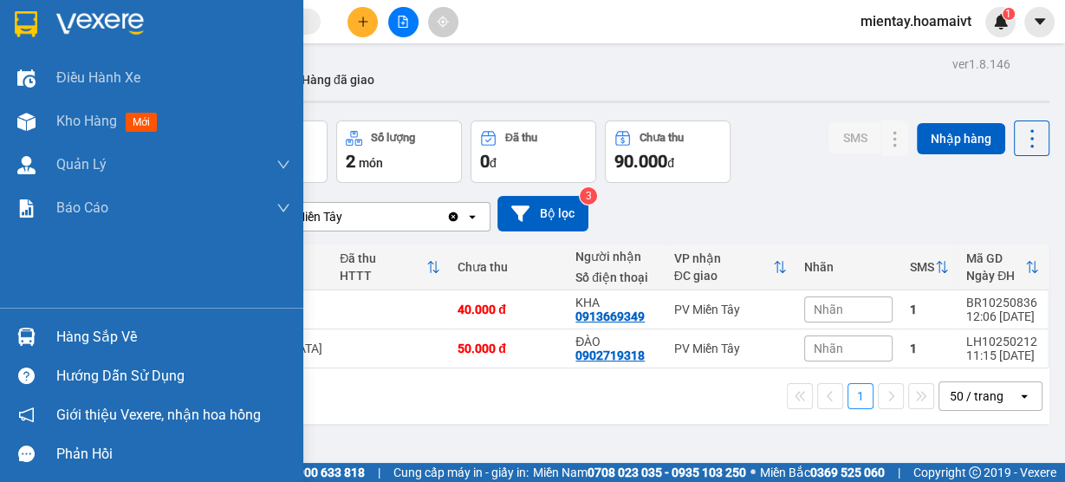
click at [95, 335] on div "Hàng sắp về" at bounding box center [173, 337] width 234 height 26
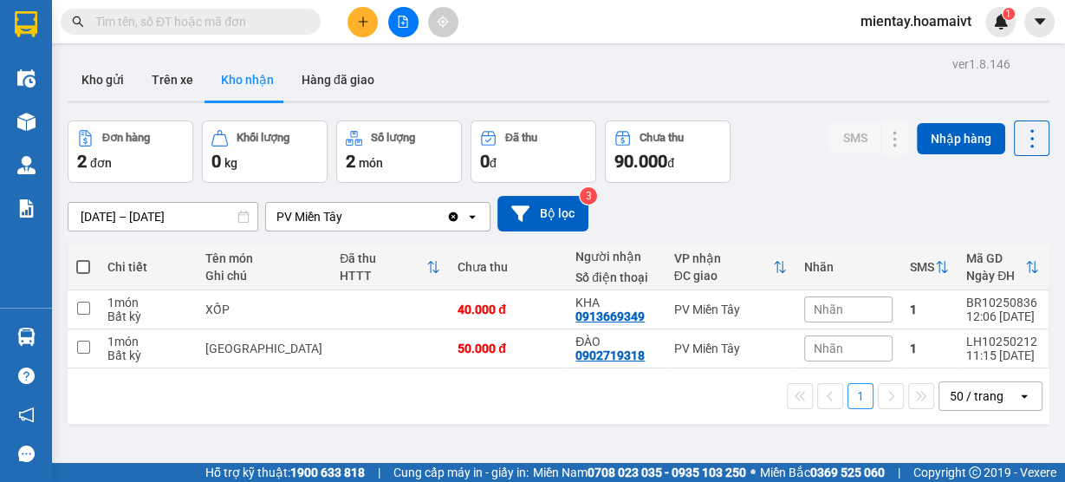
click at [776, 107] on section "Kết quả tìm kiếm ( 0 ) Bộ lọc Gửi 3 ngày gần nhất No Data mientay.hoamaivt 1 Đi…" at bounding box center [532, 241] width 1065 height 482
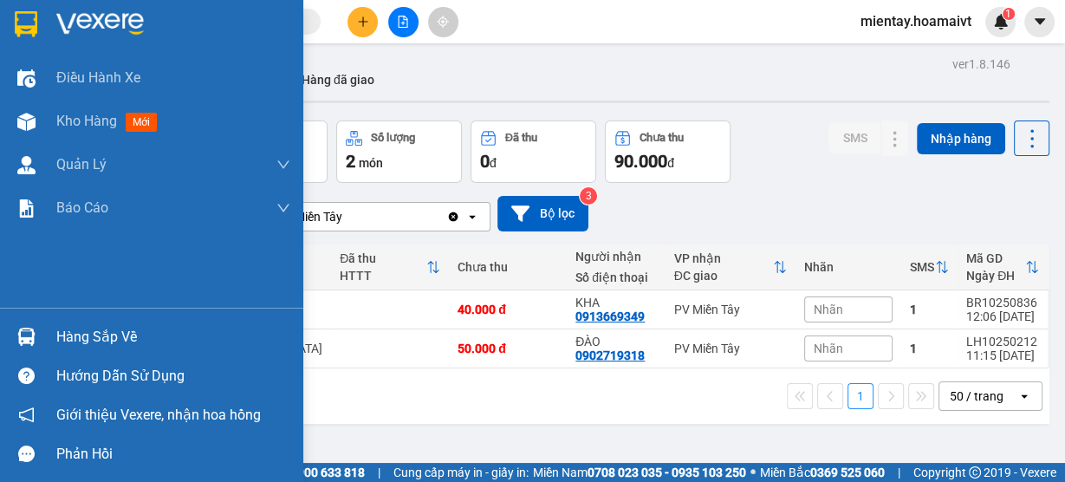
click at [117, 334] on div "Hàng sắp về" at bounding box center [173, 337] width 234 height 26
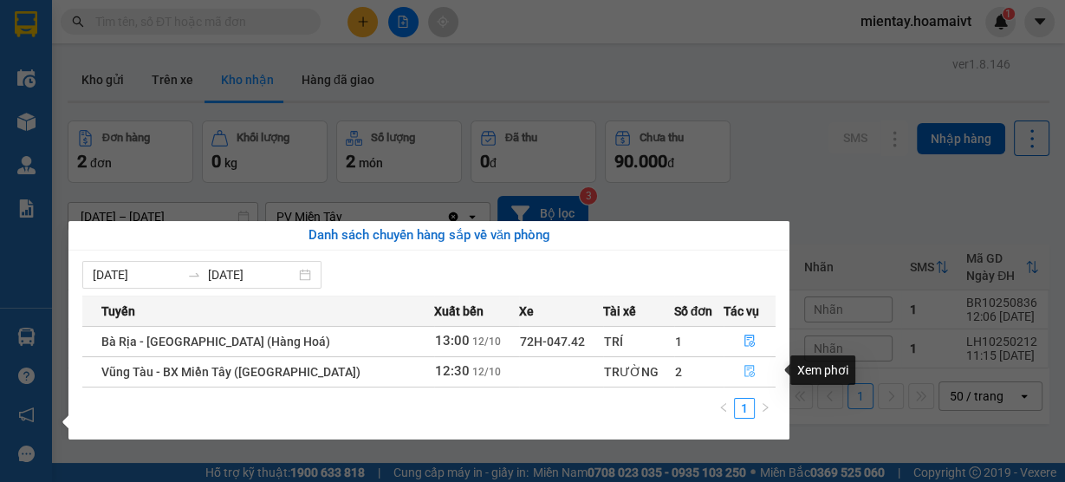
click at [744, 374] on icon "file-done" at bounding box center [750, 371] width 12 height 12
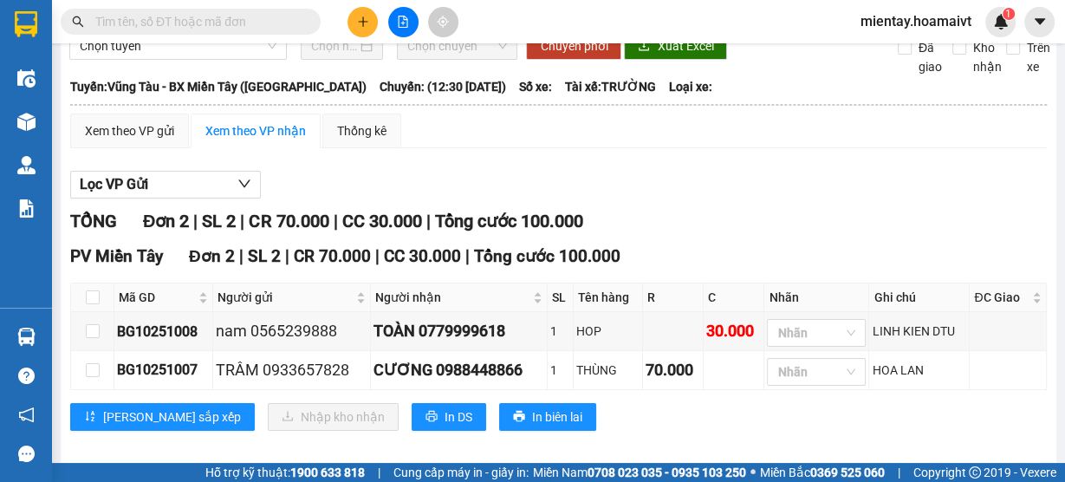
scroll to position [106, 0]
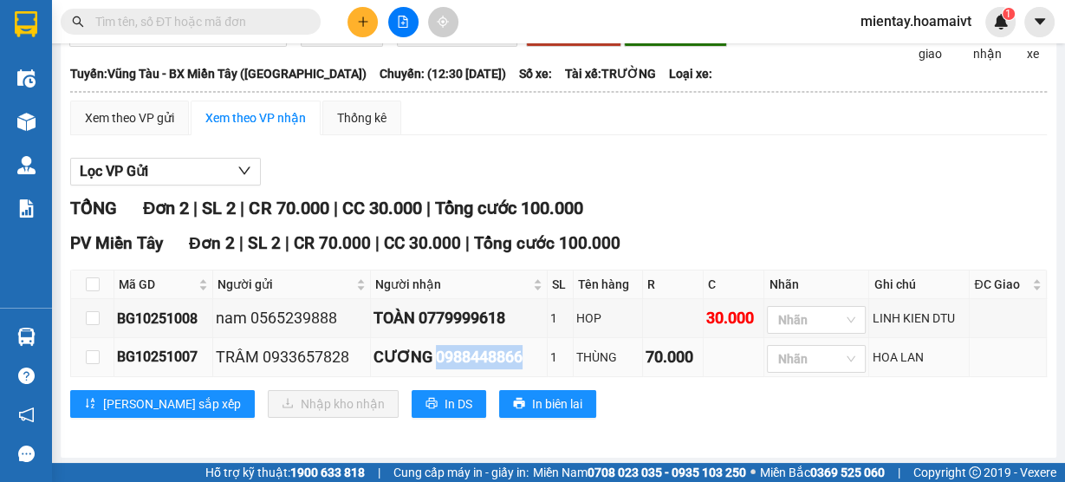
drag, startPoint x: 431, startPoint y: 356, endPoint x: 521, endPoint y: 353, distance: 90.2
click at [521, 353] on div "CƯƠNG 0988448866" at bounding box center [459, 357] width 170 height 24
copy div "0988448866"
click at [212, 16] on input "text" at bounding box center [197, 21] width 205 height 19
paste input "0988448866"
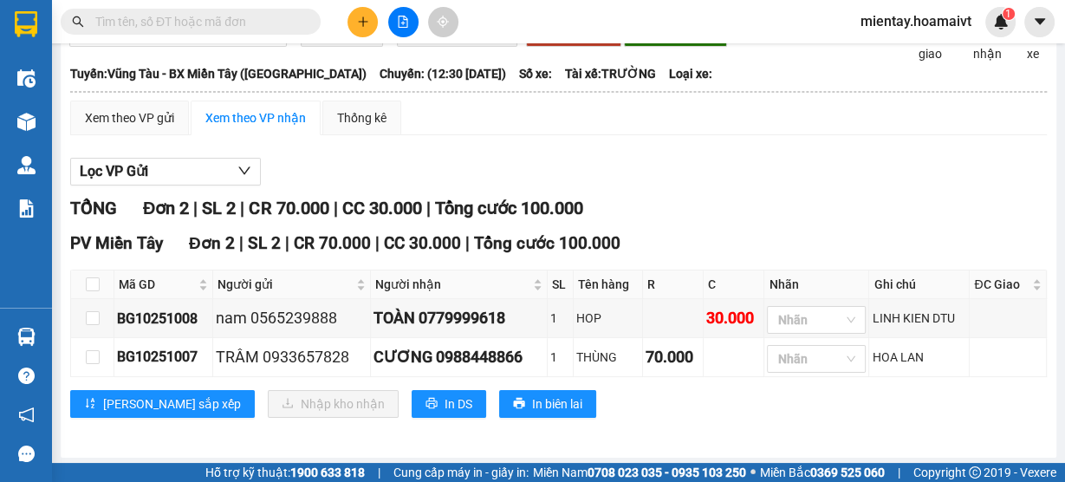
type input "0988448866"
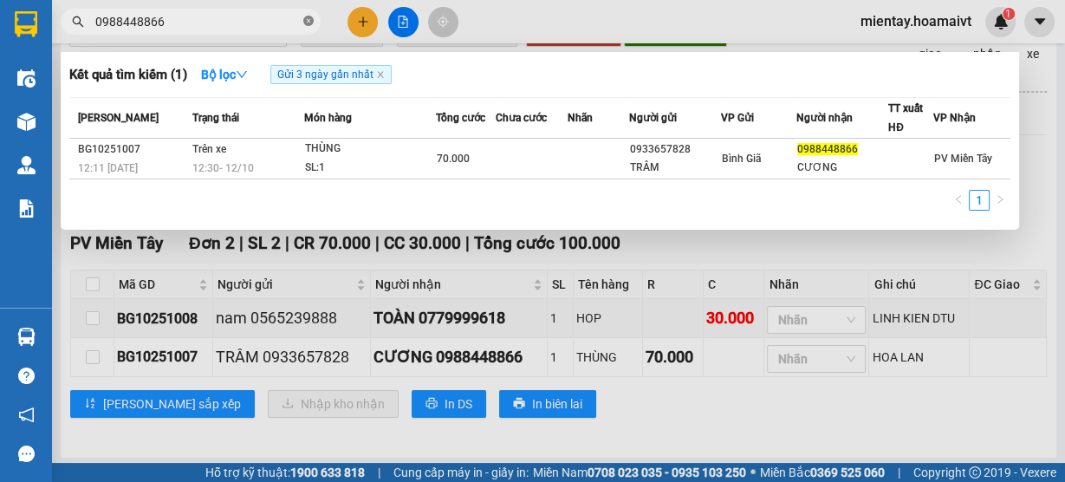
click at [306, 22] on icon "close-circle" at bounding box center [308, 21] width 10 height 10
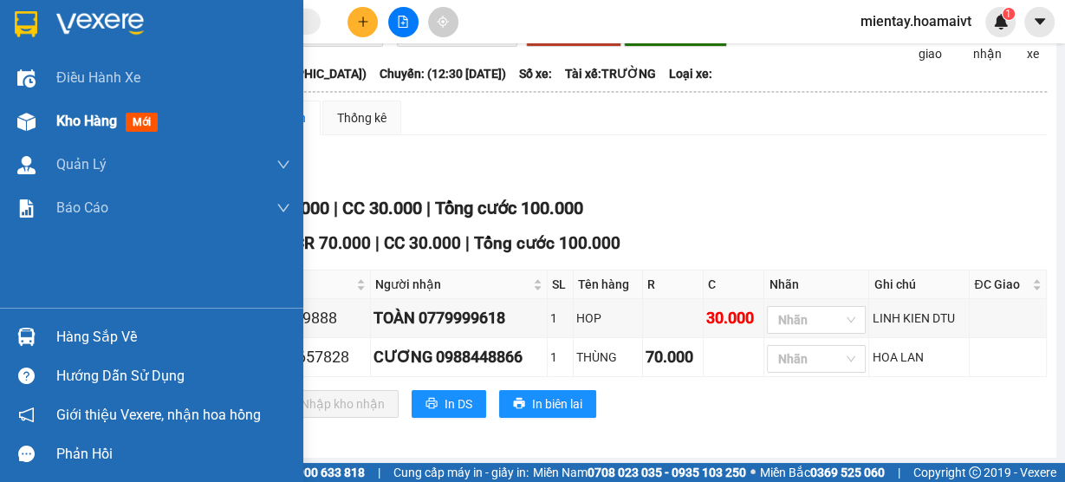
click at [75, 118] on span "Kho hàng" at bounding box center [86, 121] width 61 height 16
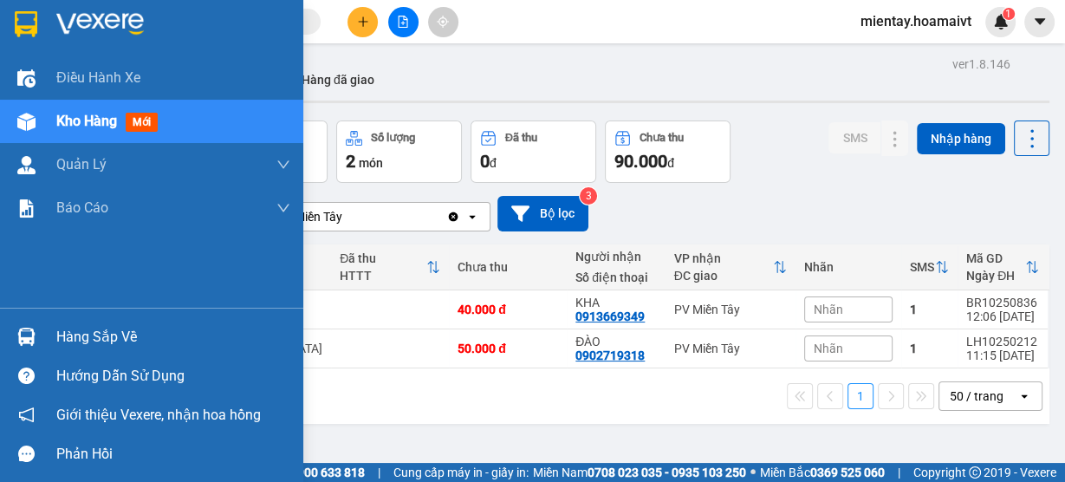
click at [107, 341] on div "Hàng sắp về" at bounding box center [173, 337] width 234 height 26
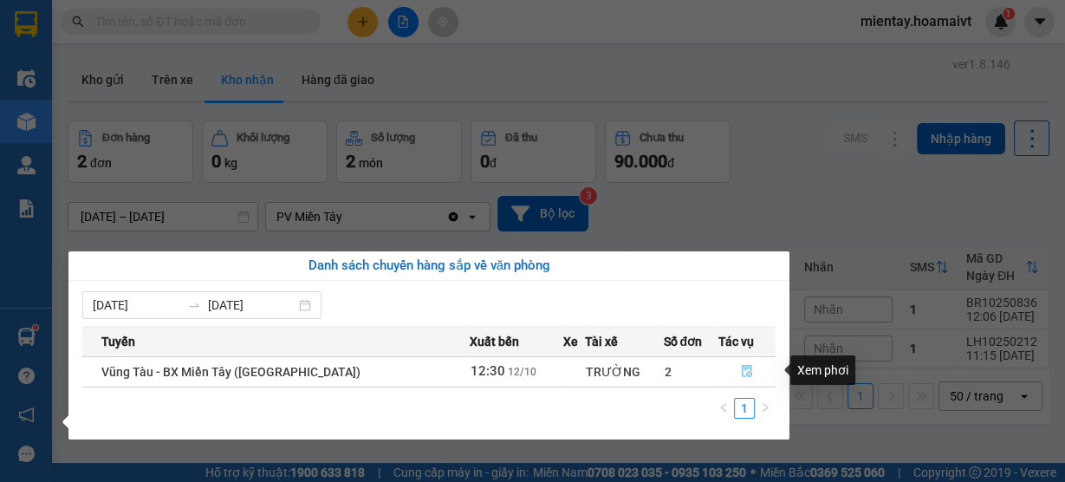
click at [749, 371] on button "button" at bounding box center [747, 372] width 56 height 28
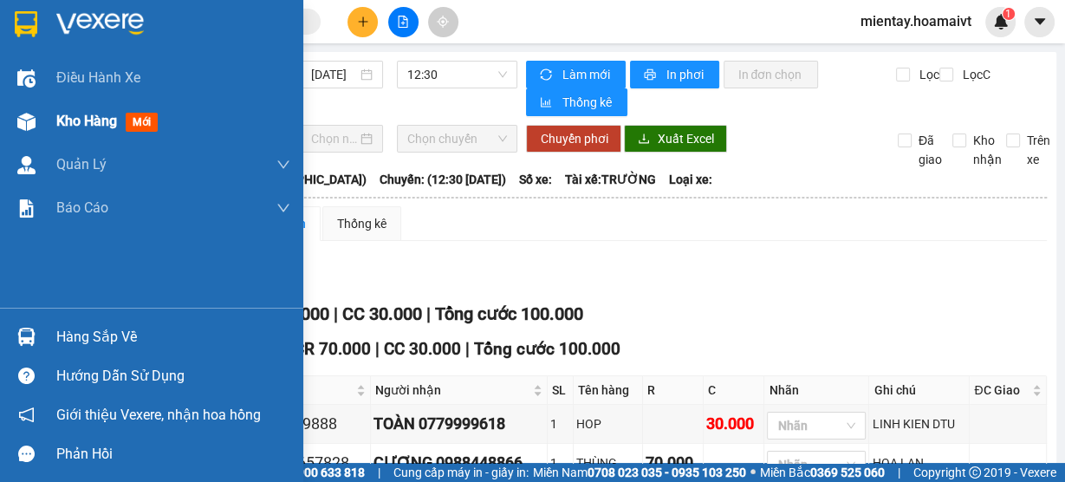
click at [62, 115] on span "Kho hàng" at bounding box center [86, 121] width 61 height 16
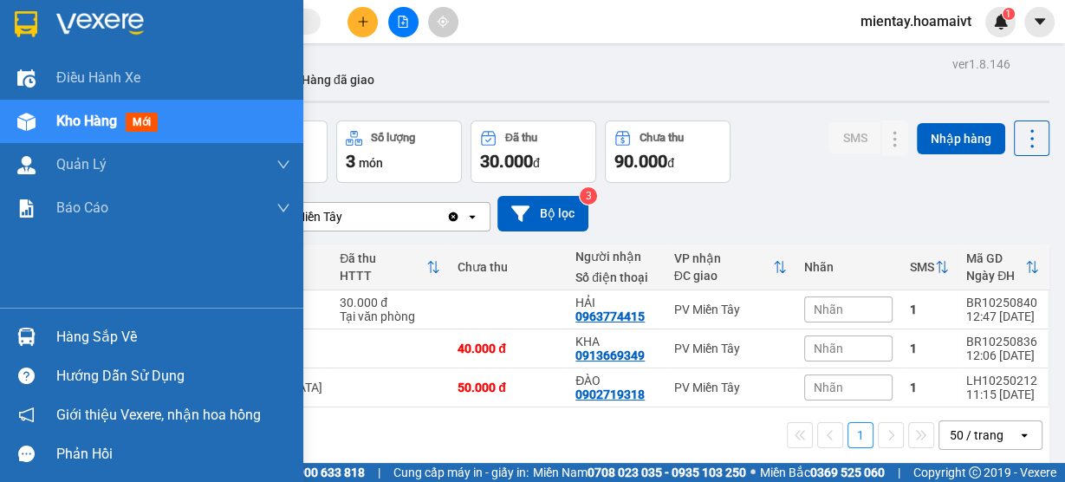
click at [127, 340] on div "Hàng sắp về" at bounding box center [173, 337] width 234 height 26
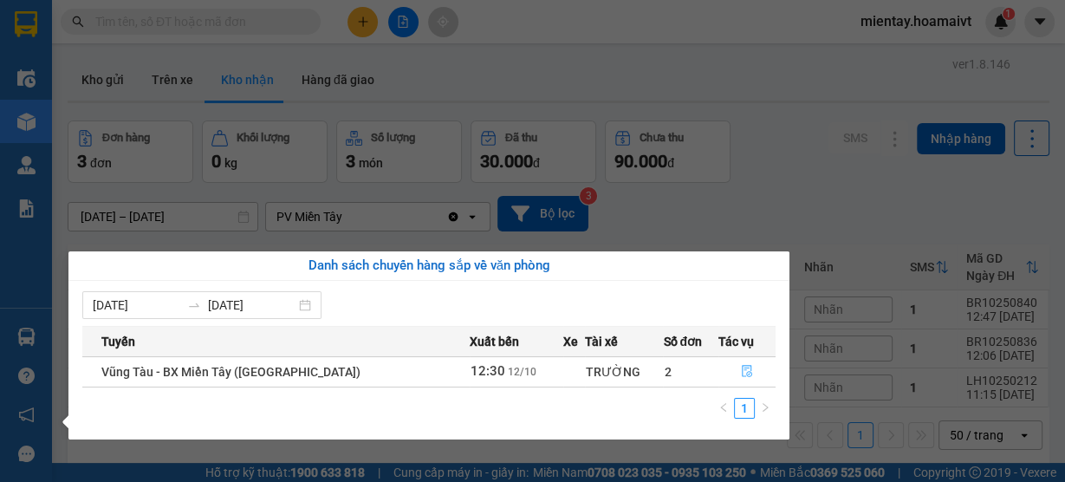
click at [744, 374] on icon "file-done" at bounding box center [747, 372] width 10 height 12
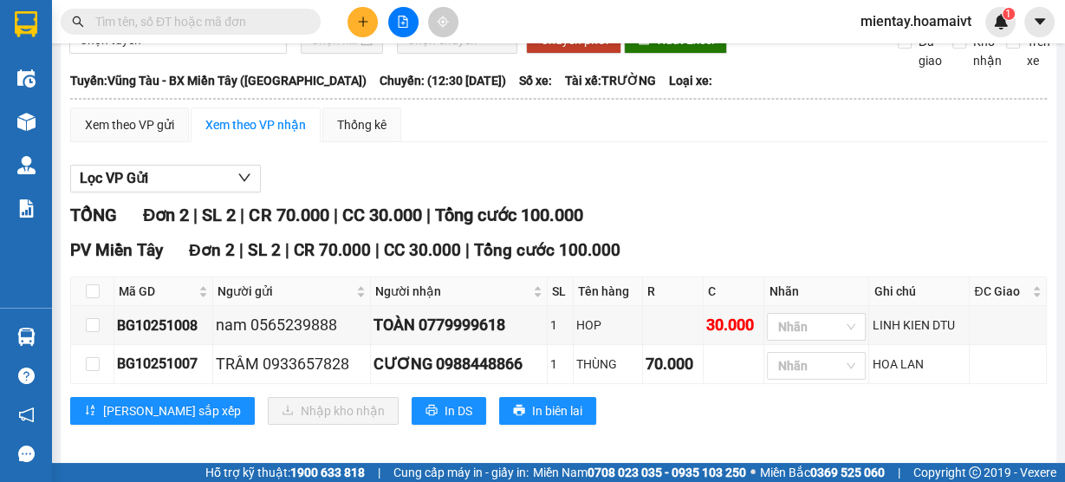
scroll to position [106, 0]
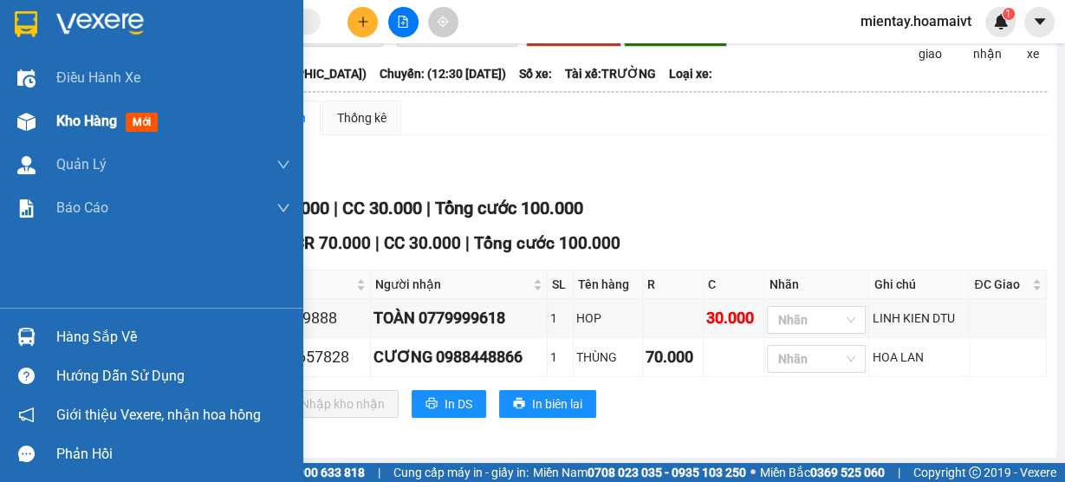
click at [62, 116] on span "Kho hàng" at bounding box center [86, 121] width 61 height 16
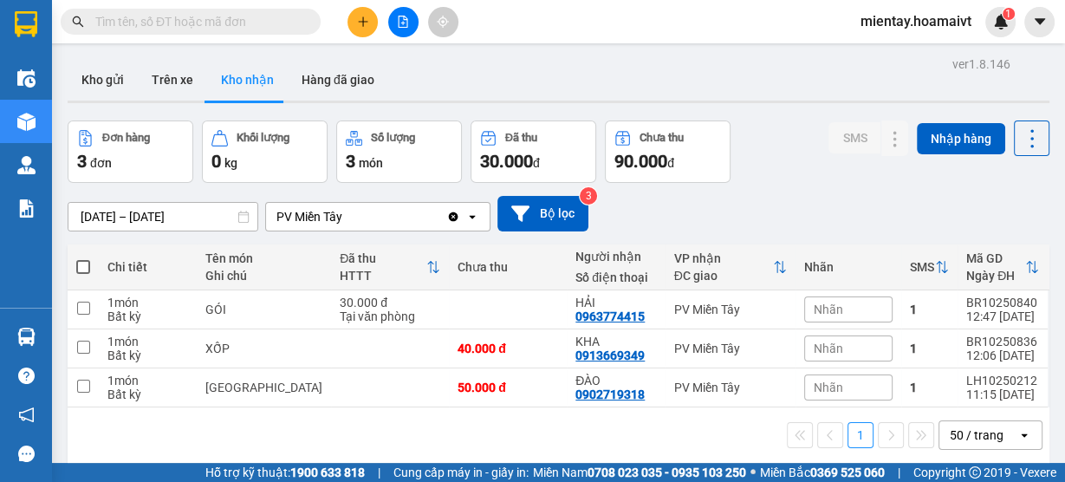
click at [181, 17] on input "text" at bounding box center [197, 21] width 205 height 19
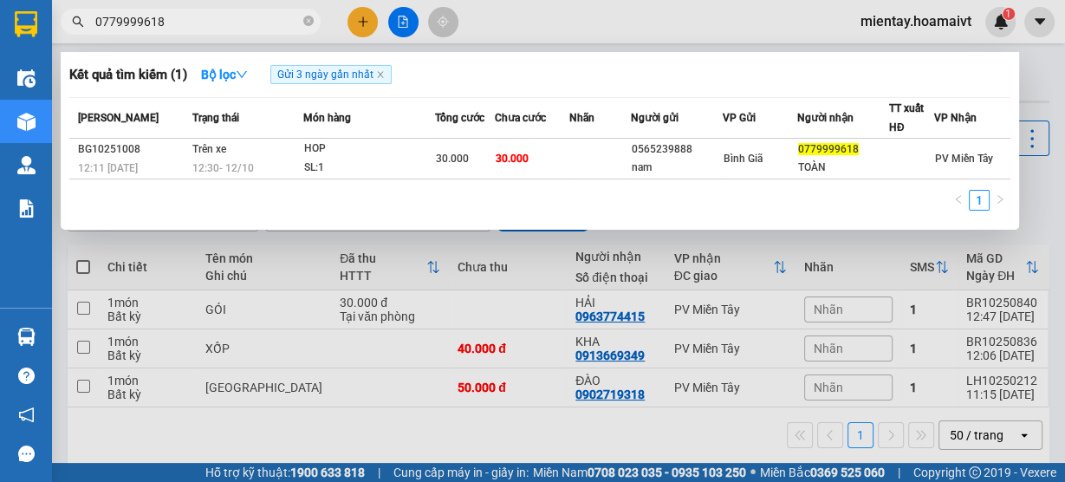
type input "0779999618"
click at [308, 21] on icon "close-circle" at bounding box center [308, 21] width 10 height 10
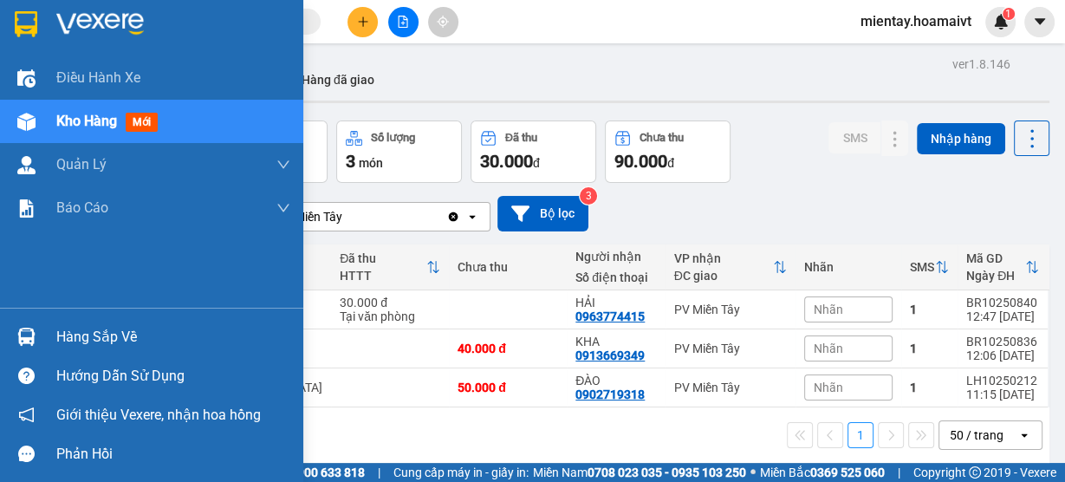
click at [118, 325] on div "Hàng sắp về" at bounding box center [173, 337] width 234 height 26
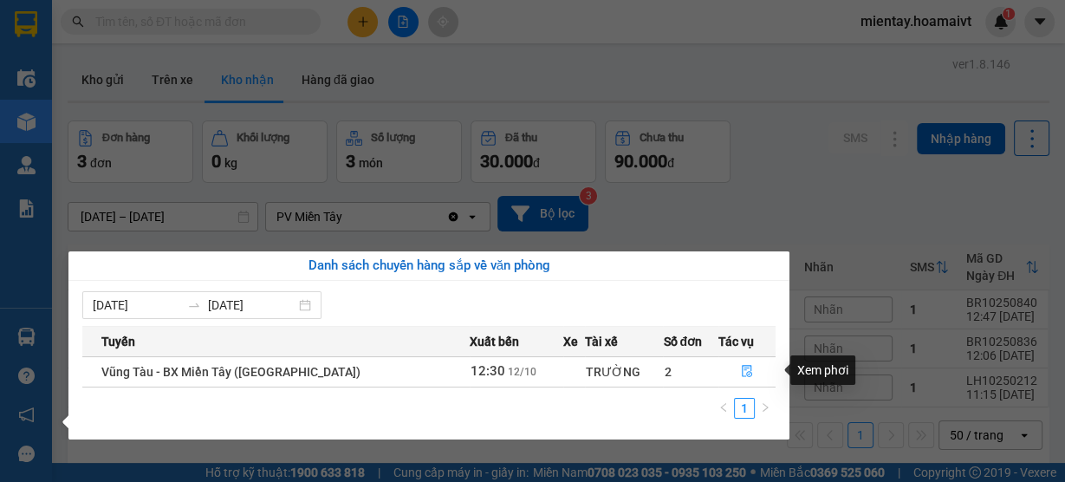
click at [751, 356] on td at bounding box center [747, 371] width 58 height 30
click at [741, 370] on icon "file-done" at bounding box center [747, 371] width 12 height 12
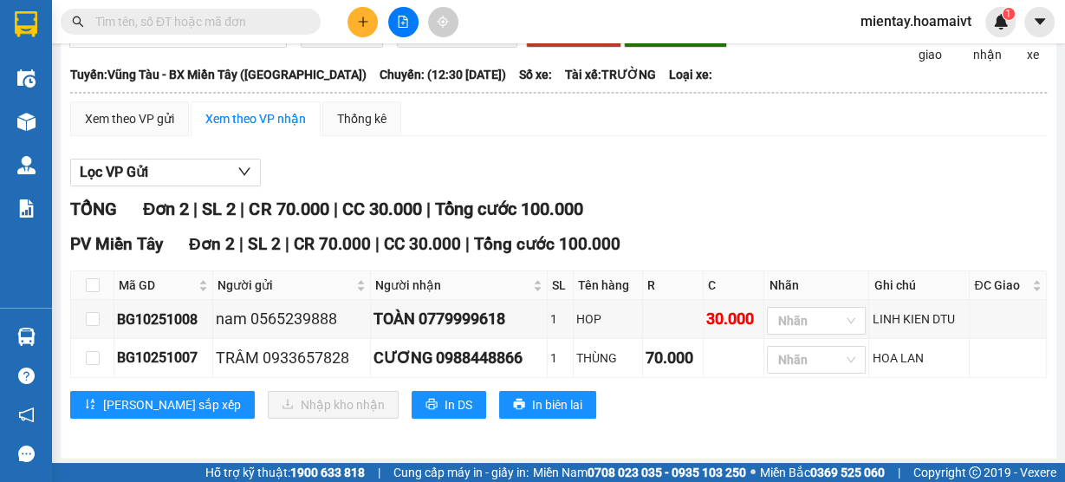
scroll to position [106, 0]
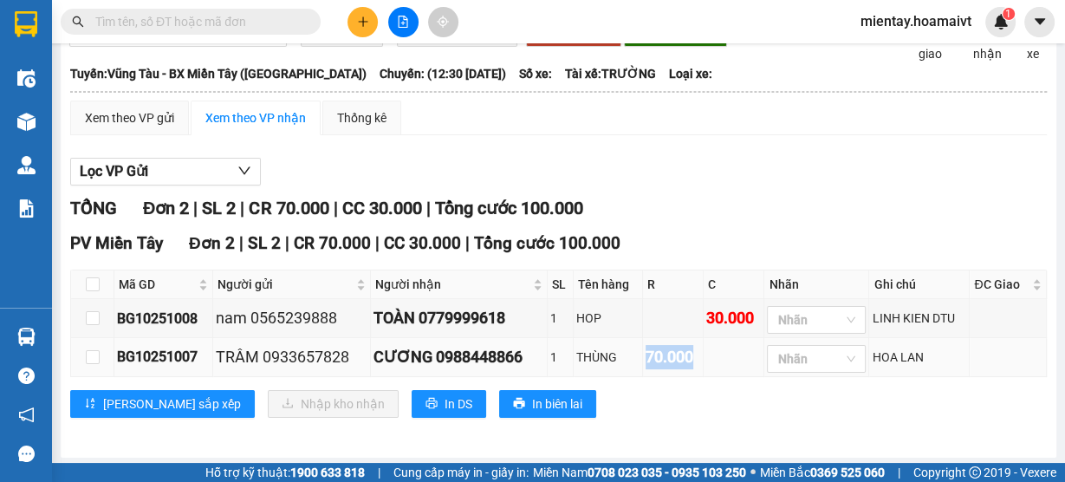
drag, startPoint x: 631, startPoint y: 352, endPoint x: 685, endPoint y: 356, distance: 53.9
click at [685, 356] on tr "BG10251007 TRÂM 0933657828 CƯƠNG 0988448866 1 THÙNG 70.000 Nhãn HOA LAN" at bounding box center [559, 357] width 976 height 39
drag, startPoint x: 373, startPoint y: 350, endPoint x: 425, endPoint y: 359, distance: 52.7
click at [425, 359] on div "CƯƠNG 0988448866" at bounding box center [459, 357] width 170 height 24
click at [678, 185] on div "Lọc VP Gửi TỔNG Đơn 2 | SL 2 | CR 70.000 | CC 30.000 | Tổng cước 100.000 PV Mi…" at bounding box center [558, 294] width 977 height 290
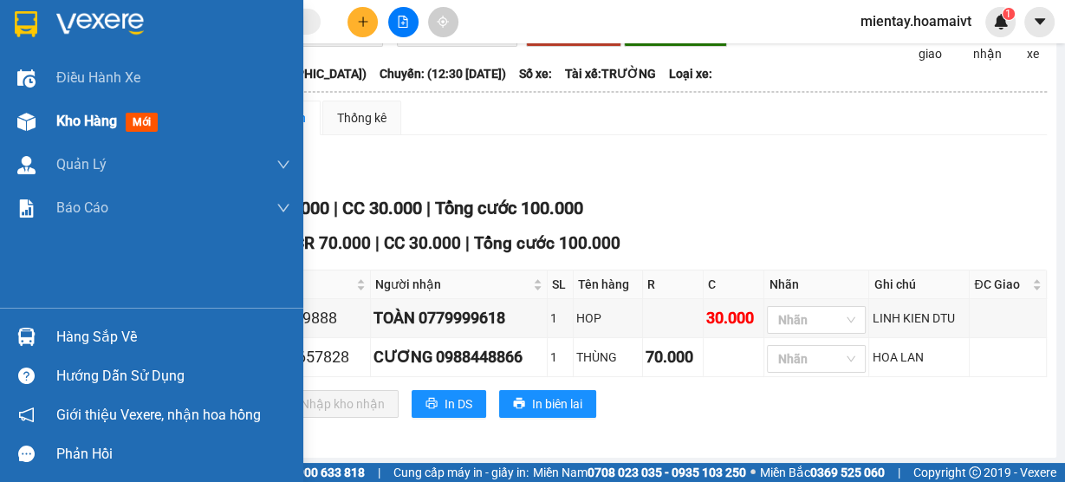
click at [90, 125] on span "Kho hàng" at bounding box center [86, 121] width 61 height 16
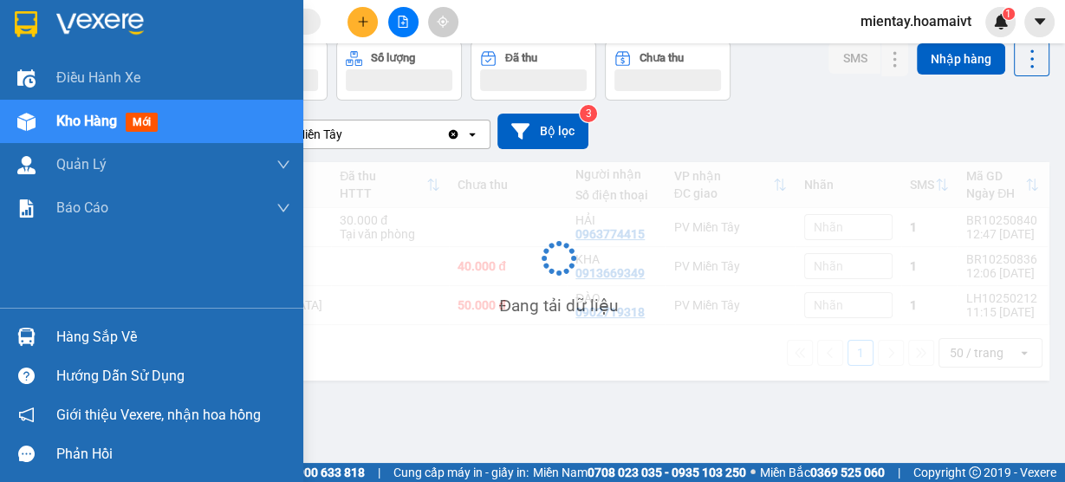
scroll to position [79, 0]
